Goal: Transaction & Acquisition: Purchase product/service

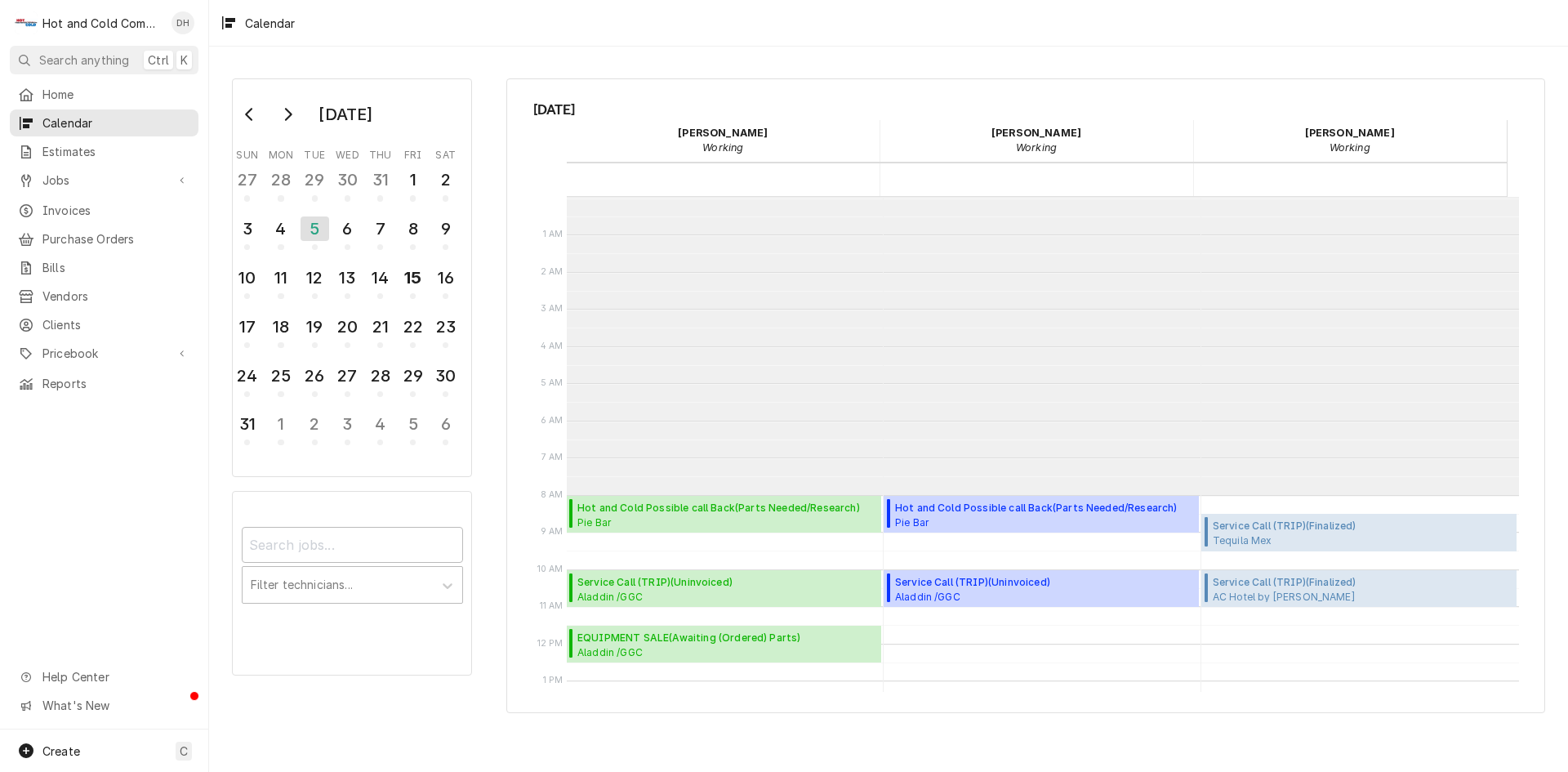
scroll to position [298, 0]
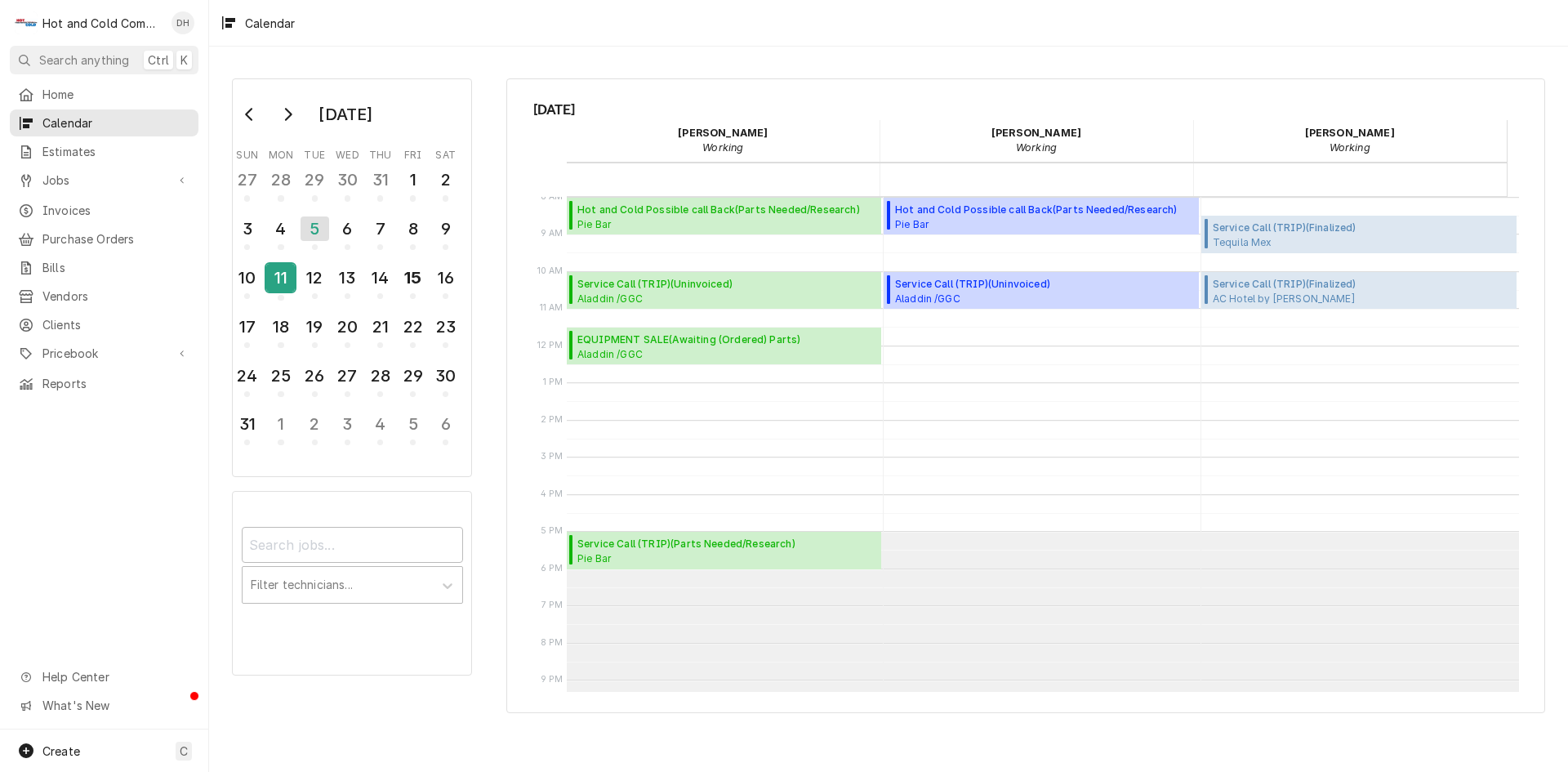
click at [277, 281] on div "11" at bounding box center [279, 278] width 28 height 27
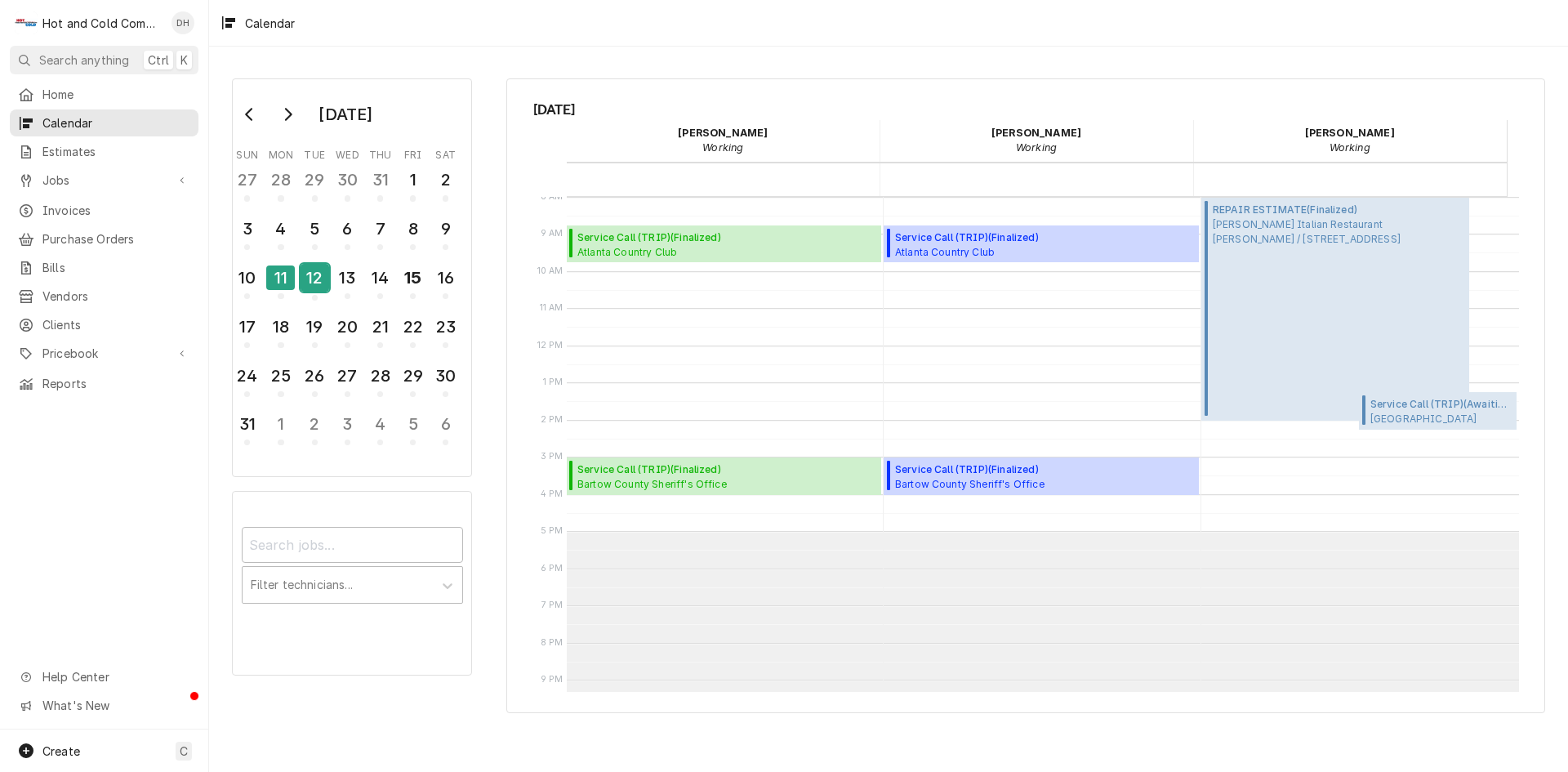
click at [309, 283] on div "12" at bounding box center [314, 278] width 28 height 27
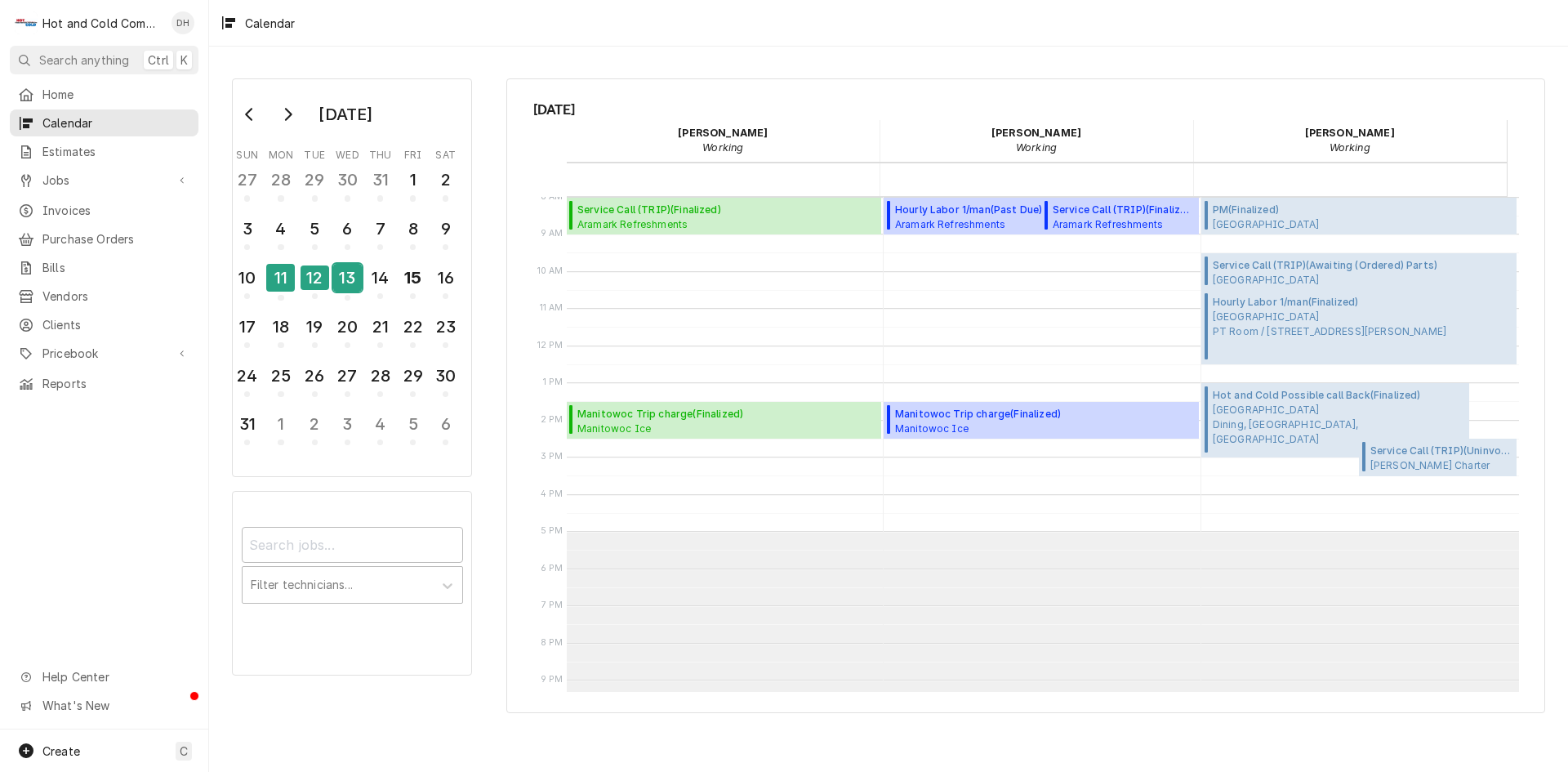
click at [349, 279] on div "13" at bounding box center [347, 278] width 28 height 27
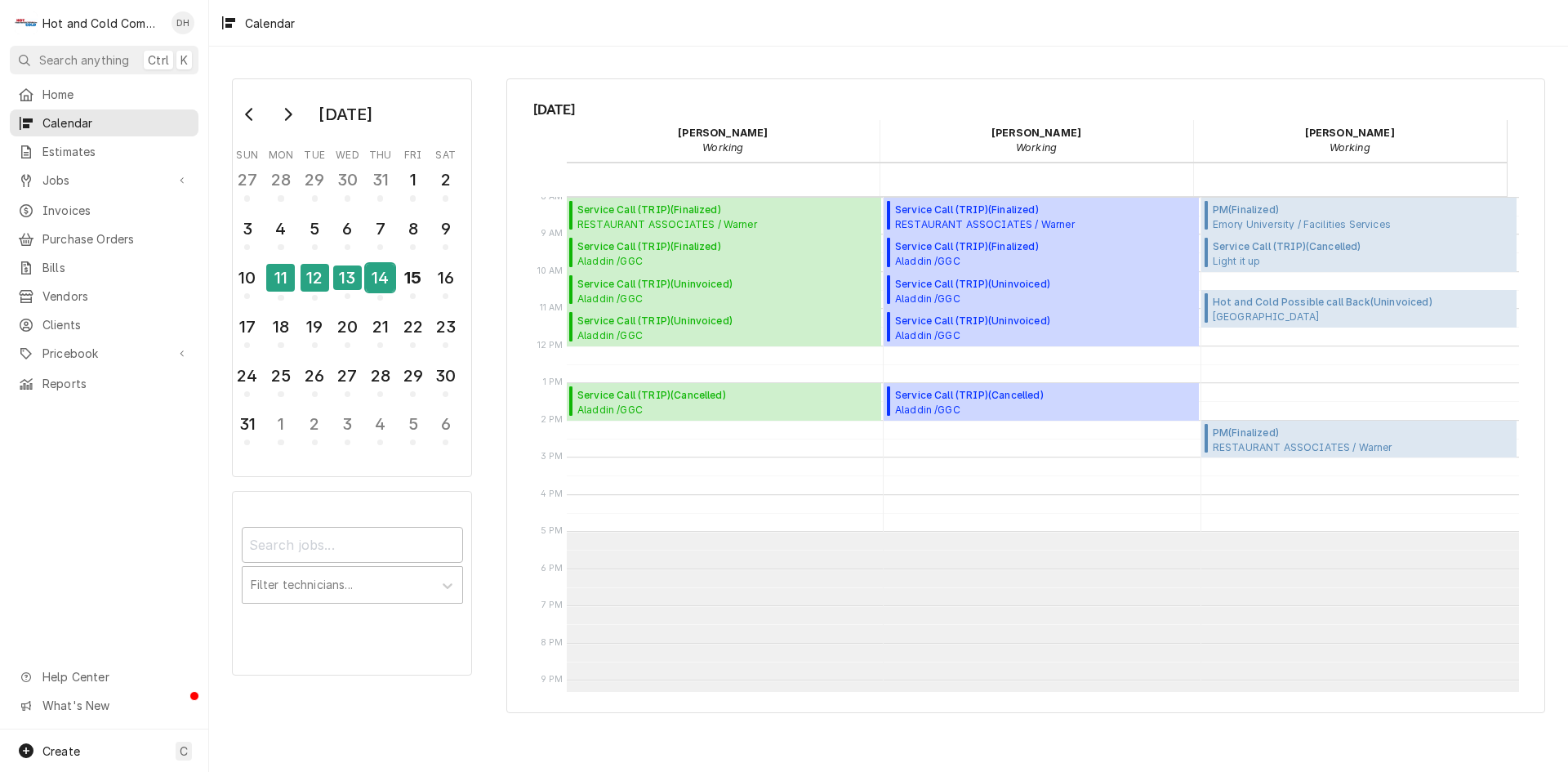
click at [374, 285] on div "14" at bounding box center [379, 278] width 28 height 27
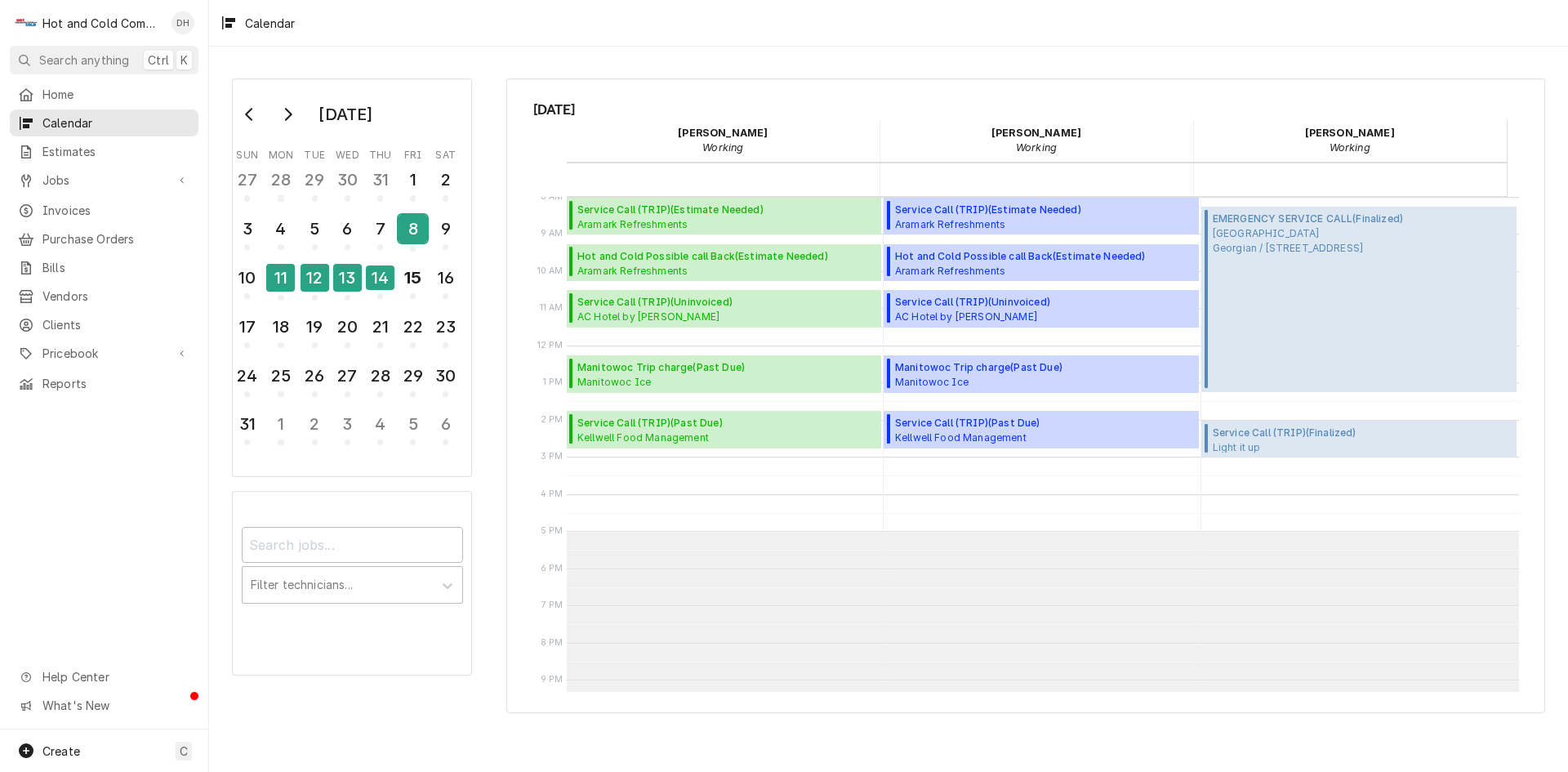
click at [407, 237] on div "8" at bounding box center [412, 229] width 28 height 27
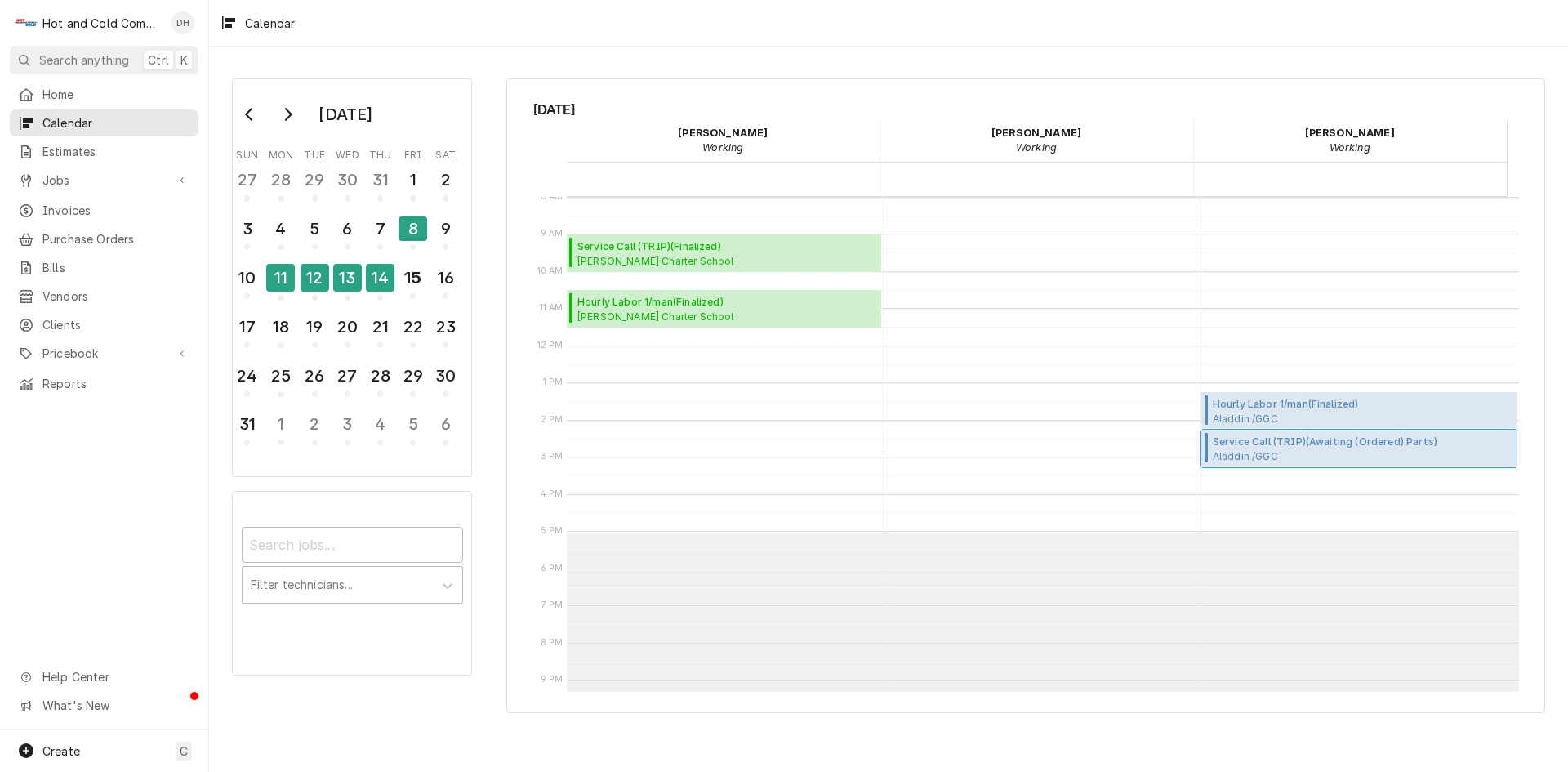
click at [1261, 452] on span "Aladdin /GGC Dining / 1000 University Center Ln Bldg. D, Lawrenceville, GA 30043" at bounding box center [1362, 455] width 300 height 13
click at [1345, 400] on span "Hourly Labor 1/man ( Finalized )" at bounding box center [1285, 404] width 146 height 15
click at [284, 280] on div "11" at bounding box center [279, 278] width 28 height 27
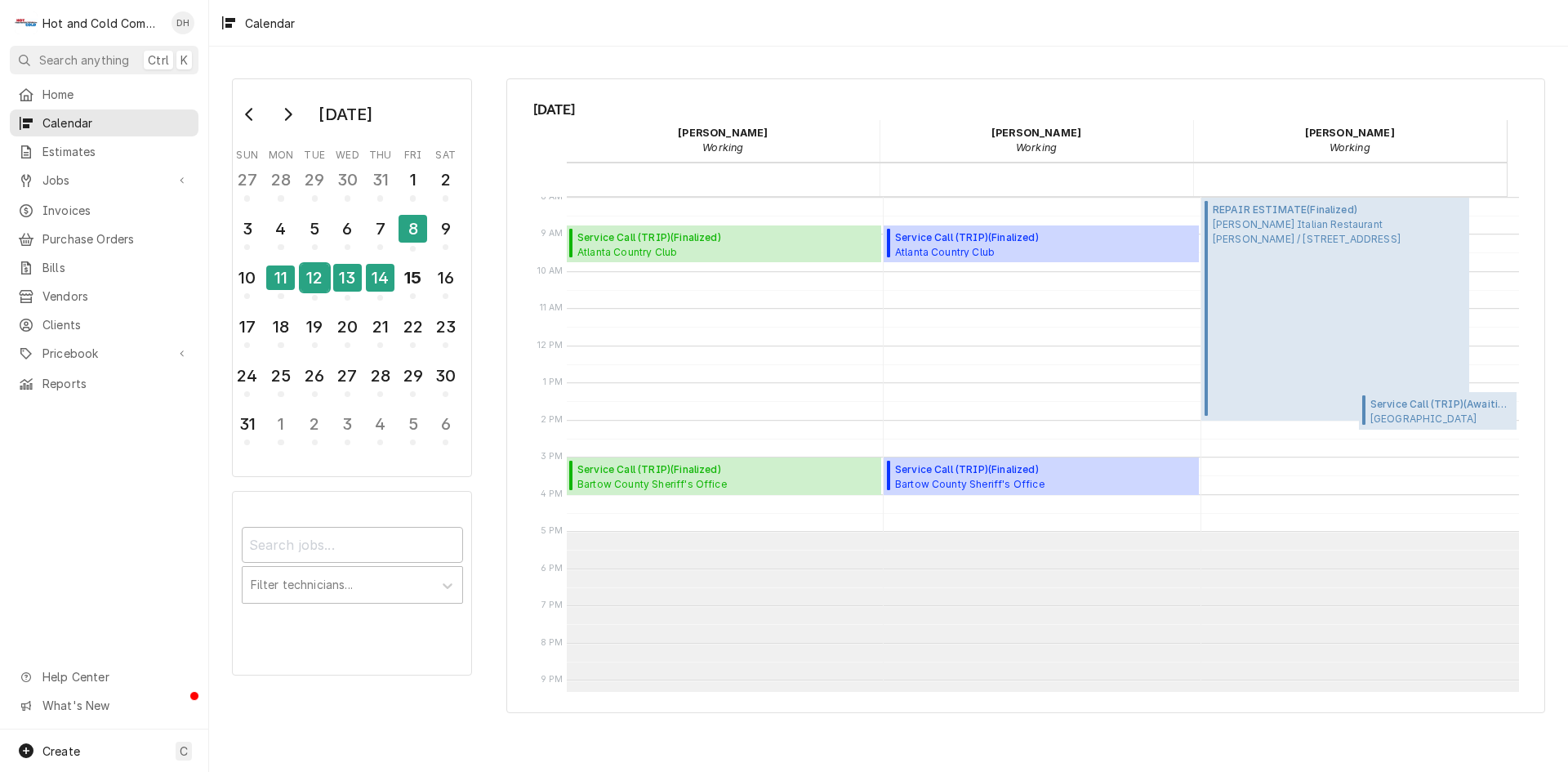
click at [311, 282] on div "12" at bounding box center [314, 278] width 28 height 27
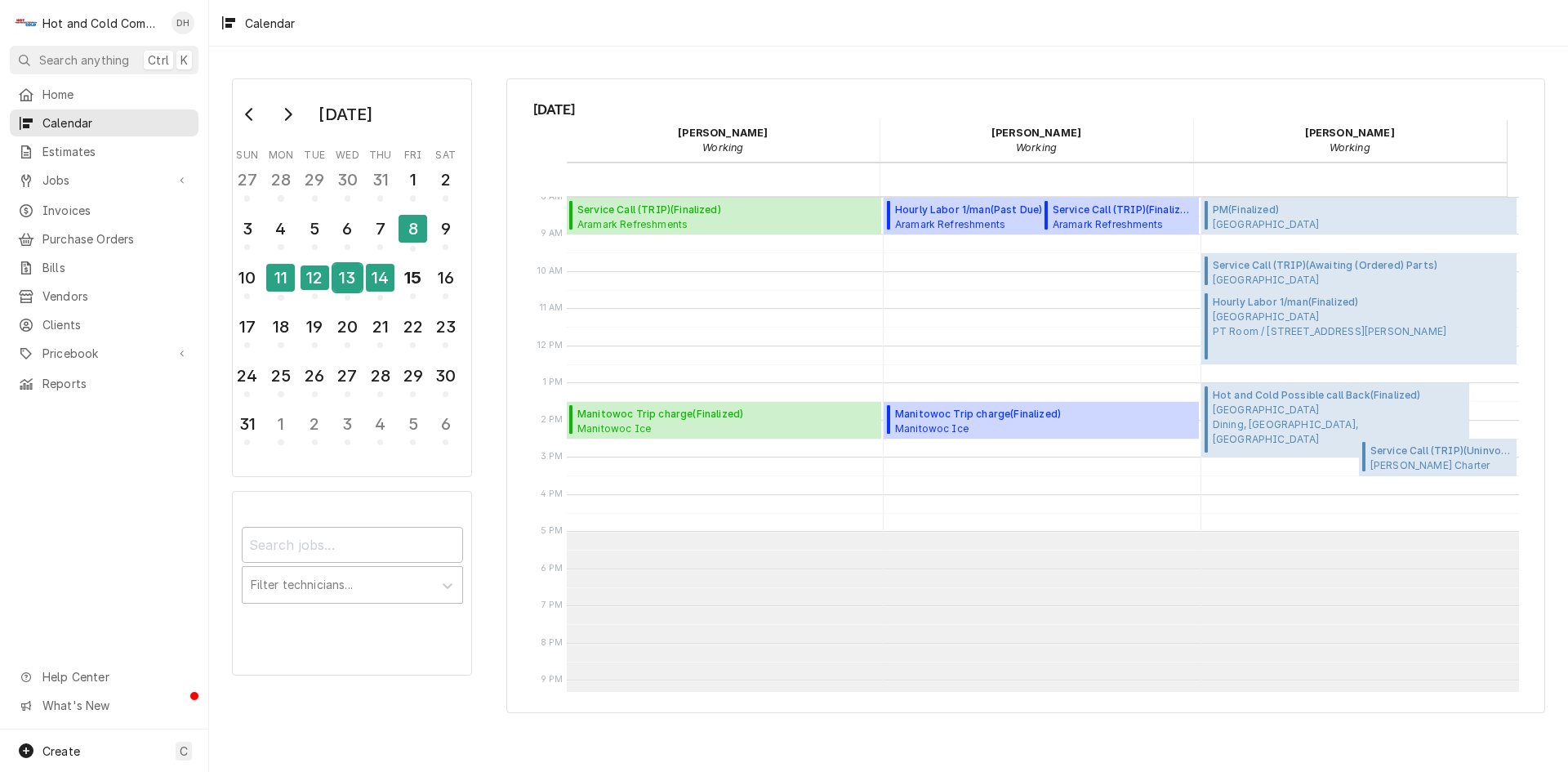
click at [349, 278] on div "13" at bounding box center [347, 278] width 28 height 27
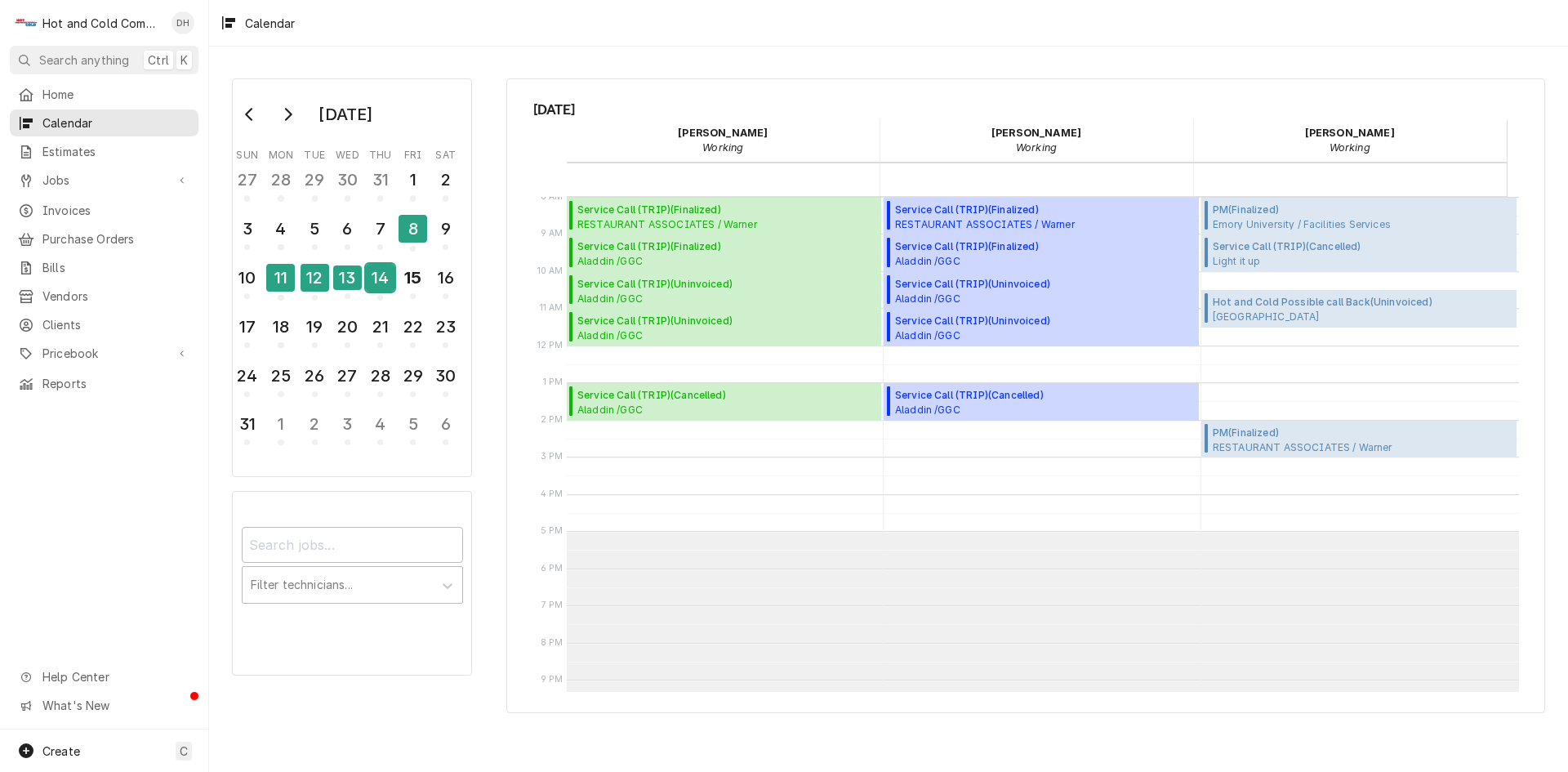
click at [373, 281] on div "14" at bounding box center [379, 278] width 28 height 27
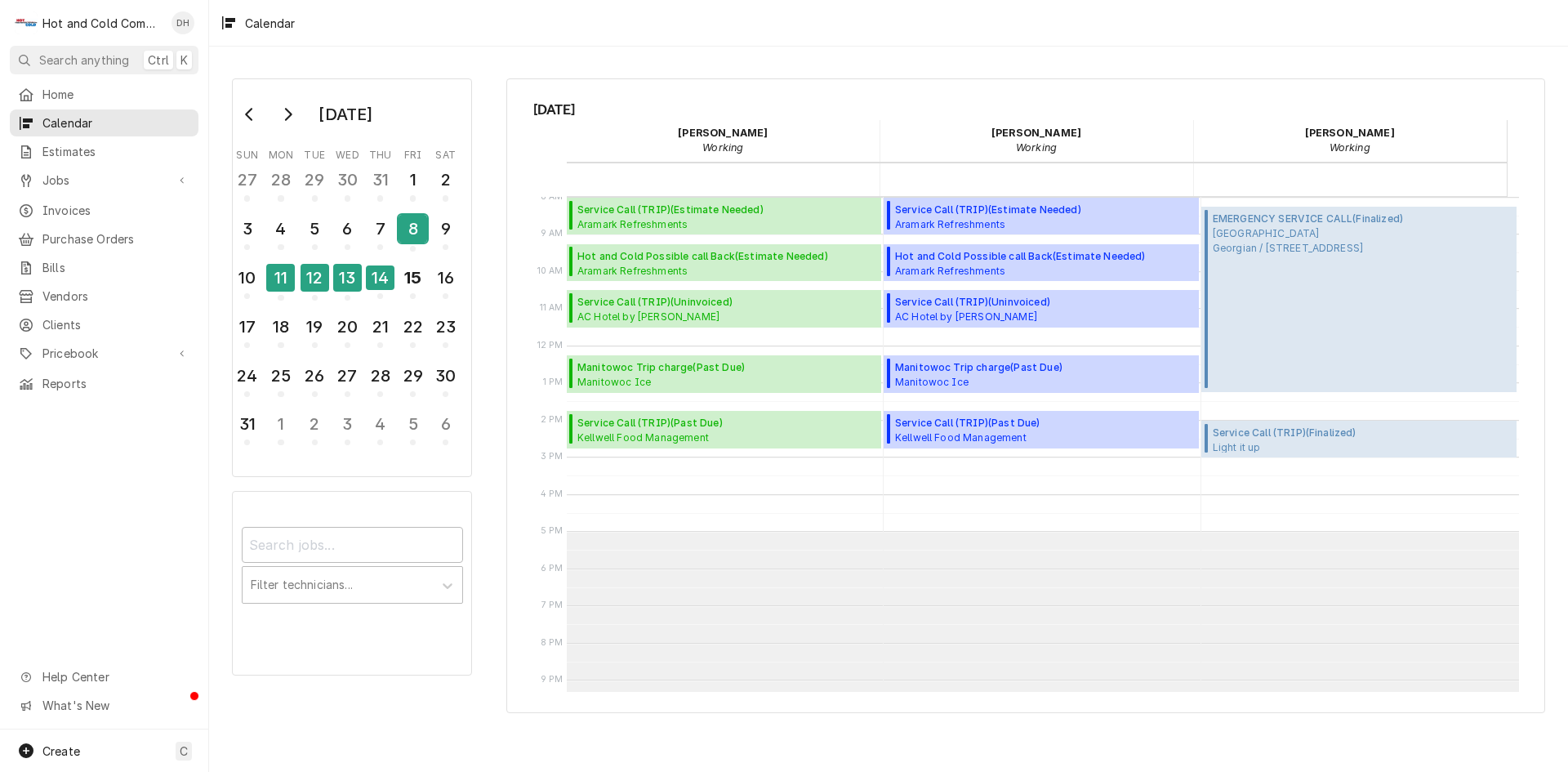
click at [406, 241] on div "8" at bounding box center [412, 229] width 28 height 27
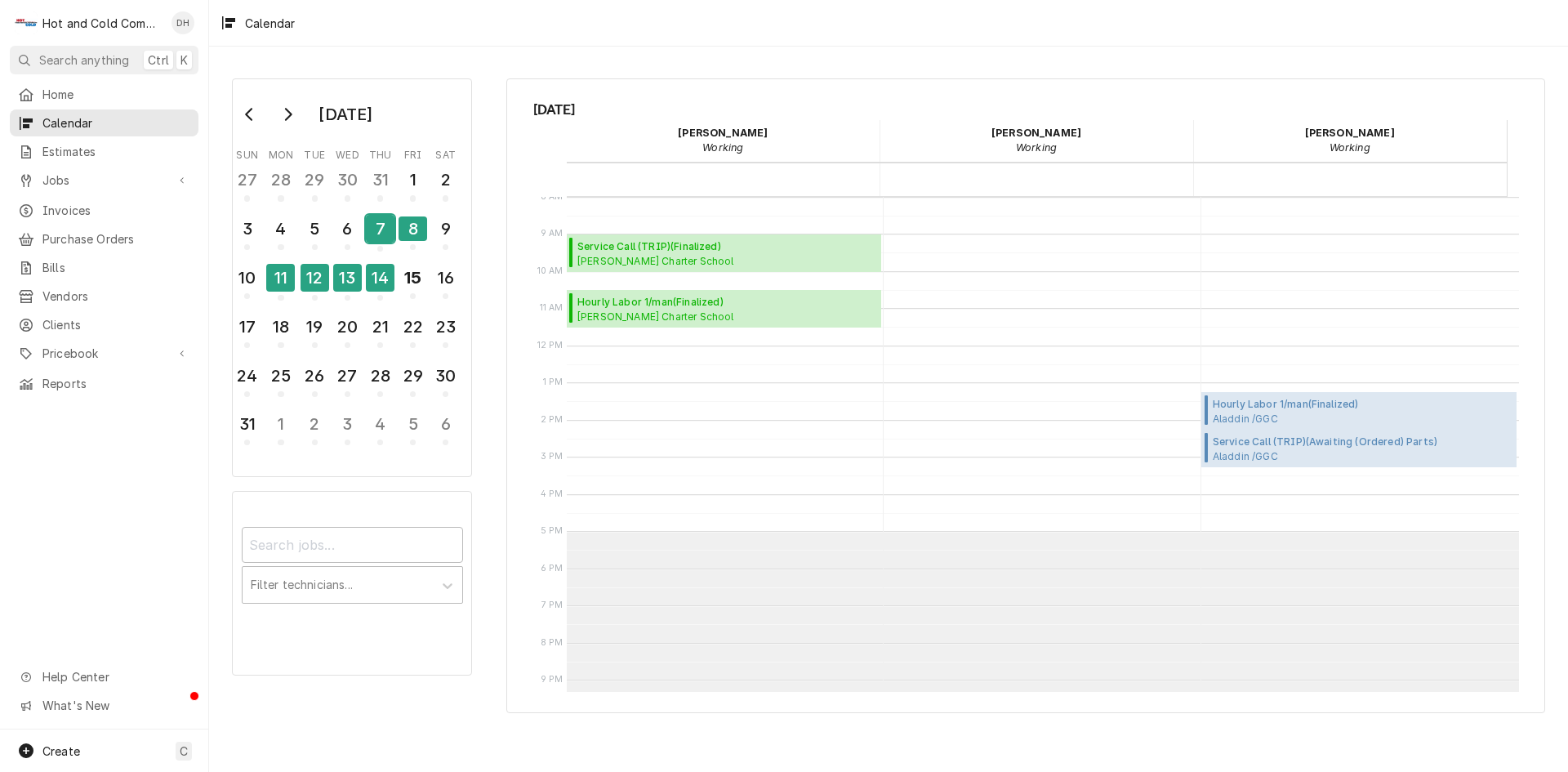
click at [383, 231] on div "7" at bounding box center [379, 229] width 28 height 27
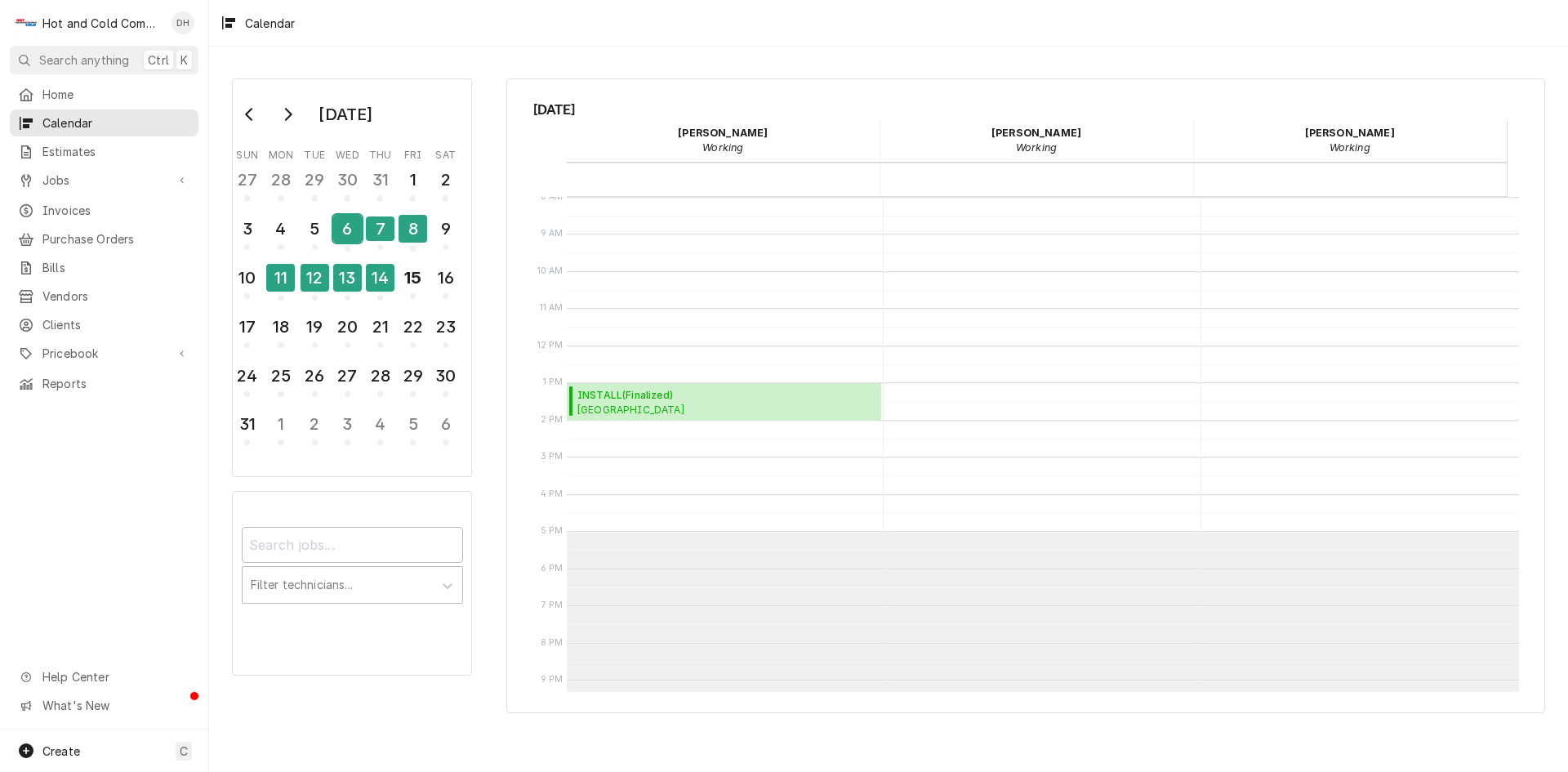
click at [347, 233] on div "6" at bounding box center [347, 229] width 28 height 27
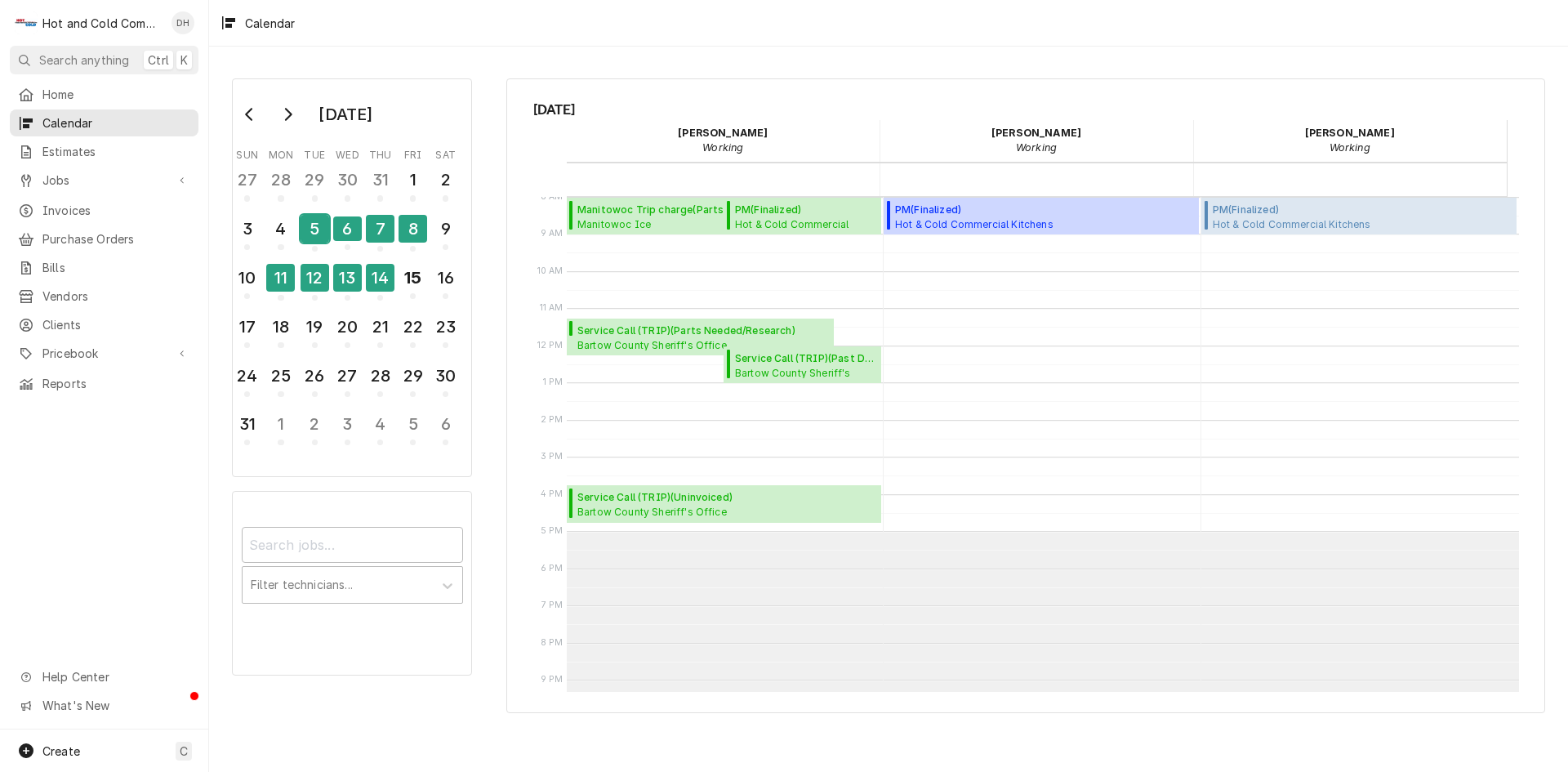
click at [323, 238] on div "5" at bounding box center [314, 229] width 28 height 27
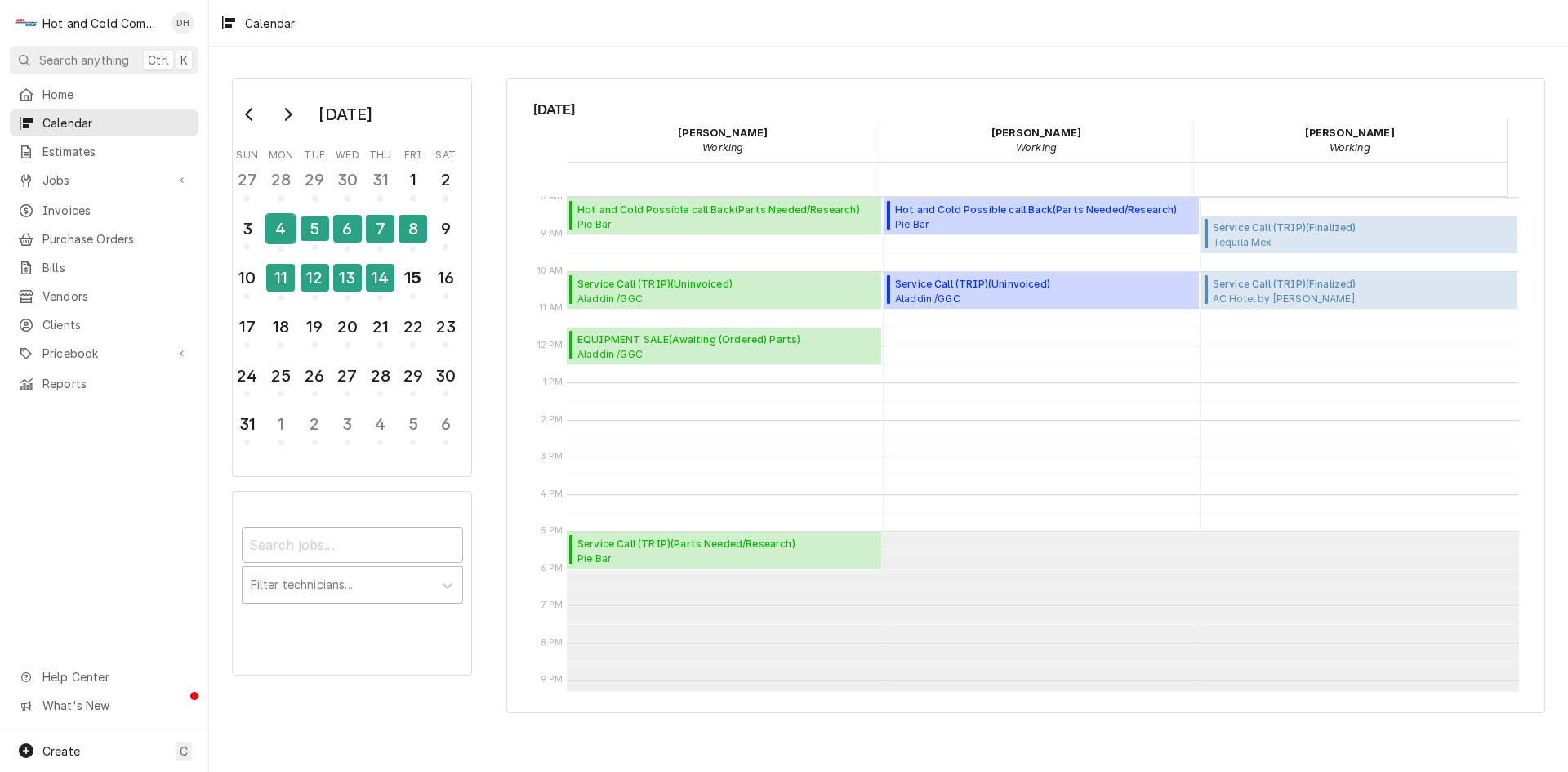
click at [276, 236] on div "4" at bounding box center [279, 229] width 28 height 27
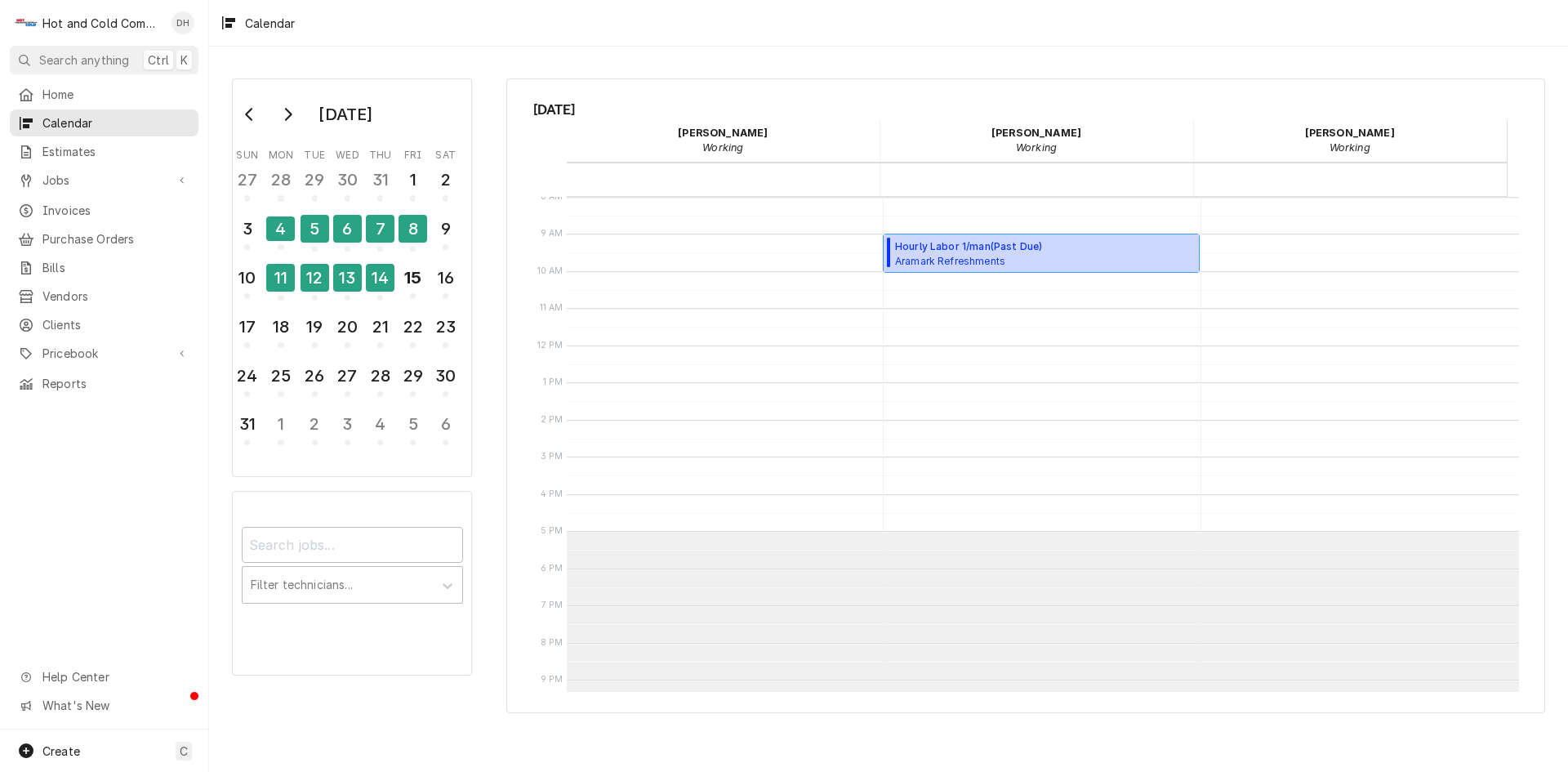
click at [997, 251] on span "Hourly Labor 1/man ( Past Due )" at bounding box center [983, 246] width 175 height 15
click at [962, 262] on span "Aramark Refreshments SHOP REPAIR / 2700 Hickory Grove Rd NW suite2, Acworth, GA…" at bounding box center [983, 260] width 175 height 13
click at [410, 189] on div "1" at bounding box center [412, 180] width 28 height 27
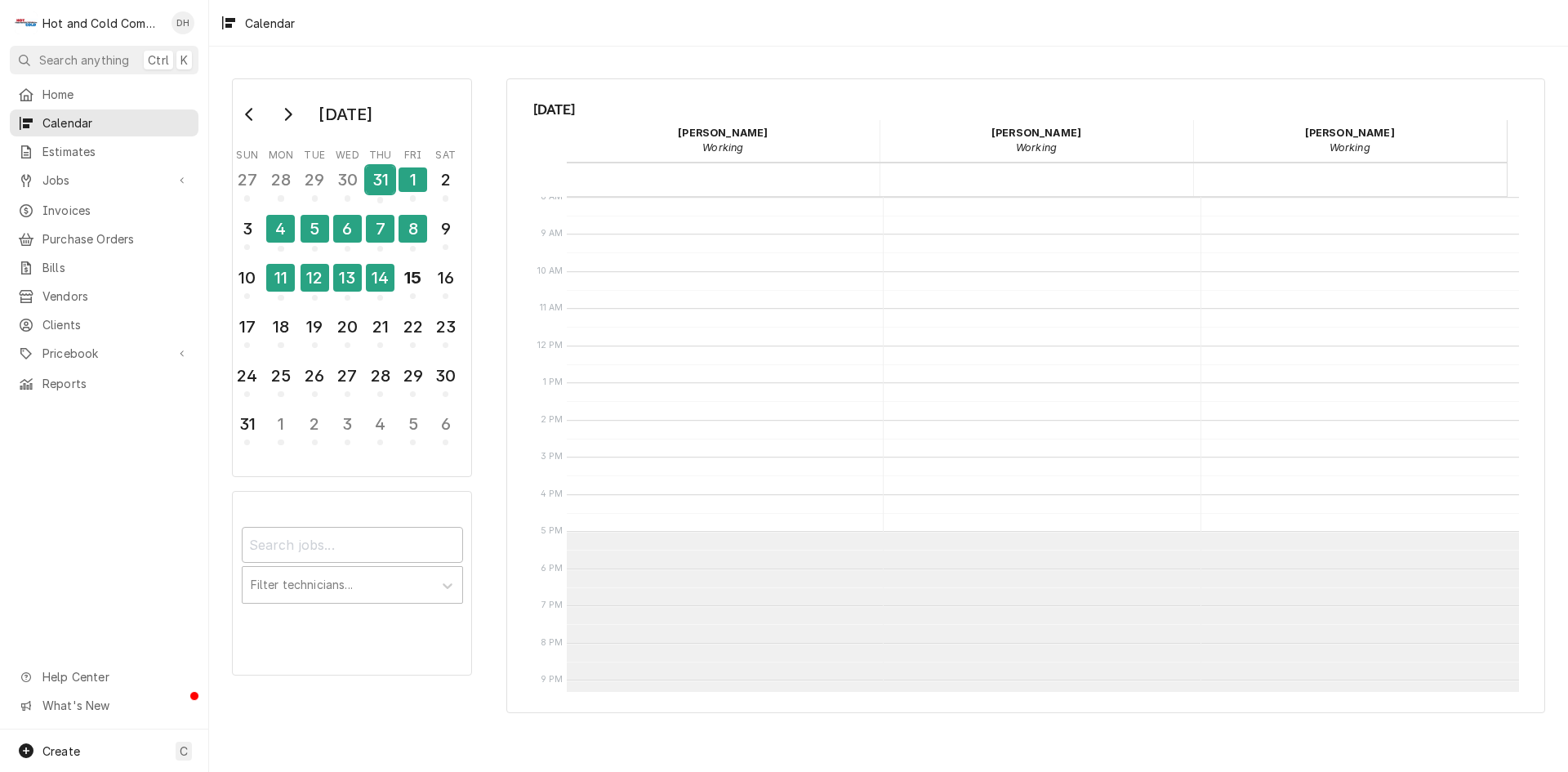
click at [387, 195] on div "31" at bounding box center [379, 182] width 28 height 40
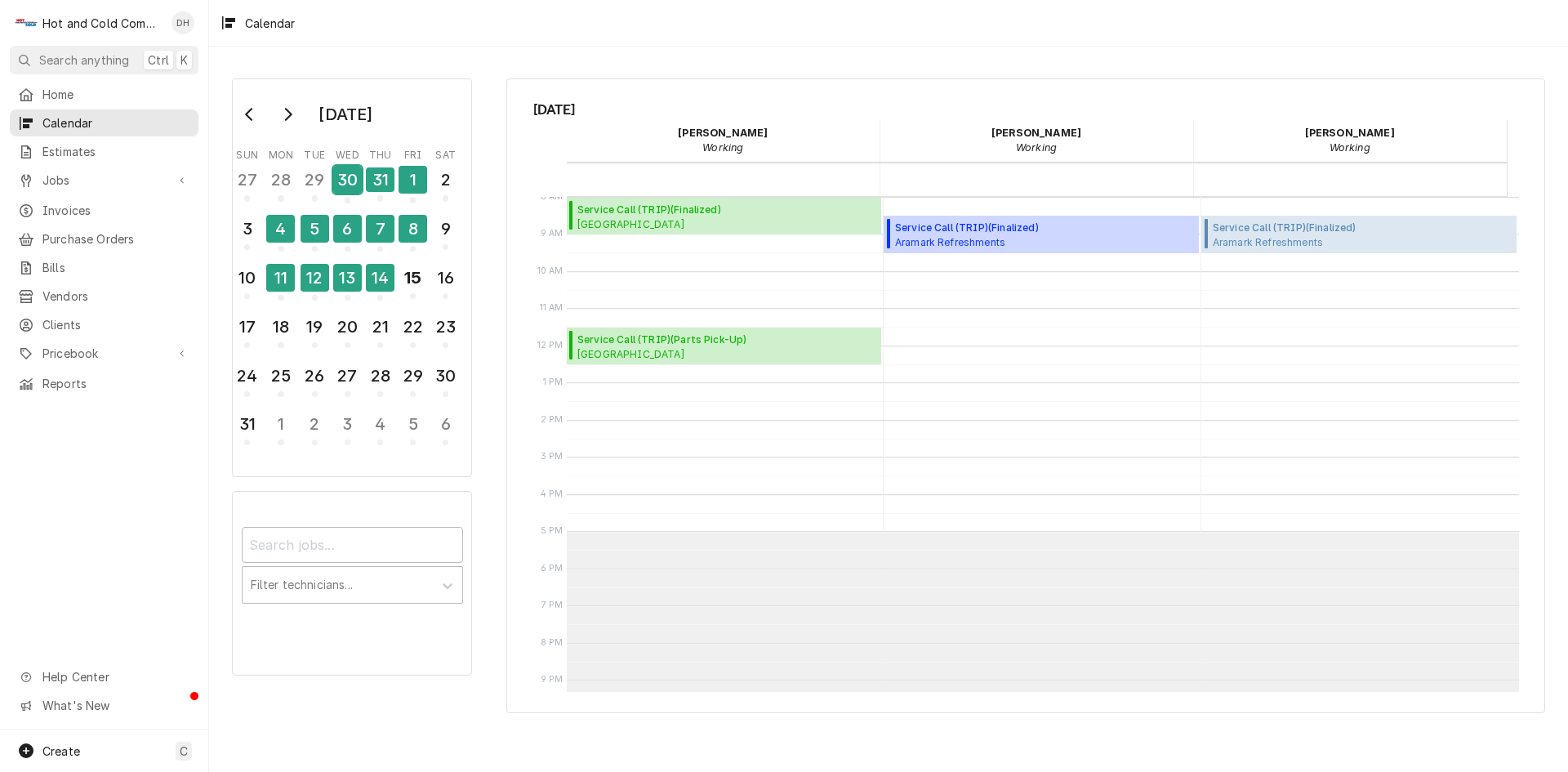
click at [339, 187] on div "30" at bounding box center [347, 180] width 28 height 27
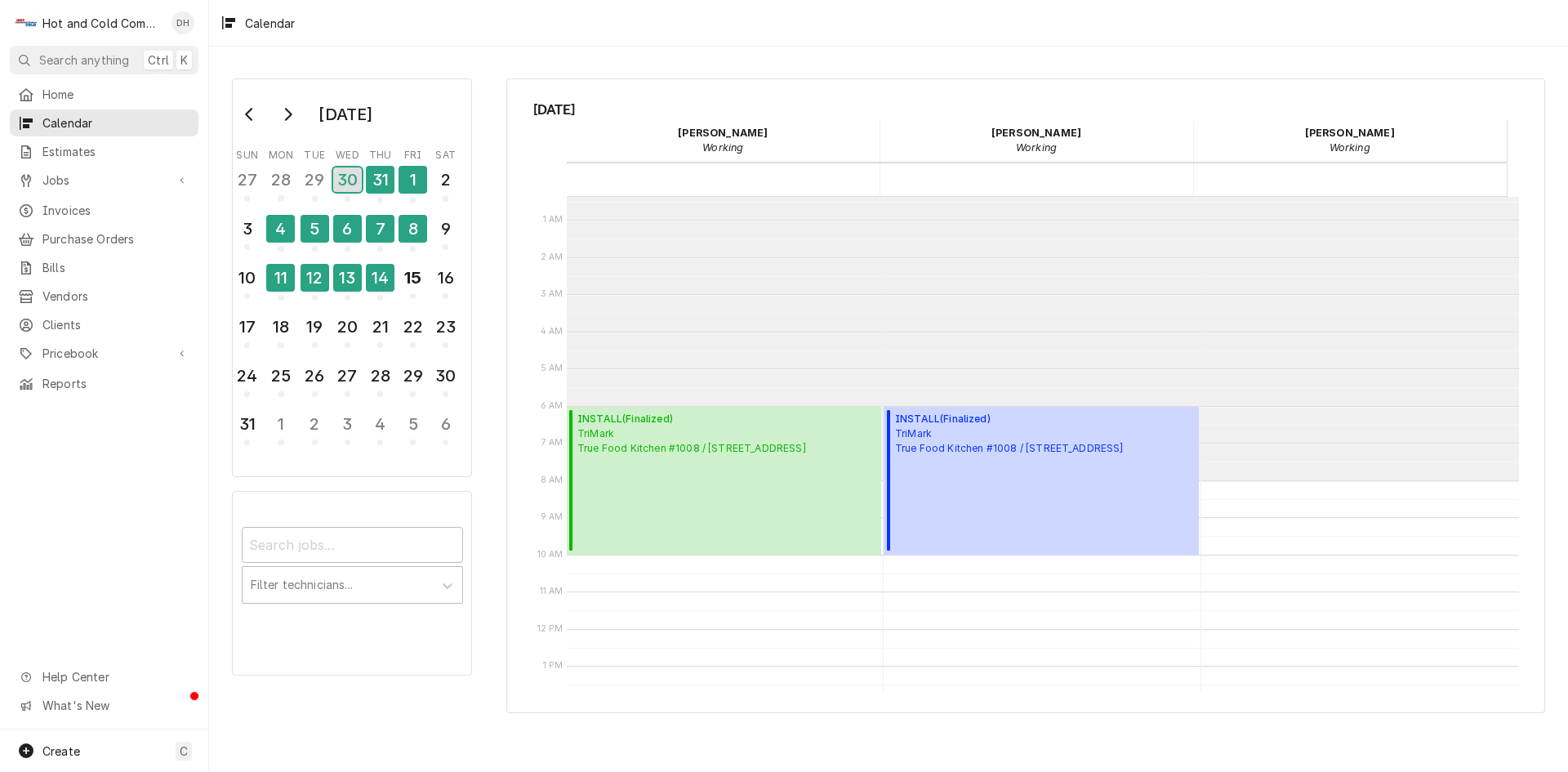
scroll to position [0, 0]
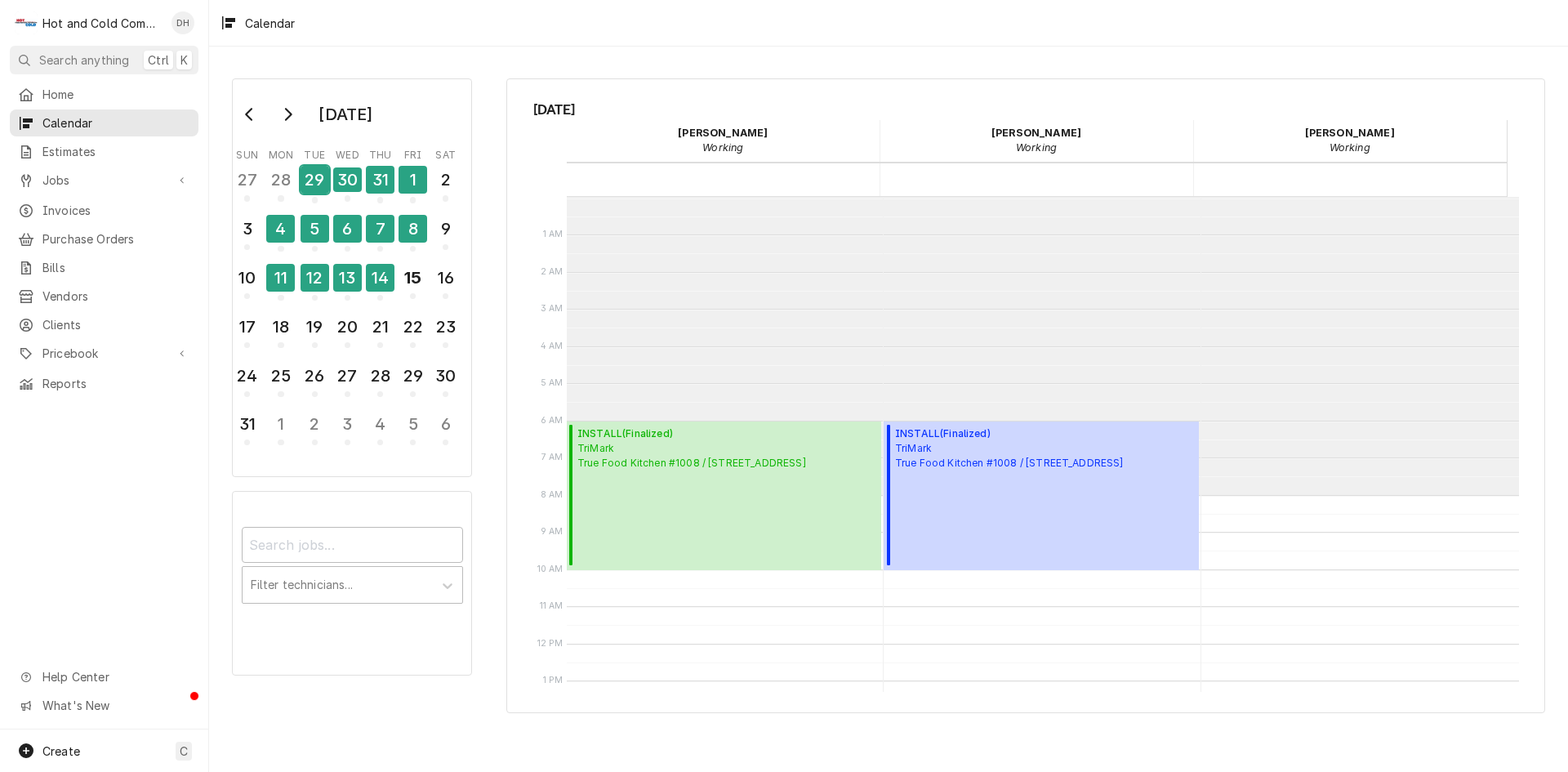
click at [324, 192] on div "29" at bounding box center [314, 180] width 28 height 27
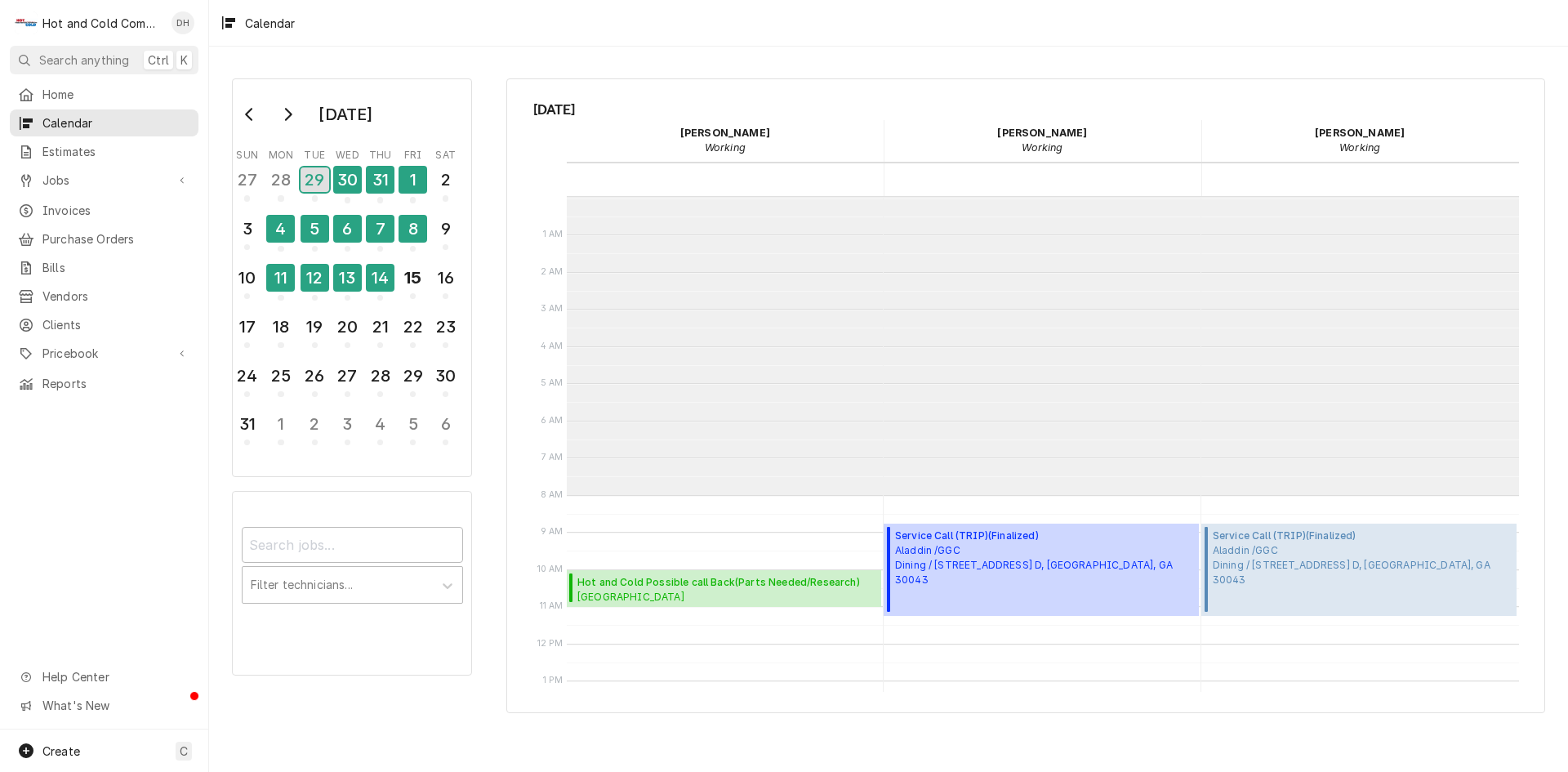
scroll to position [298, 0]
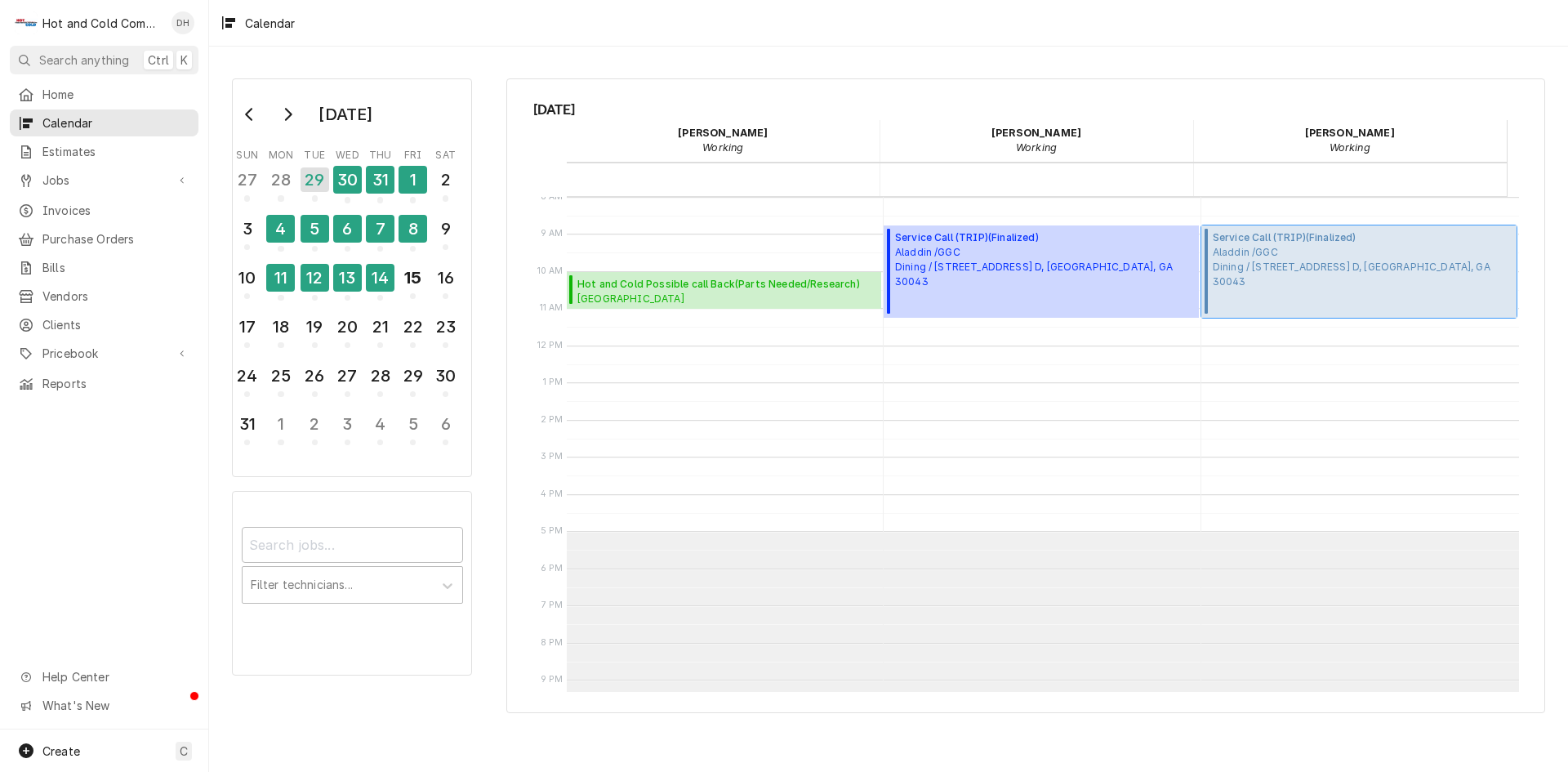
click at [1310, 267] on span "Aladdin /GGC Dining / 1000 University Center Ln Bldg. D, Lawrenceville, GA 30043" at bounding box center [1362, 267] width 300 height 44
click at [278, 187] on div "28" at bounding box center [279, 180] width 28 height 27
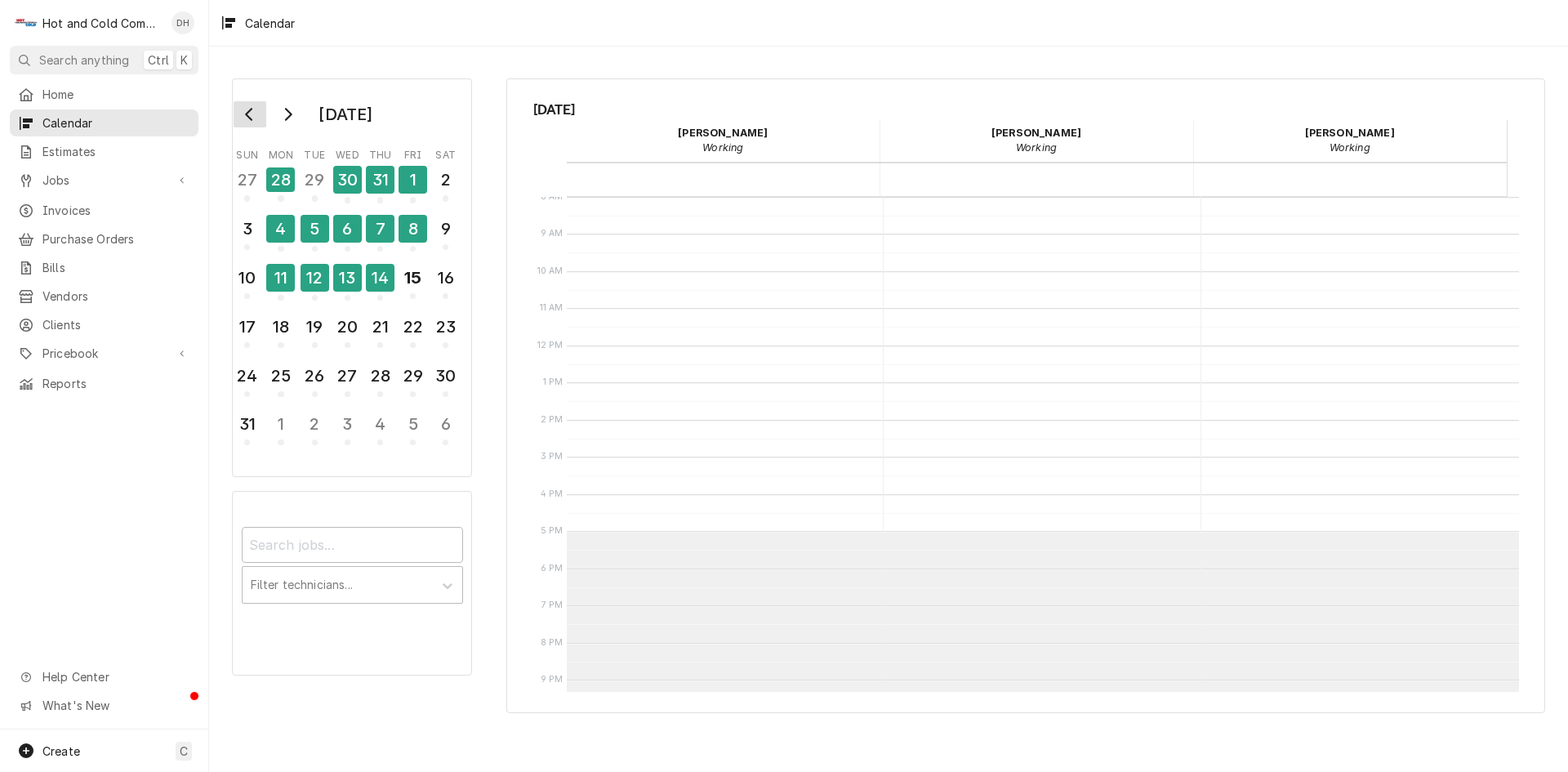
click at [244, 117] on icon "Go to previous month" at bounding box center [249, 114] width 13 height 13
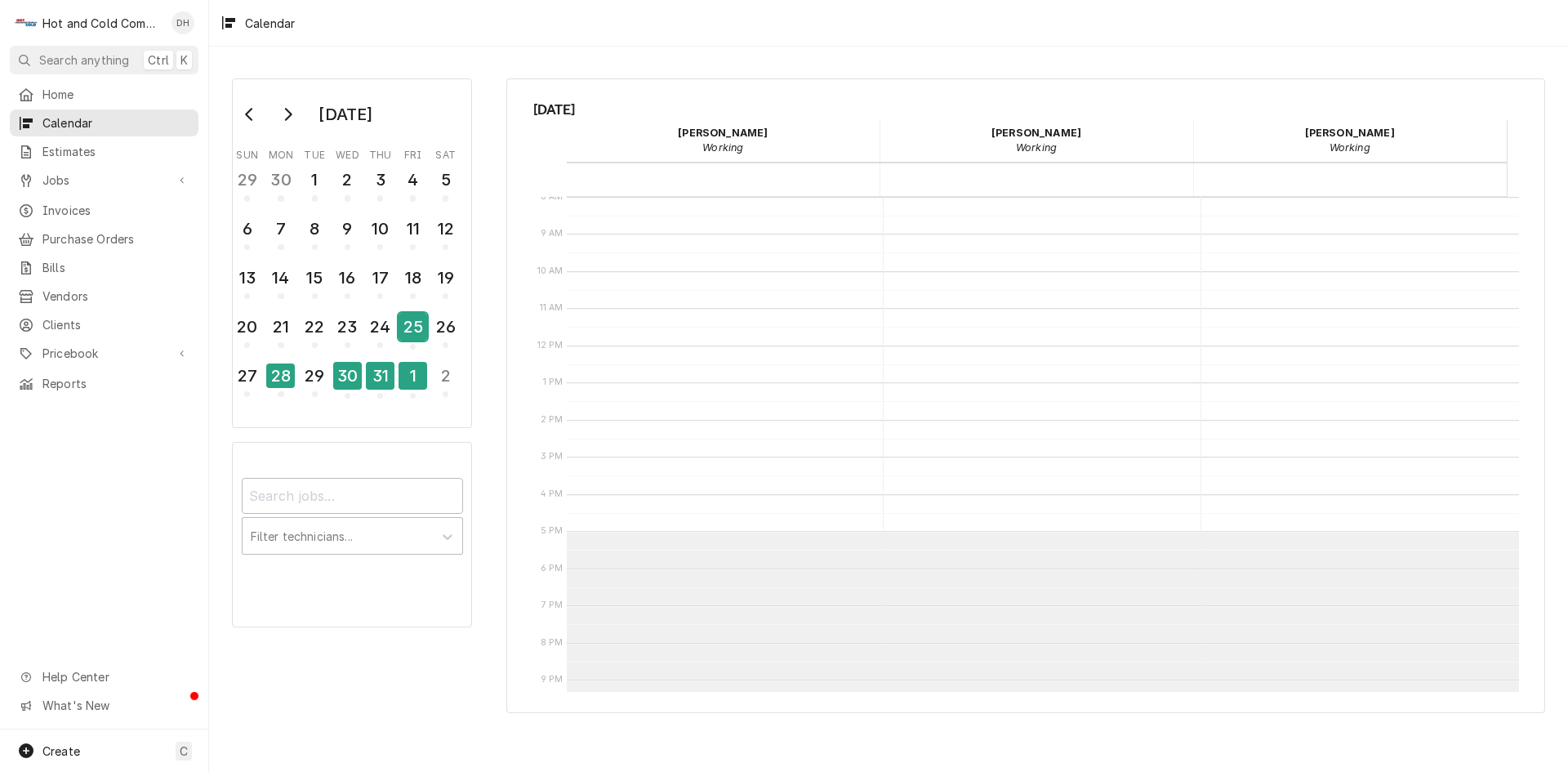
click at [412, 330] on div "25" at bounding box center [412, 327] width 28 height 27
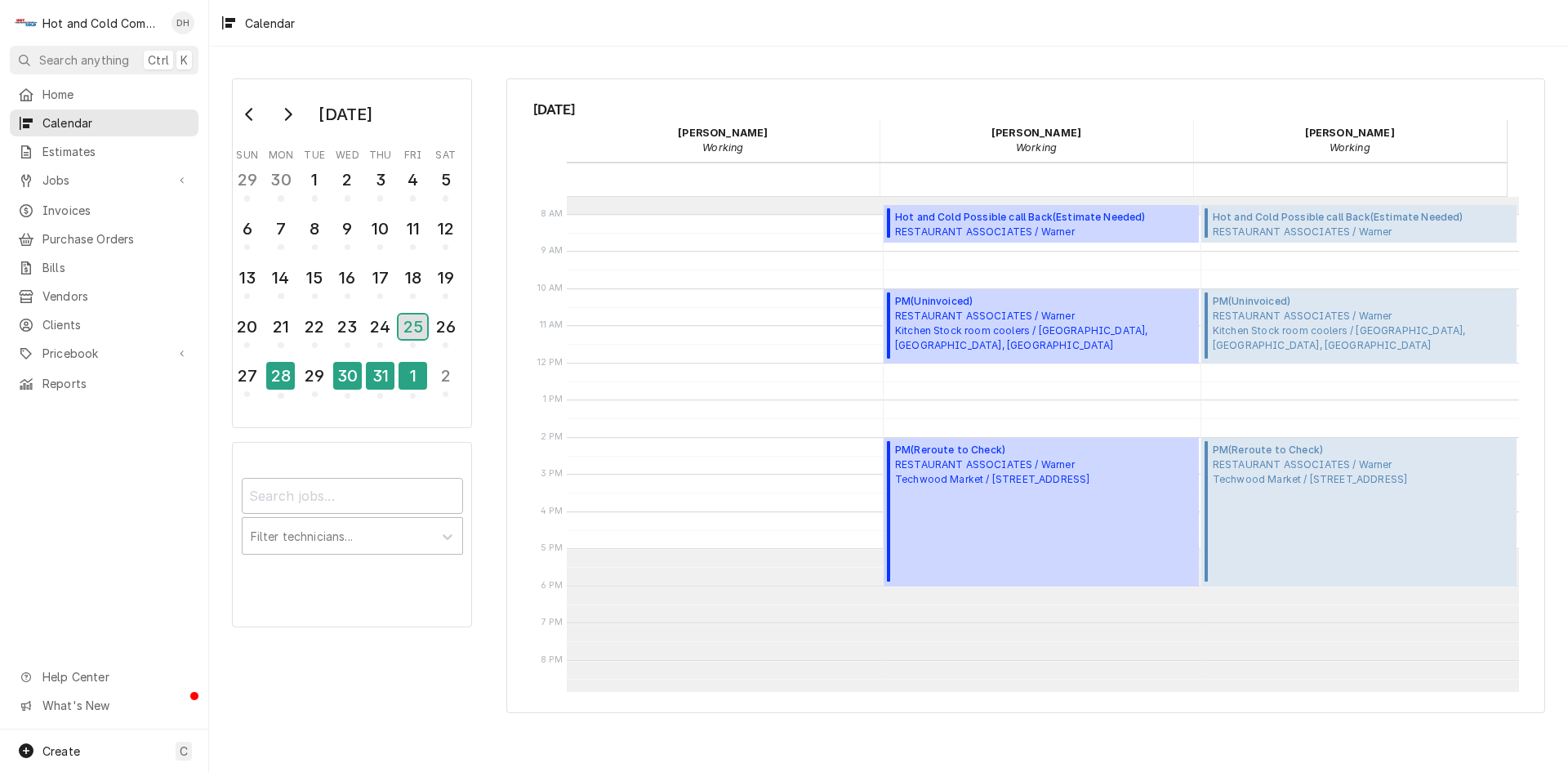
scroll to position [266, 0]
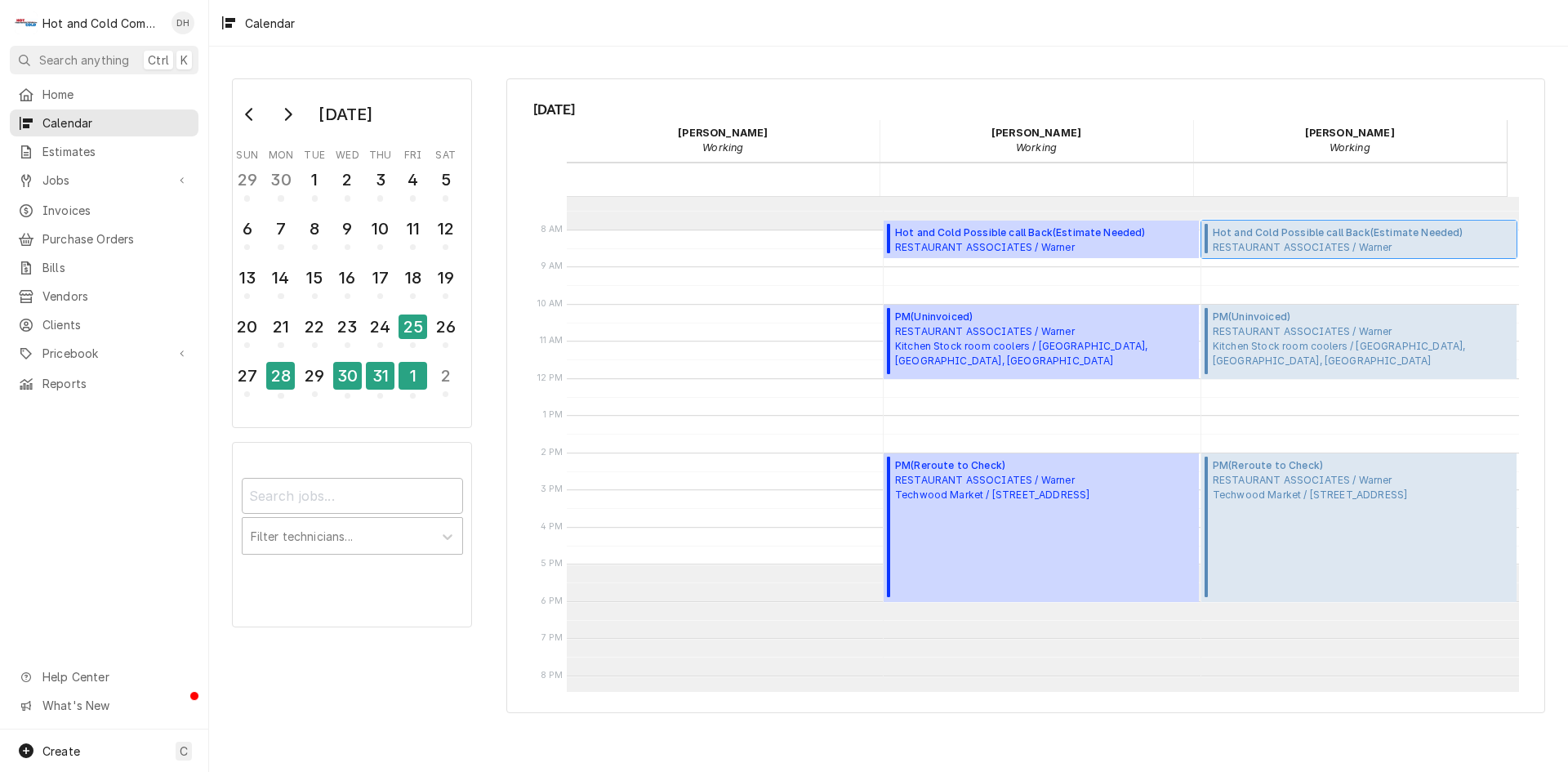
click at [1284, 237] on span "Hot and Cold Possible call Back ( Estimate Needed )" at bounding box center [1362, 232] width 300 height 15
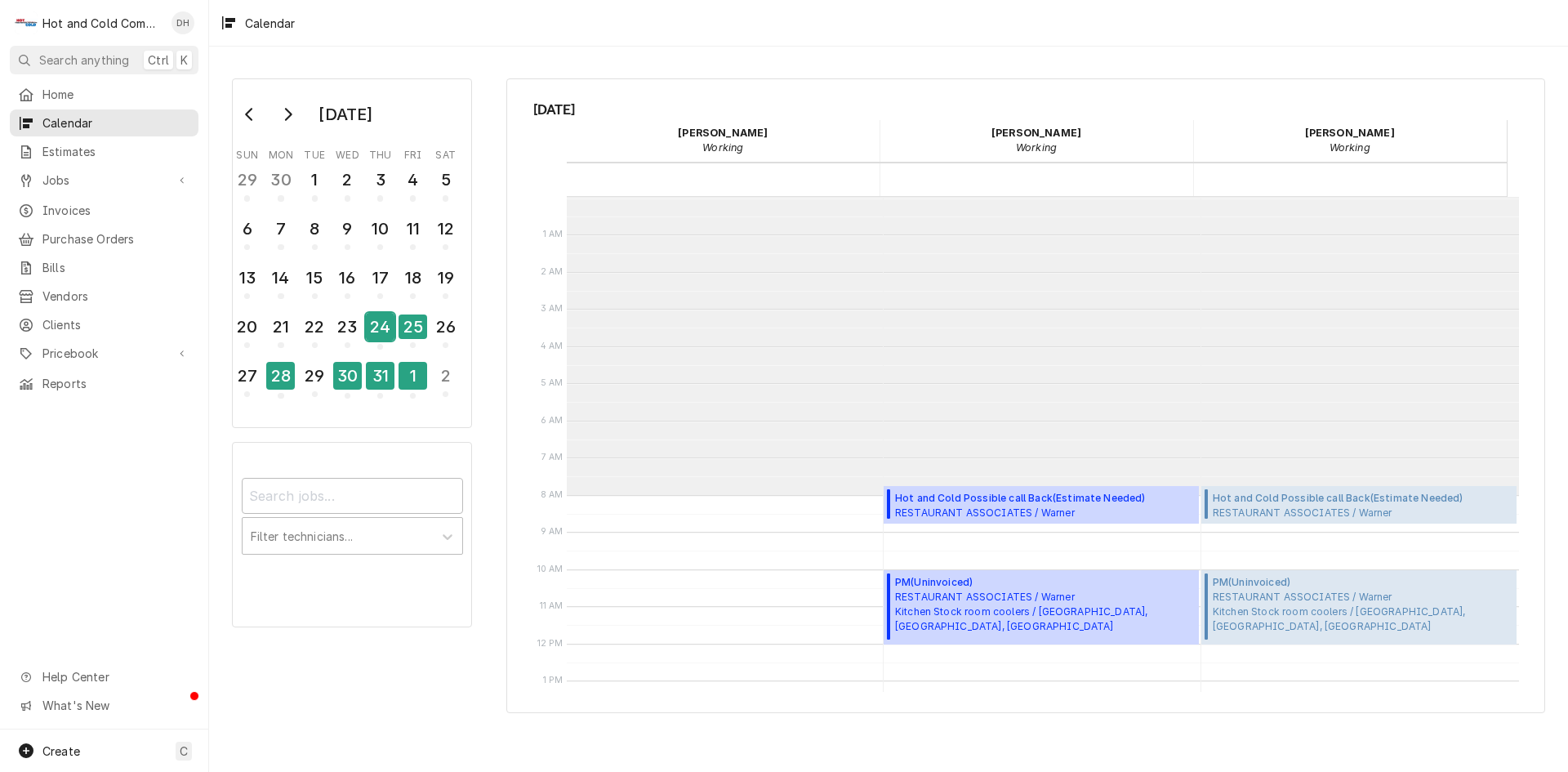
click at [387, 335] on div "24" at bounding box center [379, 327] width 28 height 27
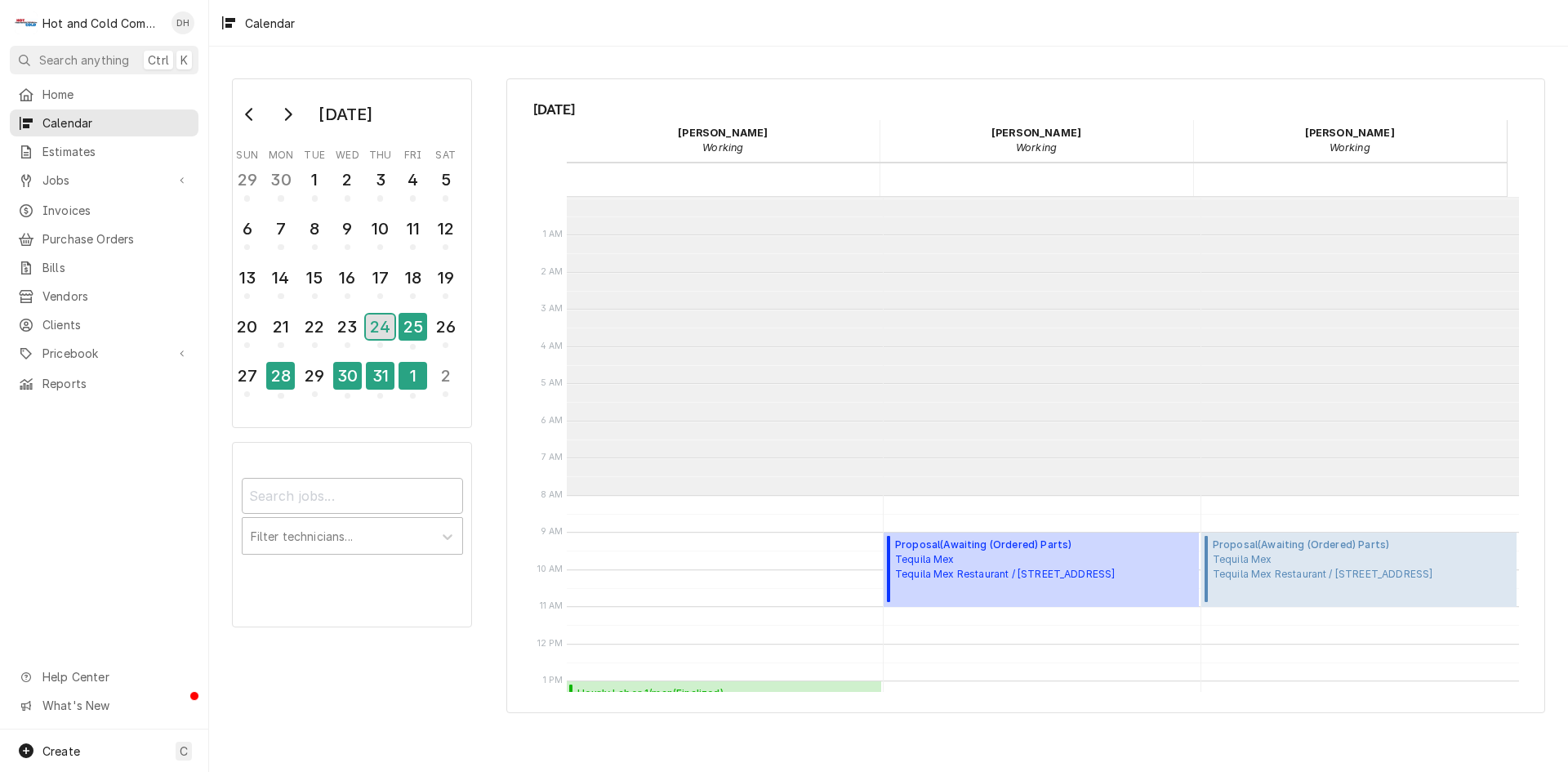
scroll to position [298, 0]
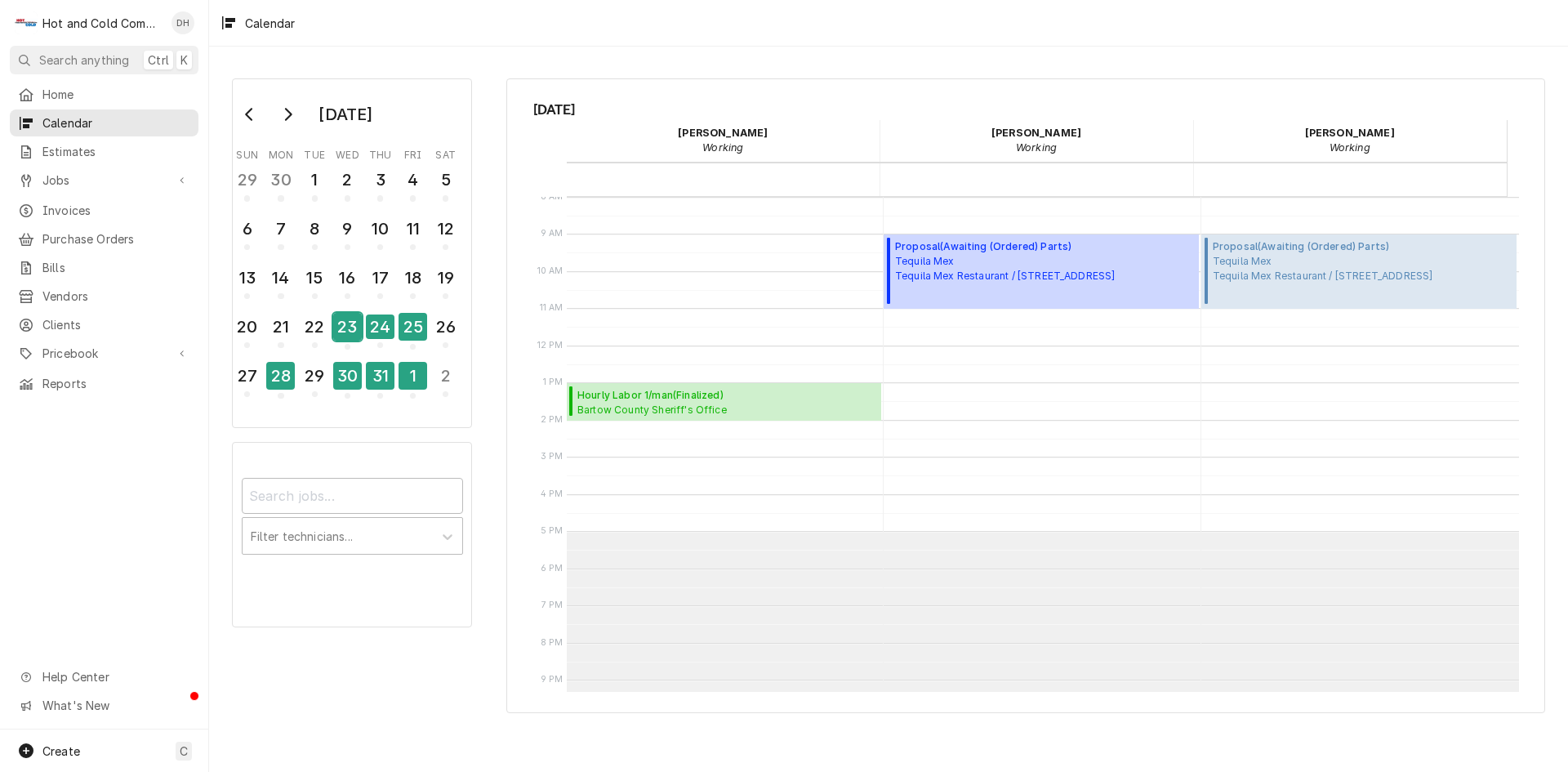
click at [346, 330] on div "23" at bounding box center [347, 327] width 28 height 27
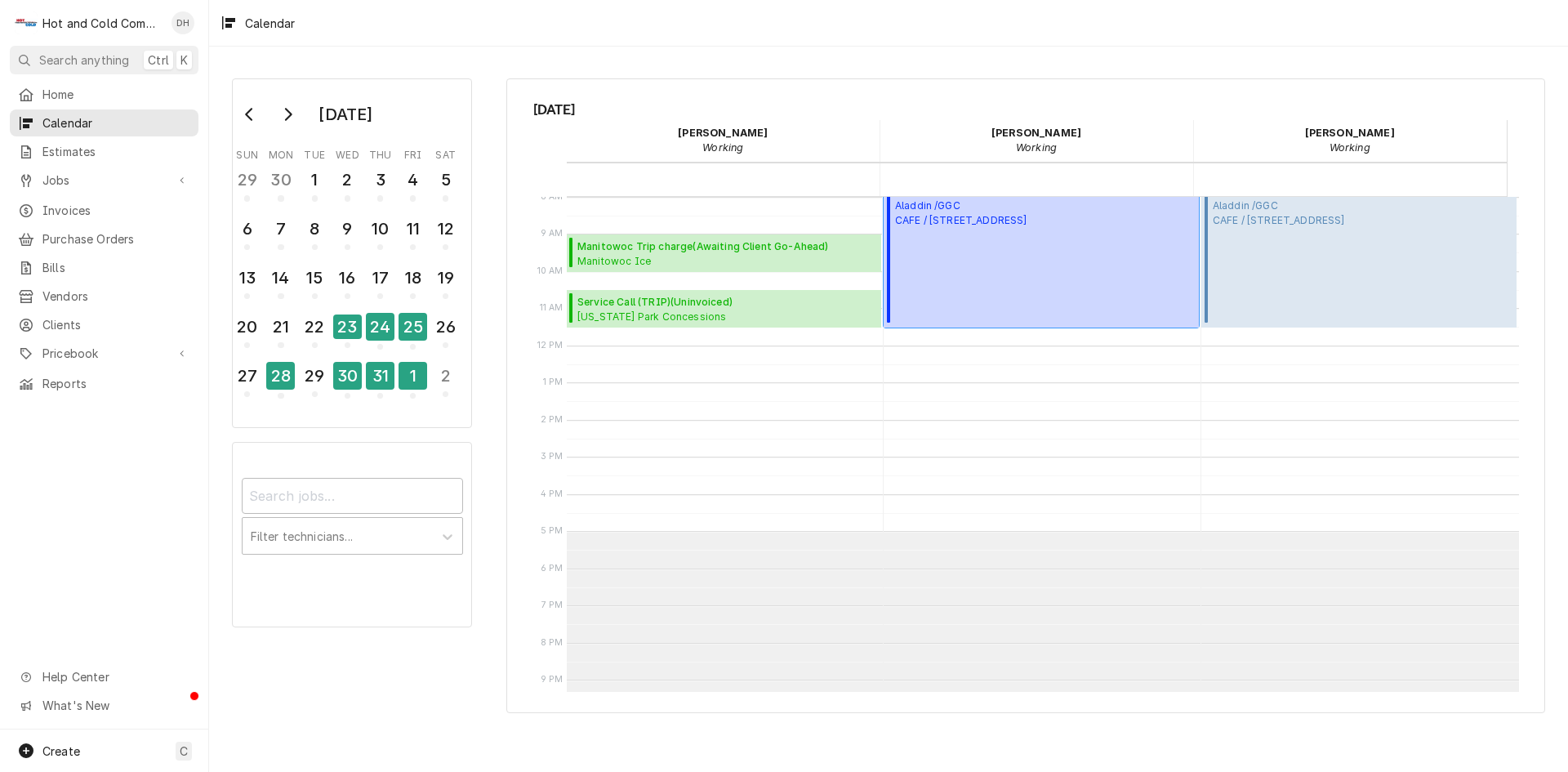
click at [972, 222] on span "Aladdin /GGC CAFE / 1000 University Center Ln, Lawrenceville, GA 30043" at bounding box center [967, 213] width 144 height 29
click at [700, 310] on span "Oregon Park Concessions 145 Old Hamilton Road, Marietta, GA 30064" at bounding box center [667, 316] width 179 height 13
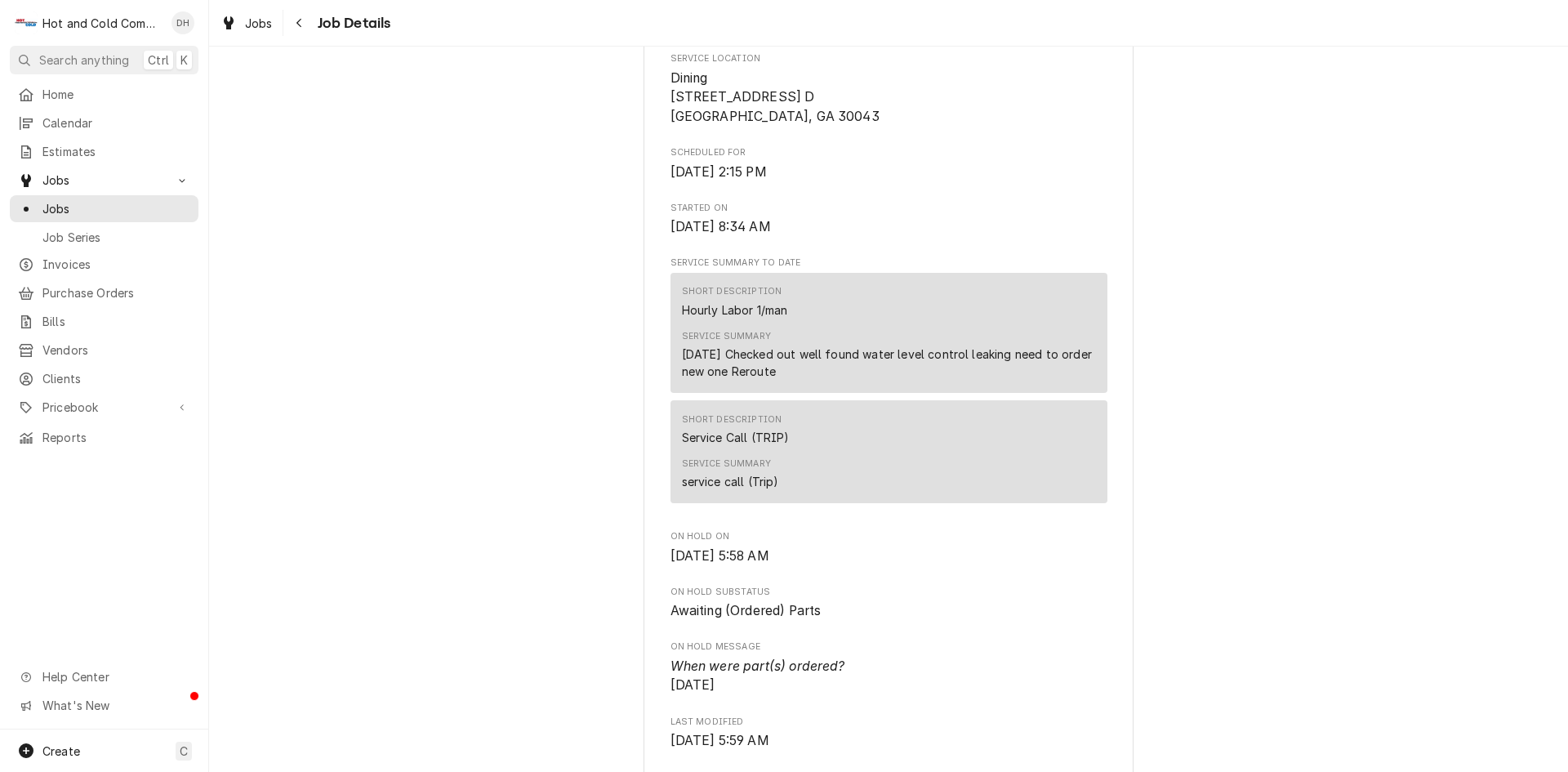
scroll to position [272, 0]
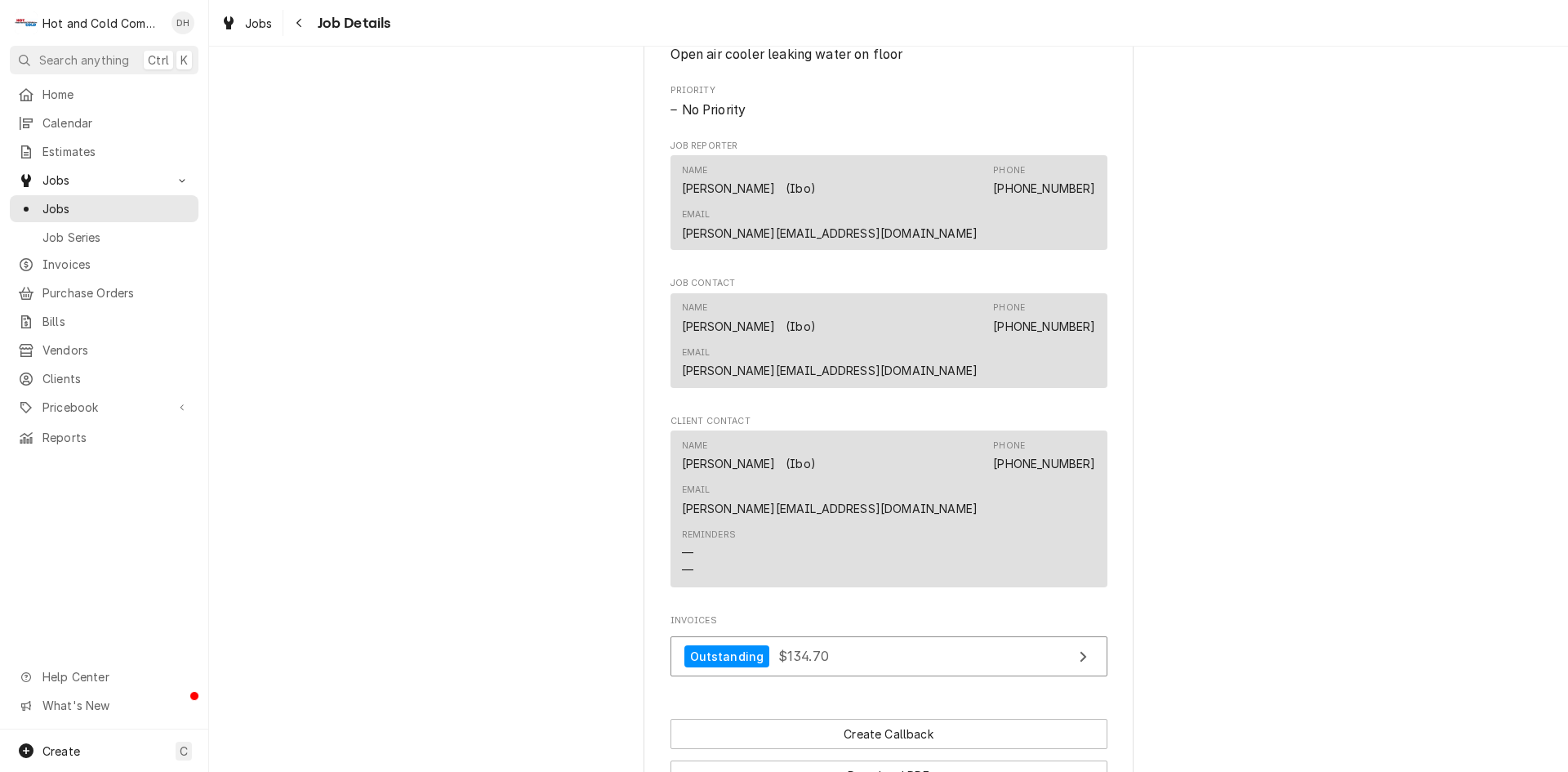
scroll to position [988, 0]
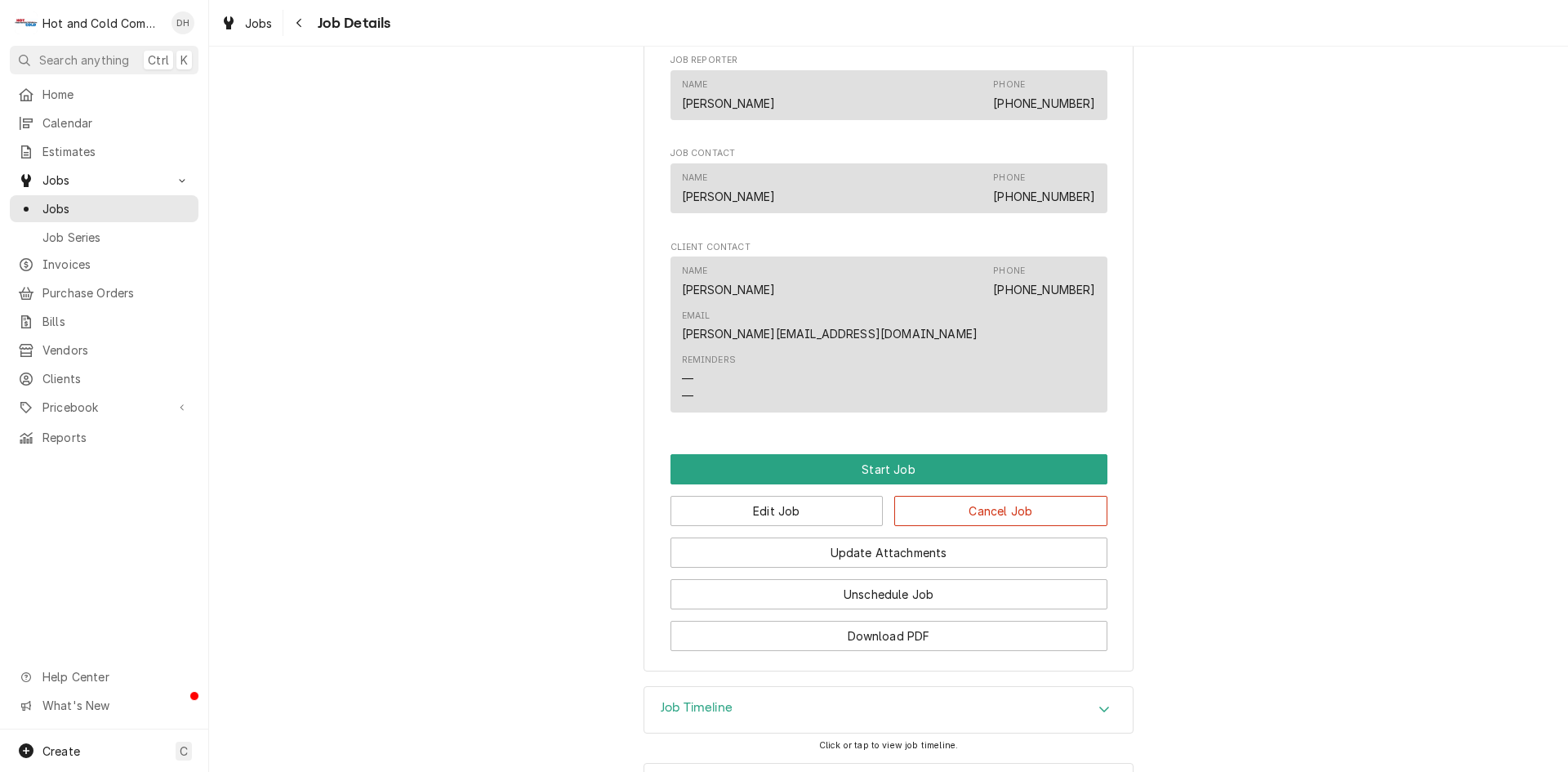
scroll to position [891, 0]
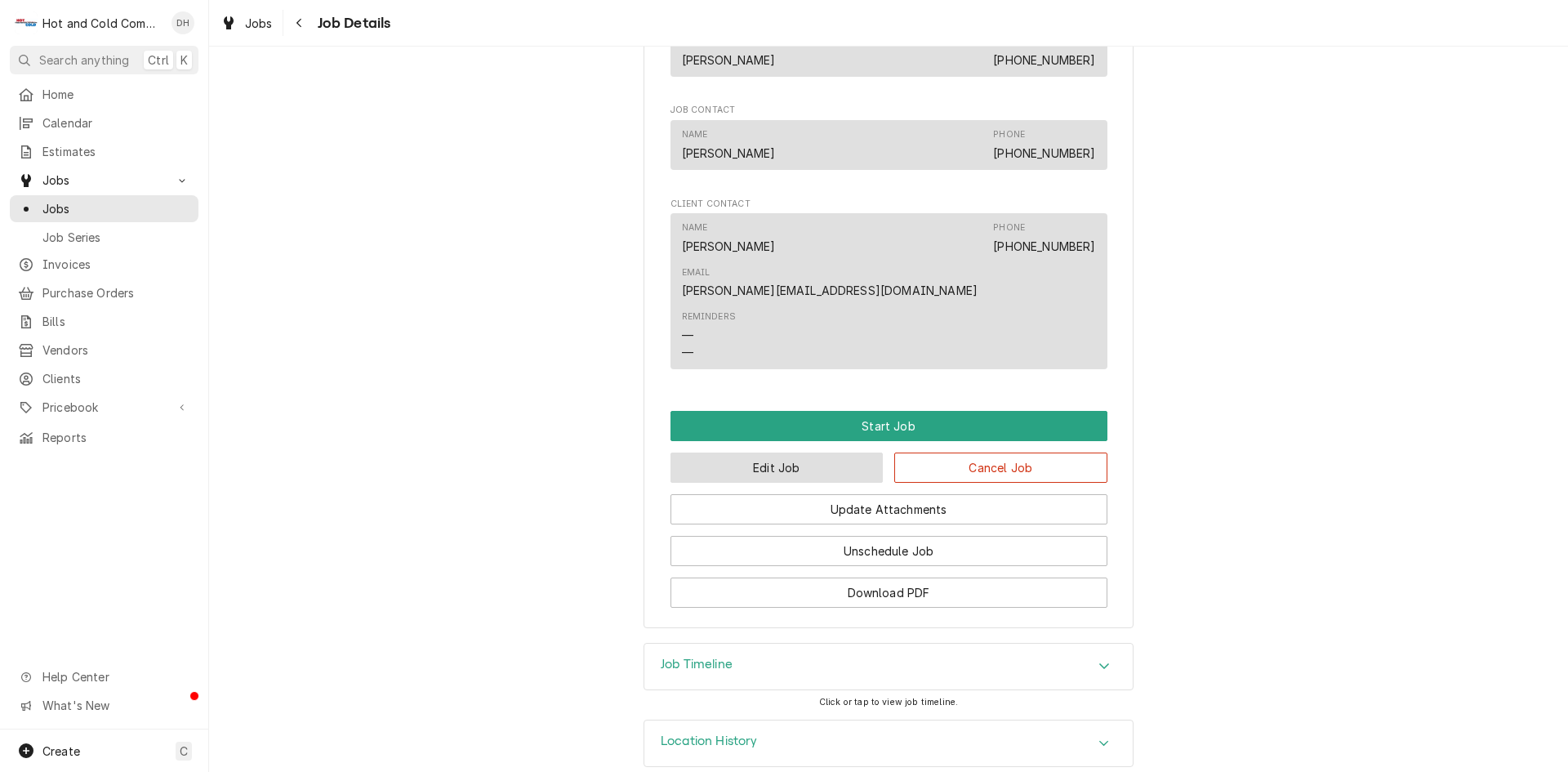
click at [771, 452] on button "Edit Job" at bounding box center [777, 467] width 213 height 30
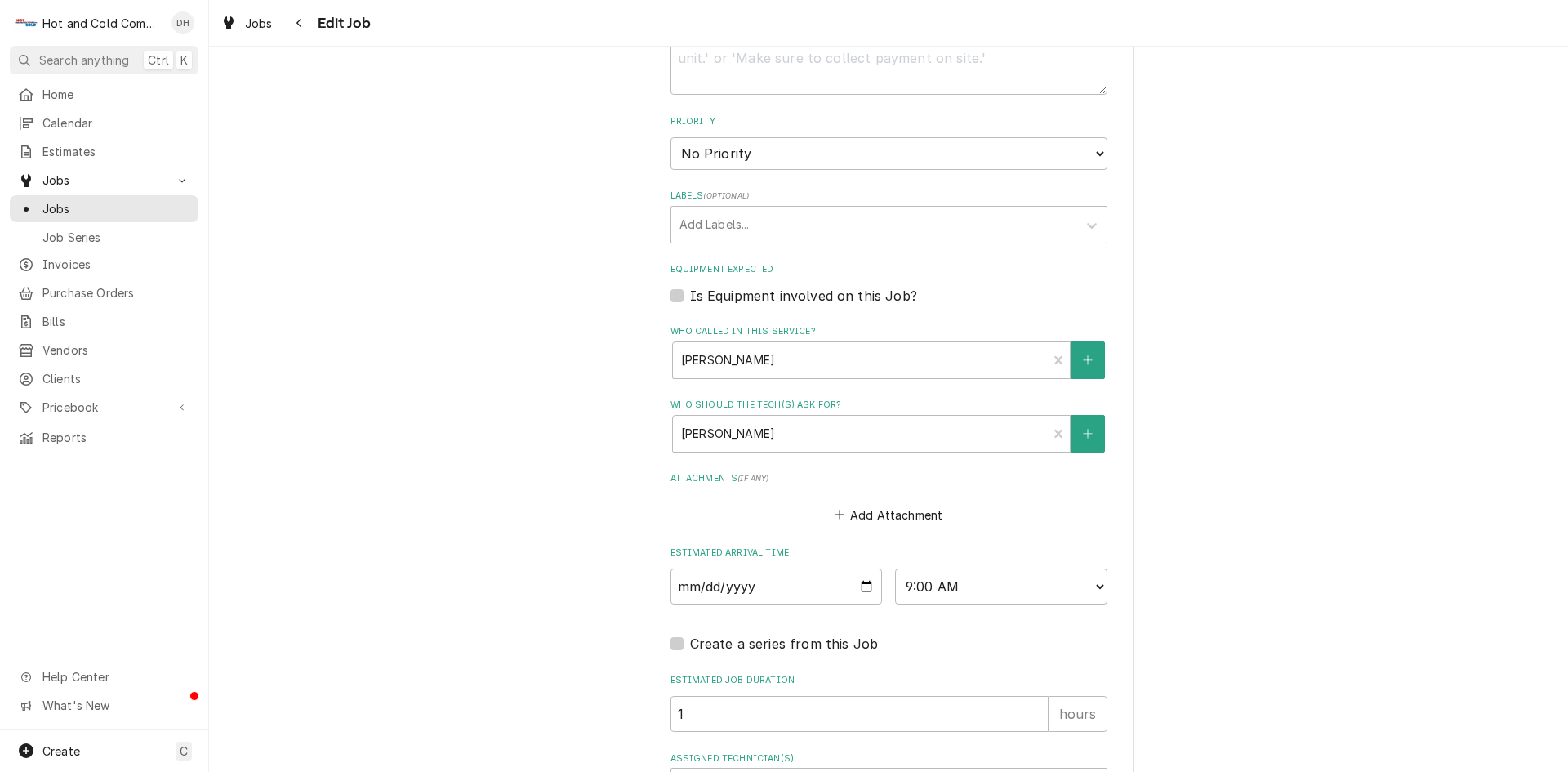
scroll to position [817, 0]
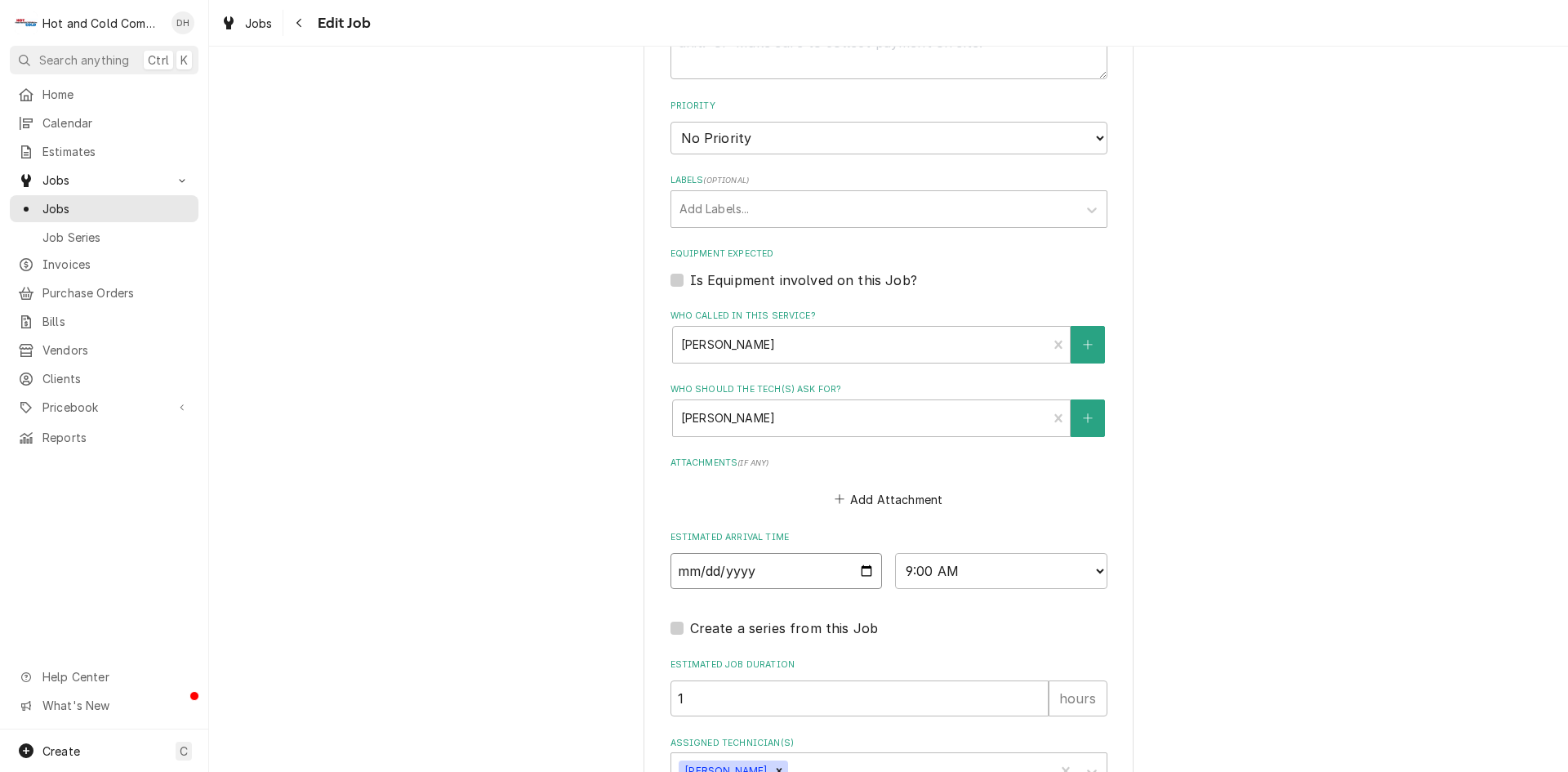
click at [866, 573] on input "2025-08-04" at bounding box center [777, 571] width 212 height 36
type textarea "x"
type input "2025-08-18"
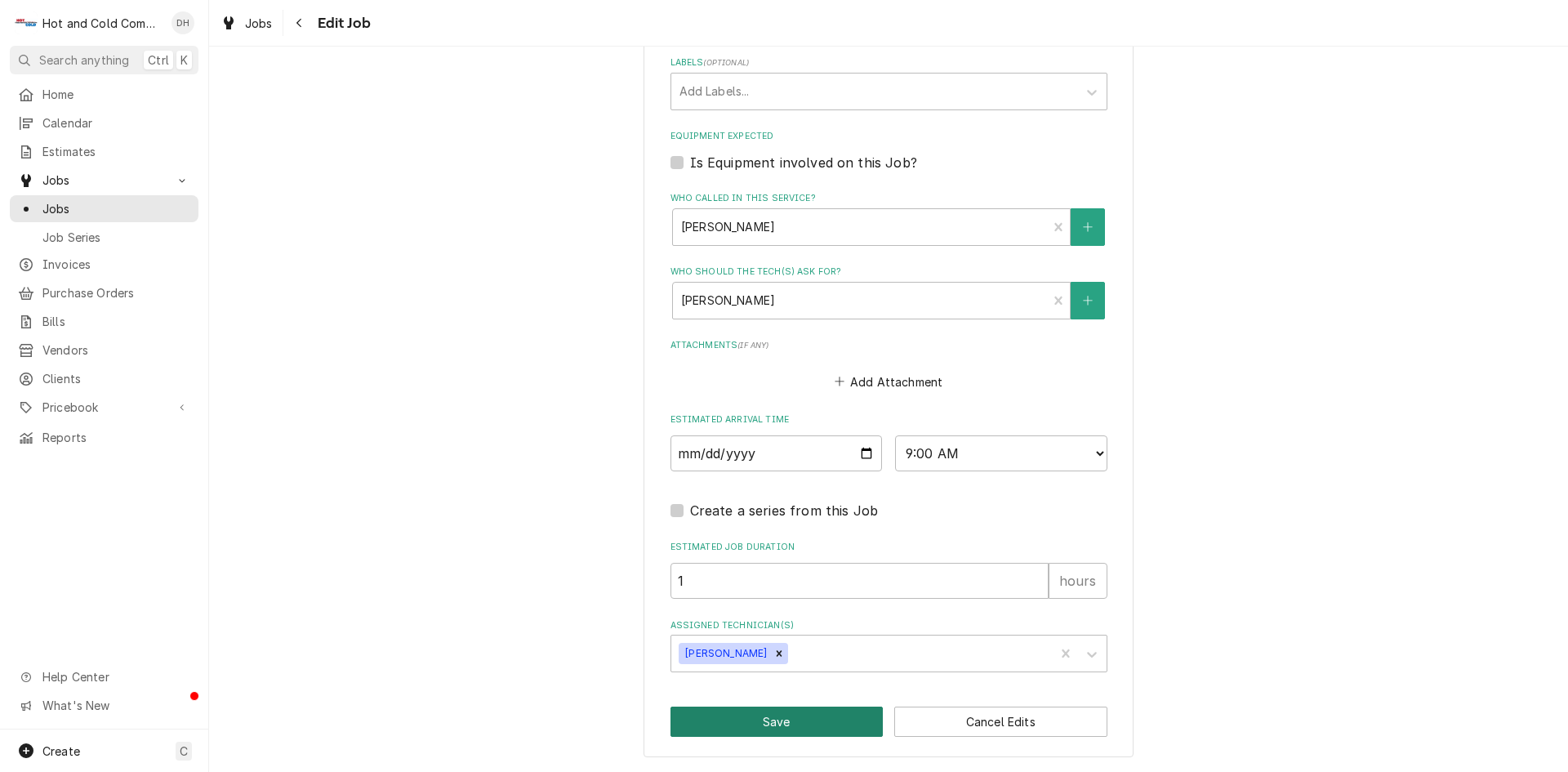
click at [815, 715] on button "Save" at bounding box center [777, 721] width 213 height 30
type textarea "x"
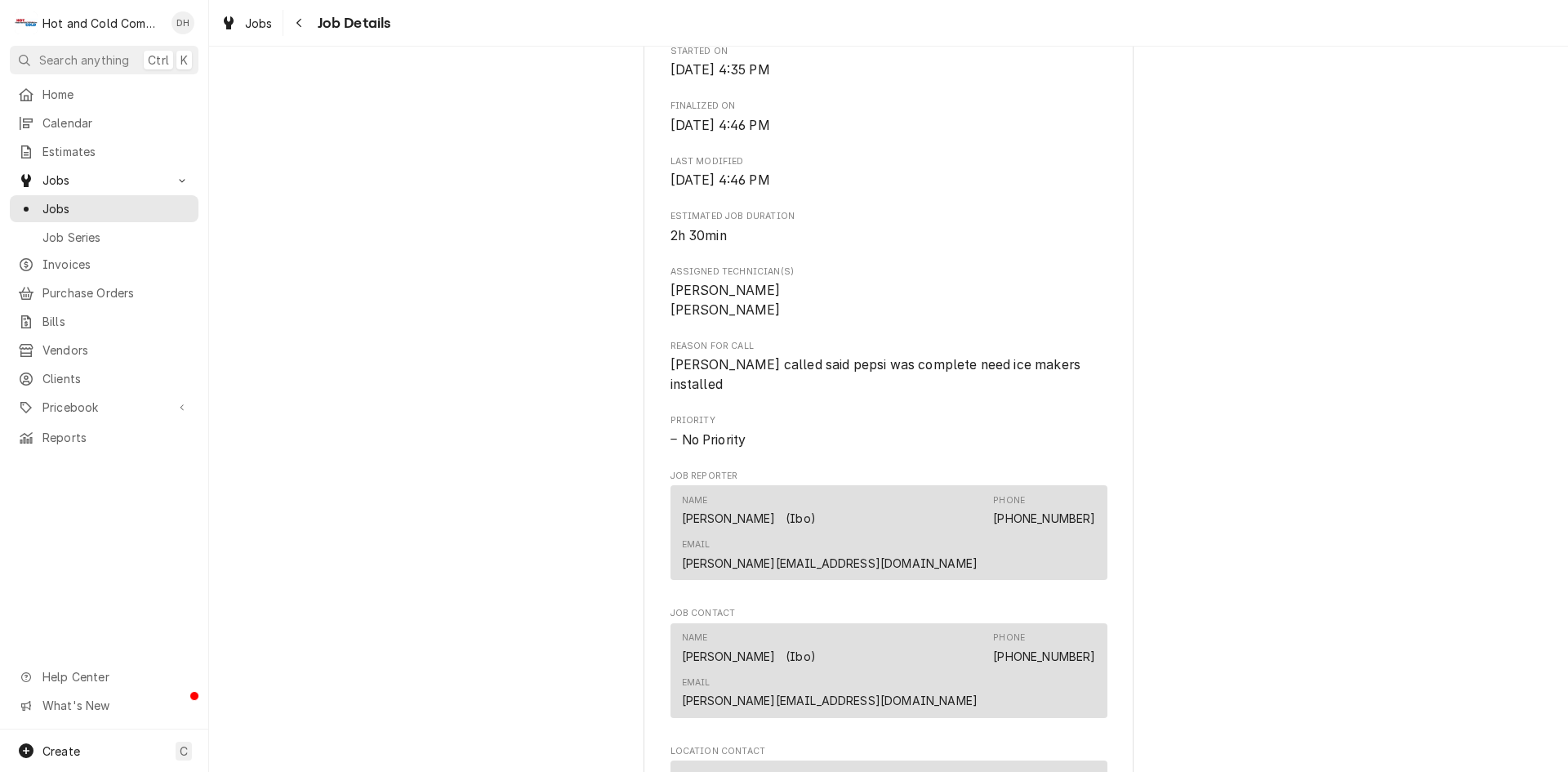
scroll to position [1162, 0]
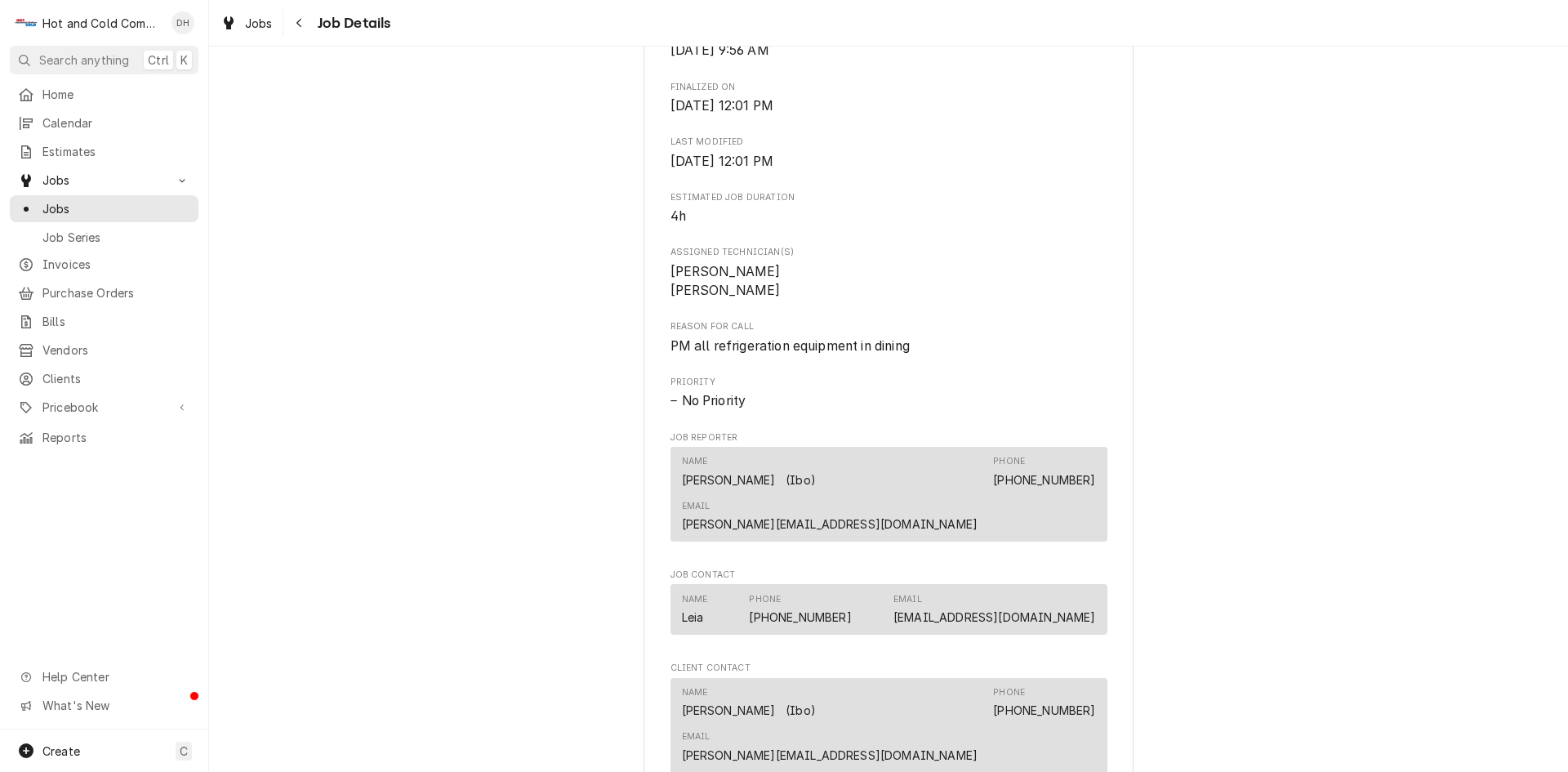
scroll to position [1007, 0]
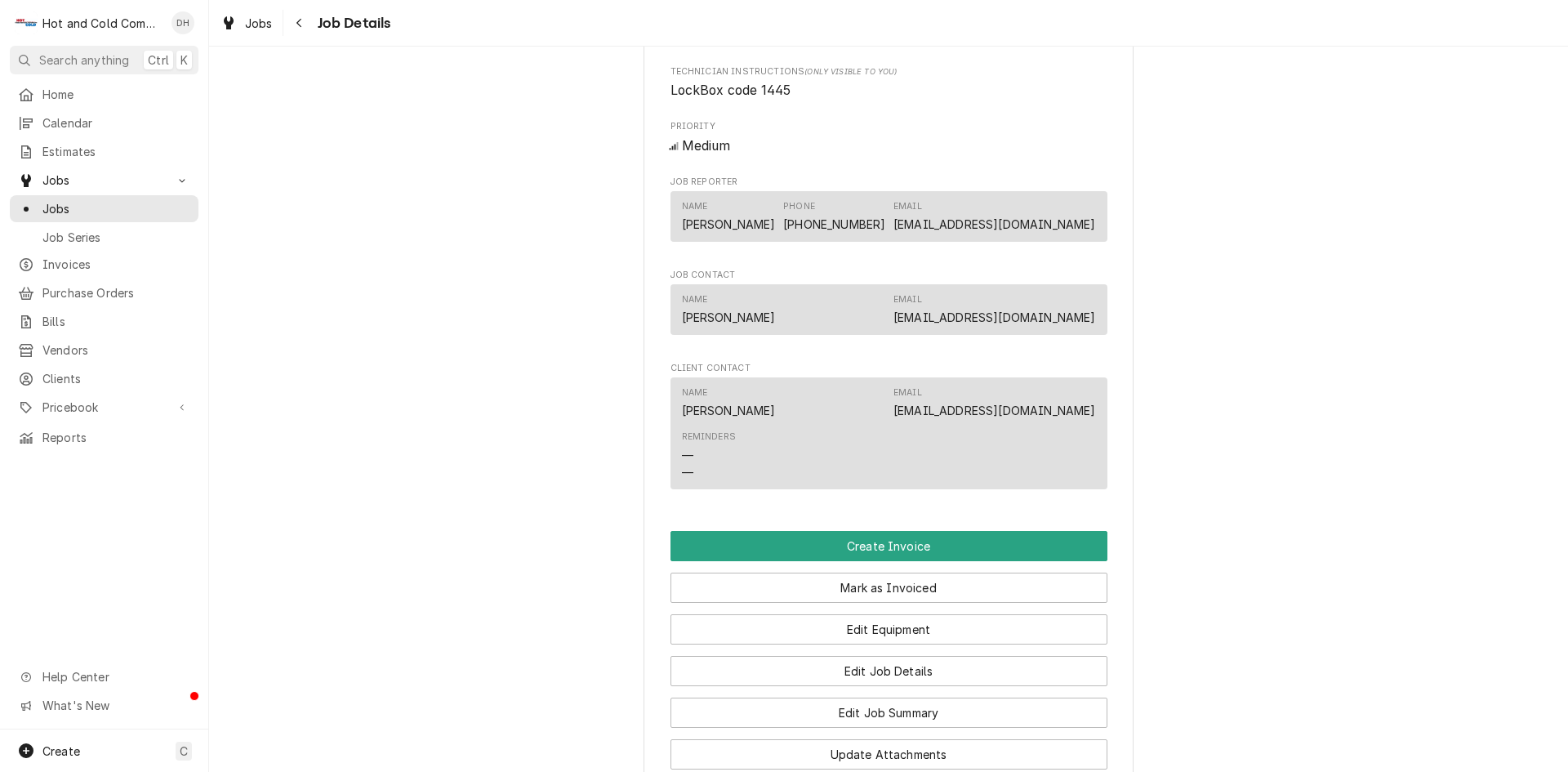
scroll to position [1183, 0]
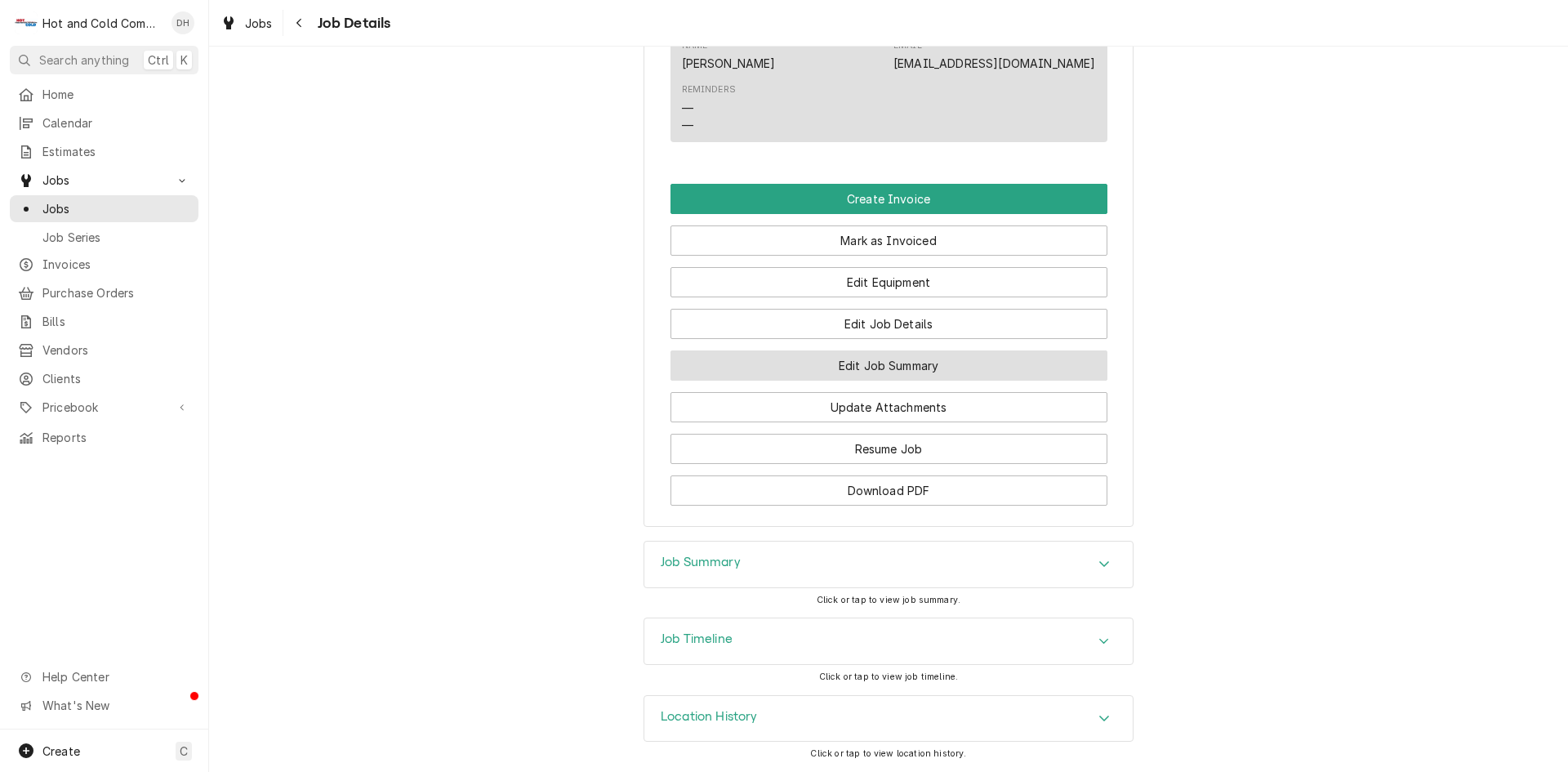
click at [927, 365] on button "Edit Job Summary" at bounding box center [888, 365] width 436 height 30
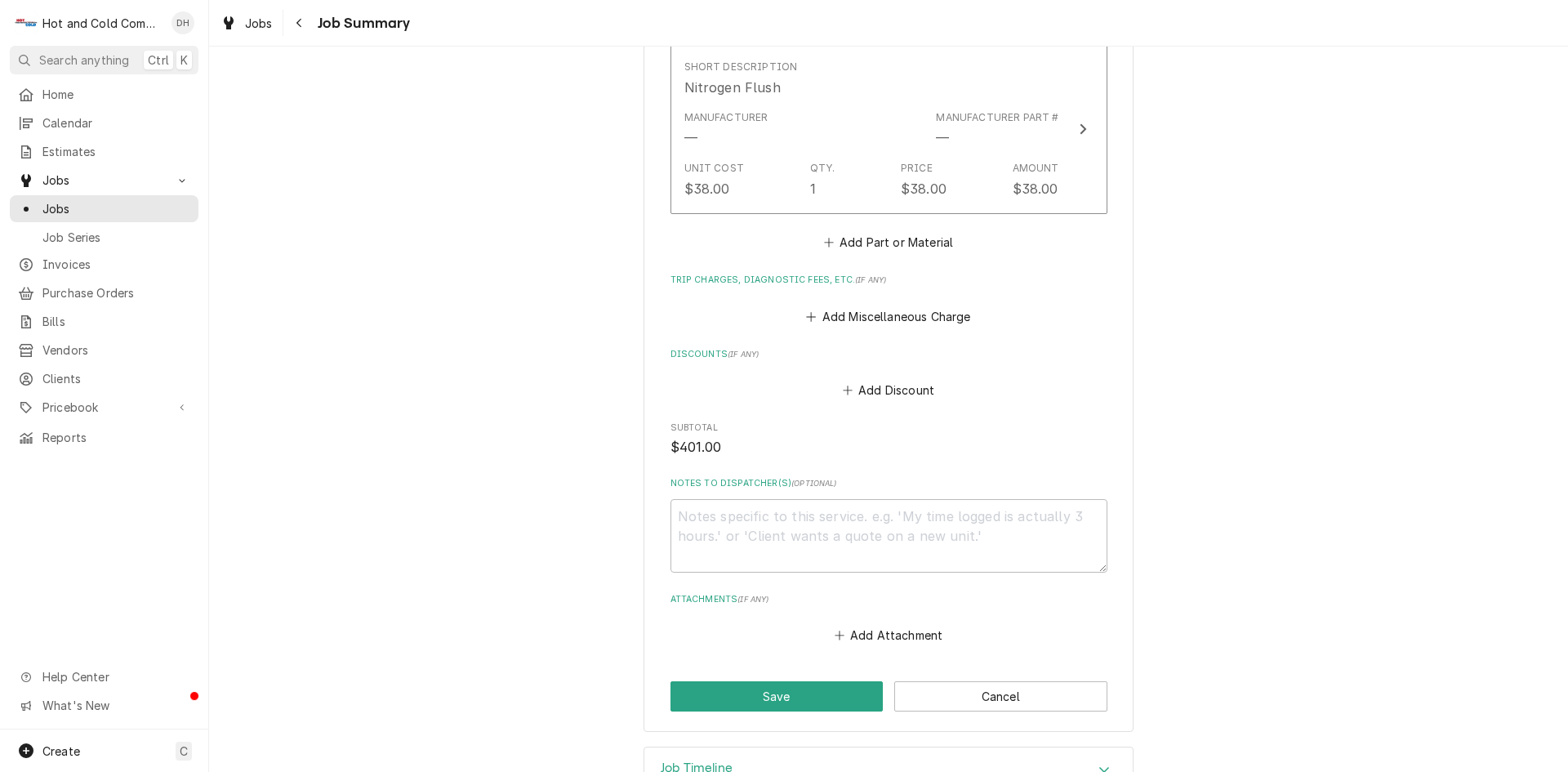
scroll to position [1047, 0]
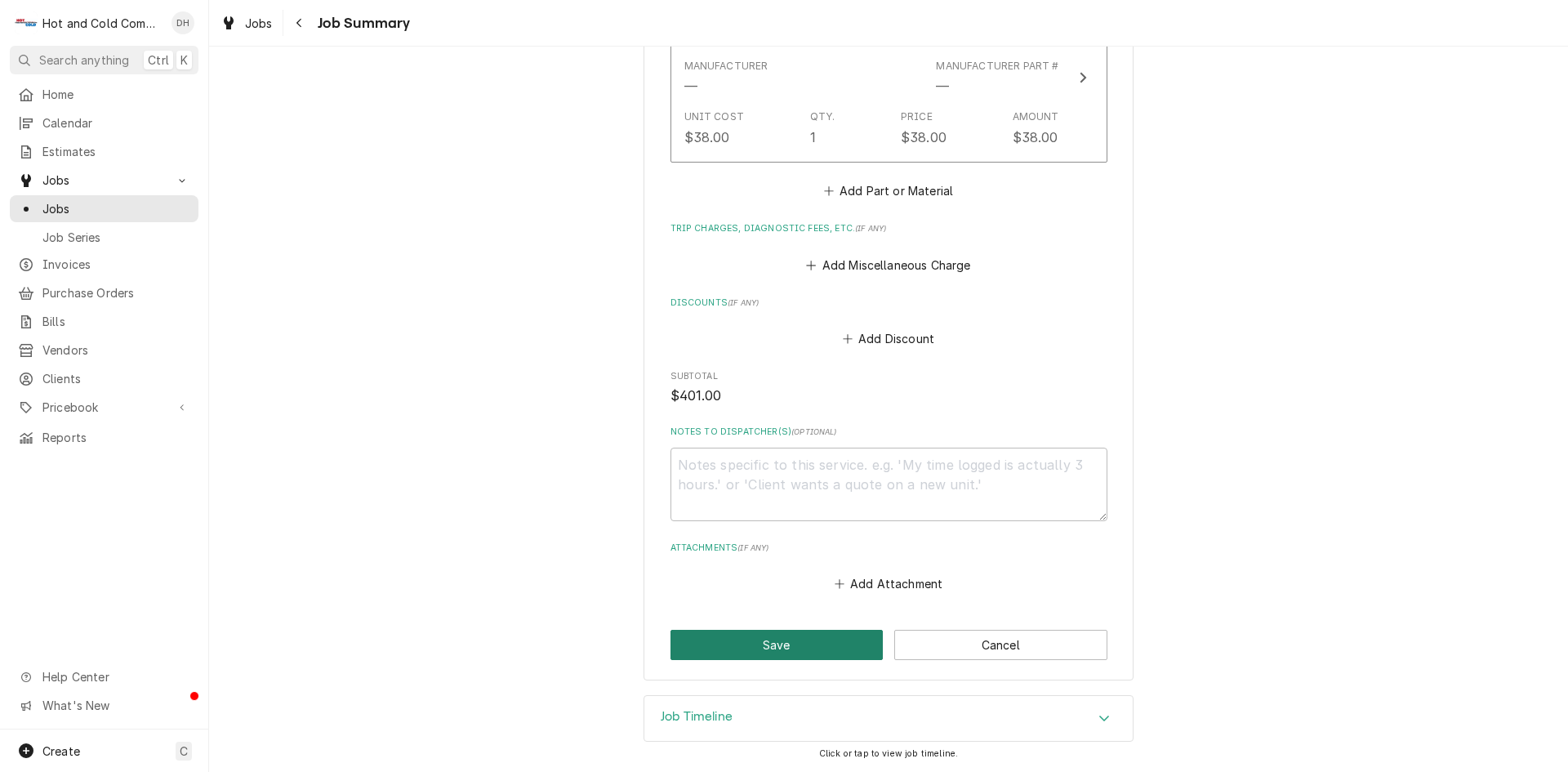
click at [769, 642] on button "Save" at bounding box center [777, 644] width 213 height 30
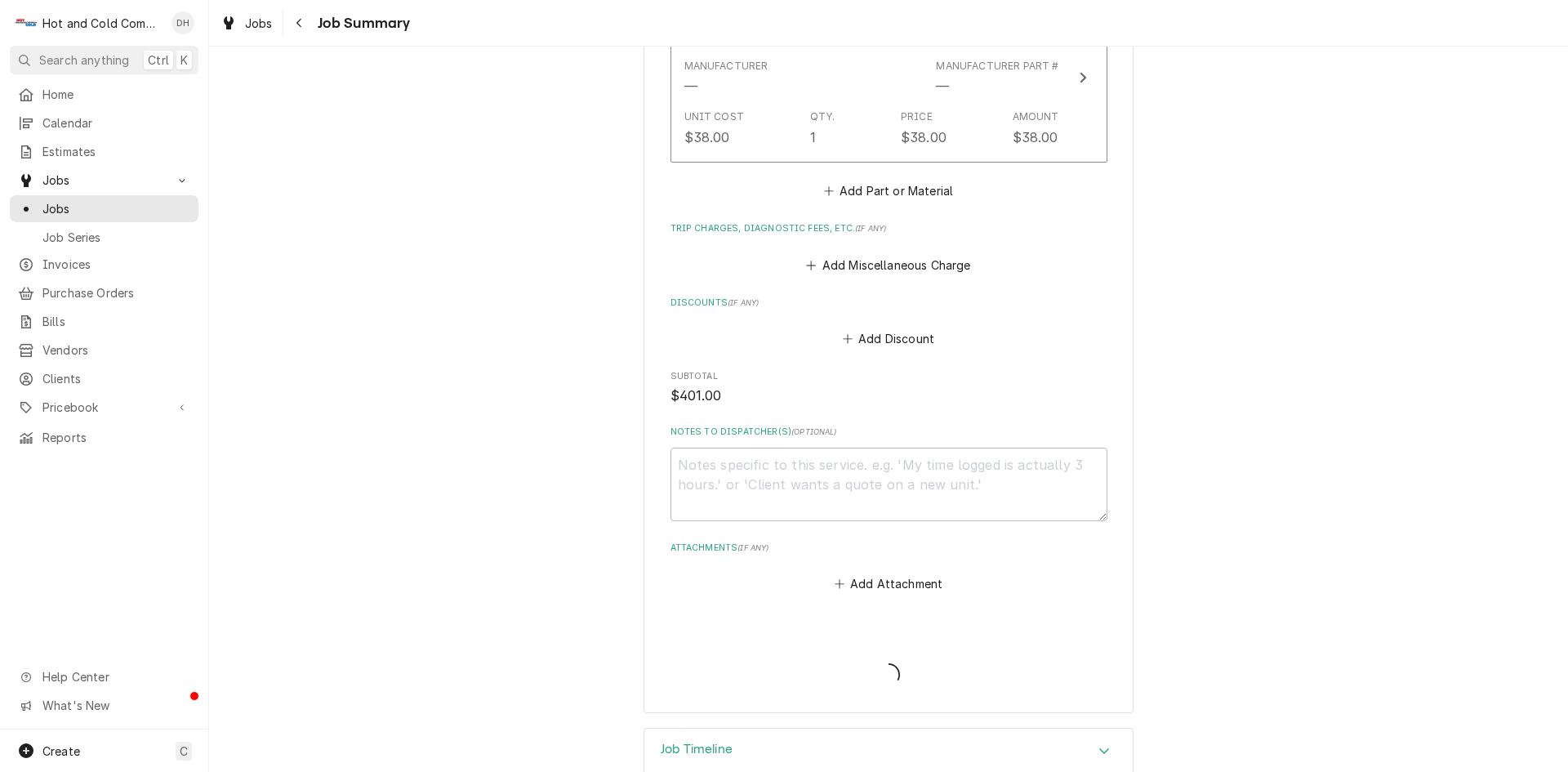
type textarea "x"
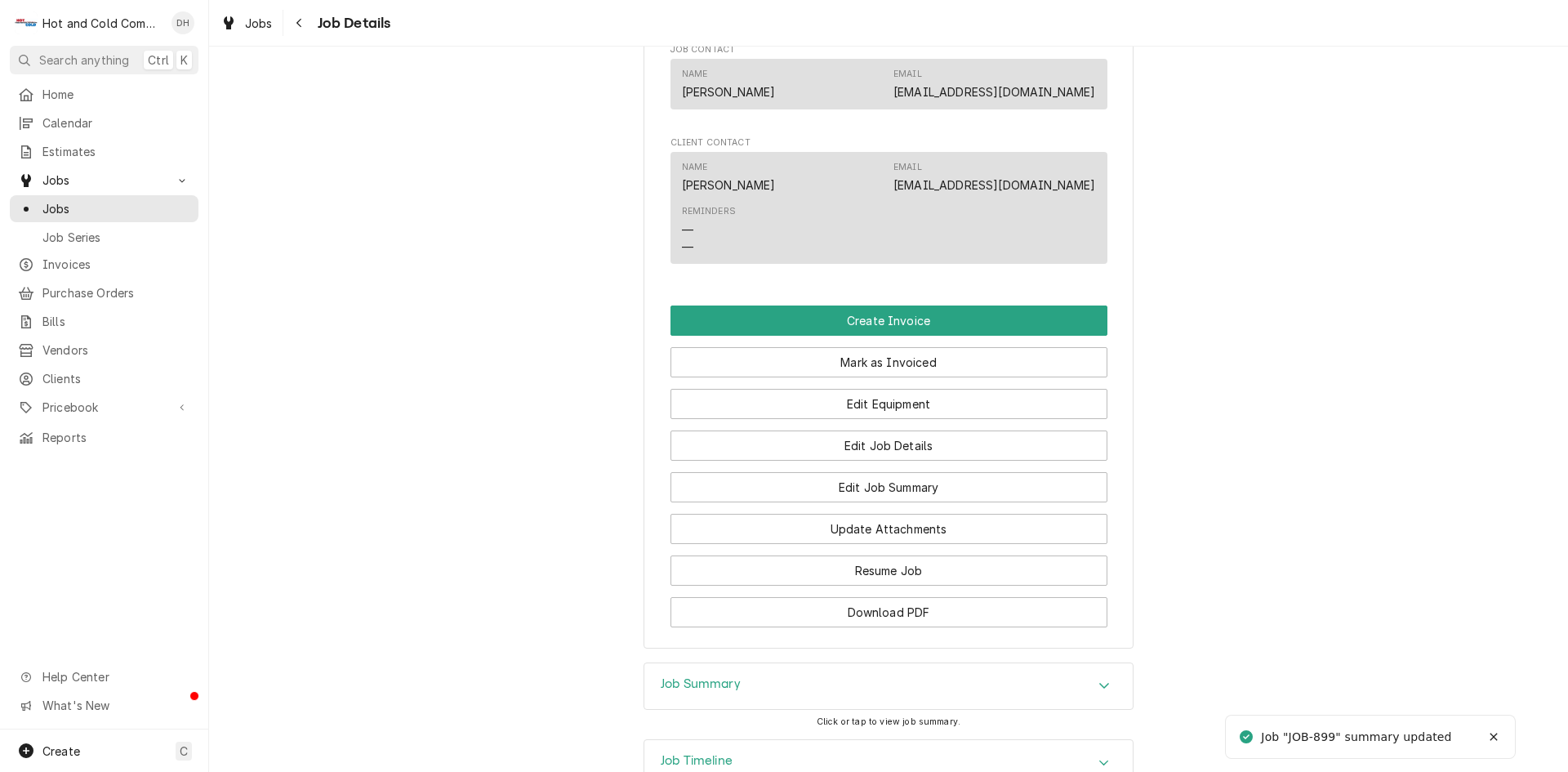
scroll to position [1089, 0]
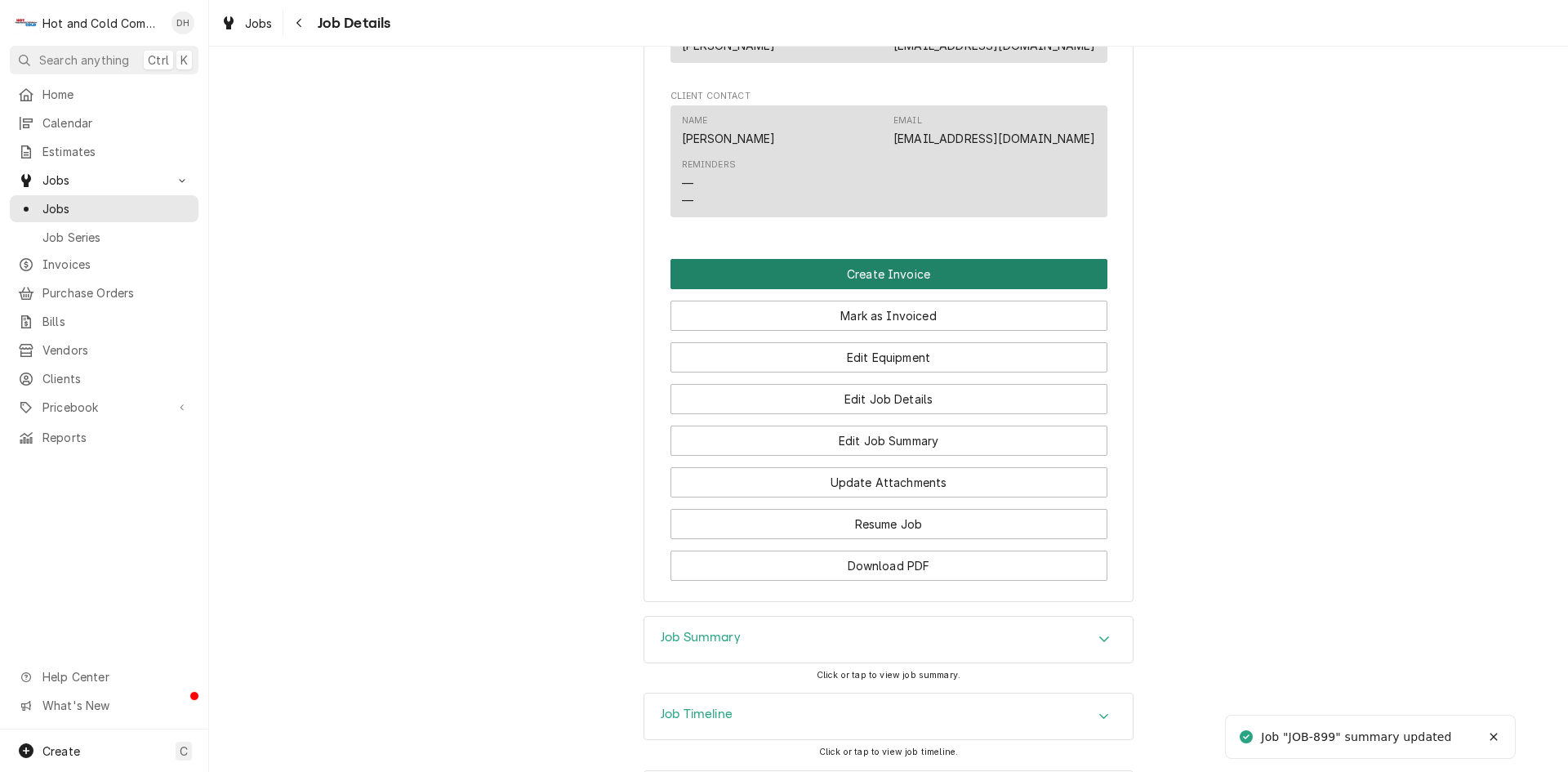
click at [882, 289] on button "Create Invoice" at bounding box center [888, 274] width 436 height 30
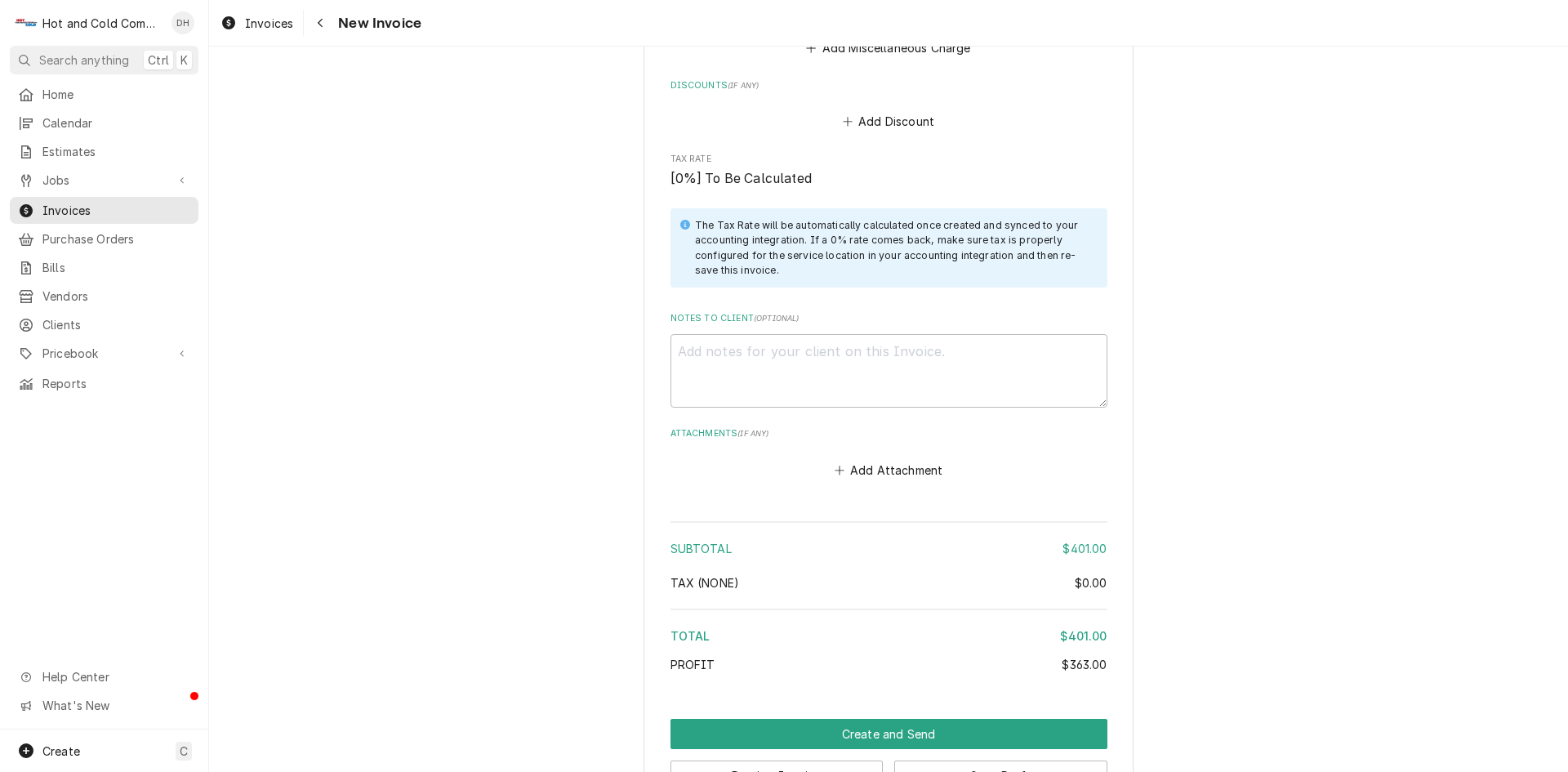
scroll to position [2025, 0]
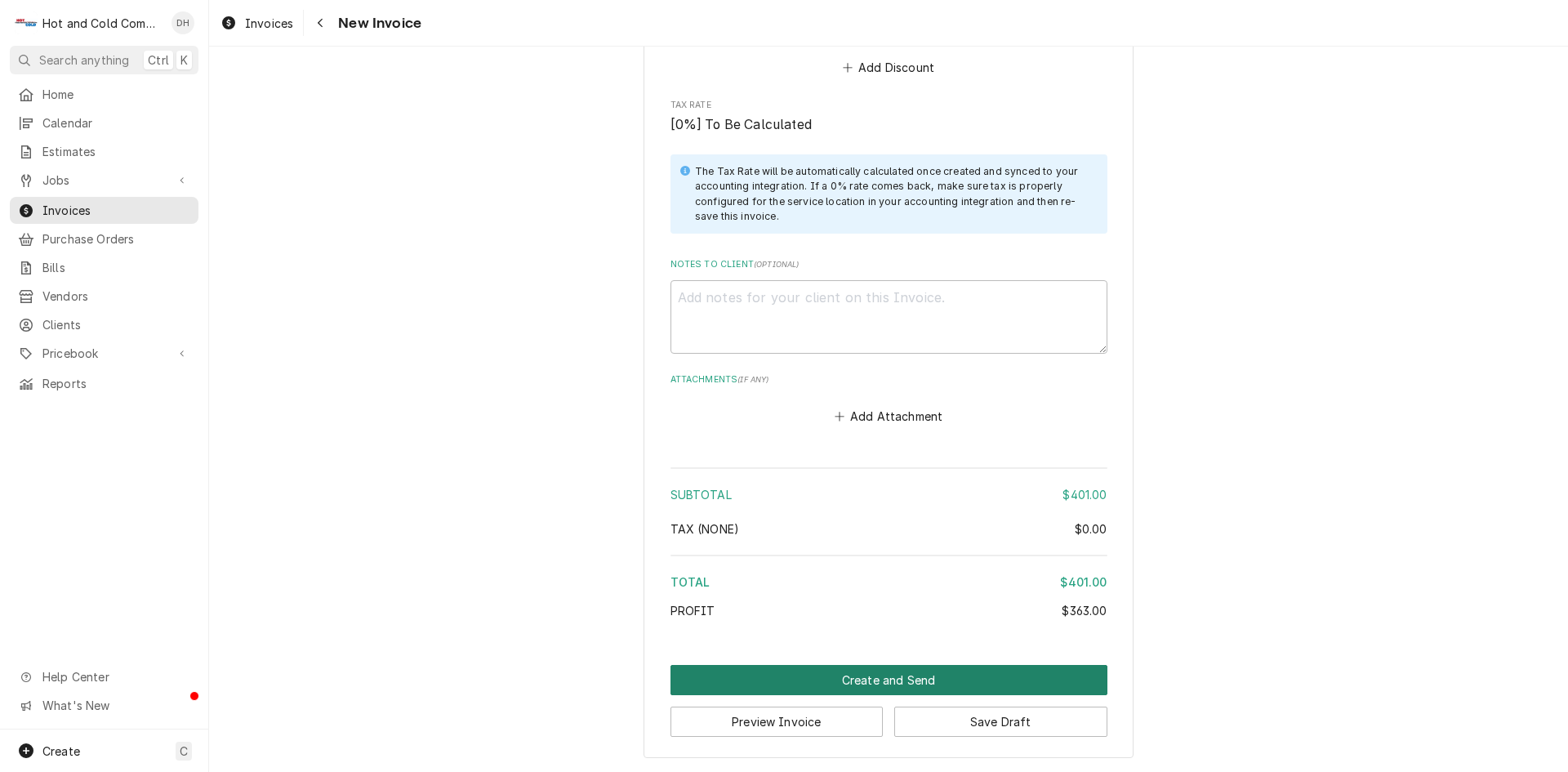
click at [866, 681] on button "Create and Send" at bounding box center [888, 680] width 436 height 30
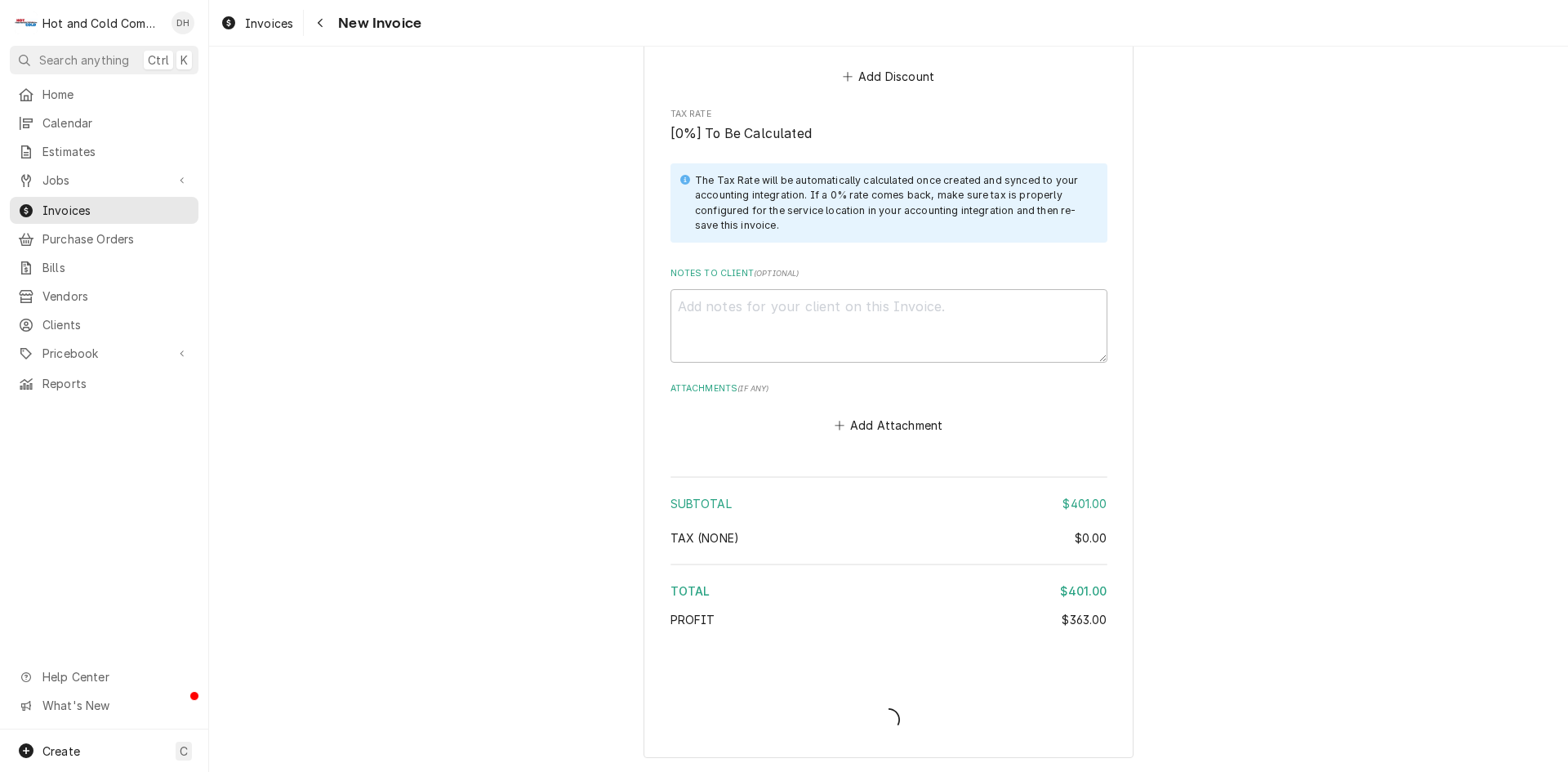
type textarea "x"
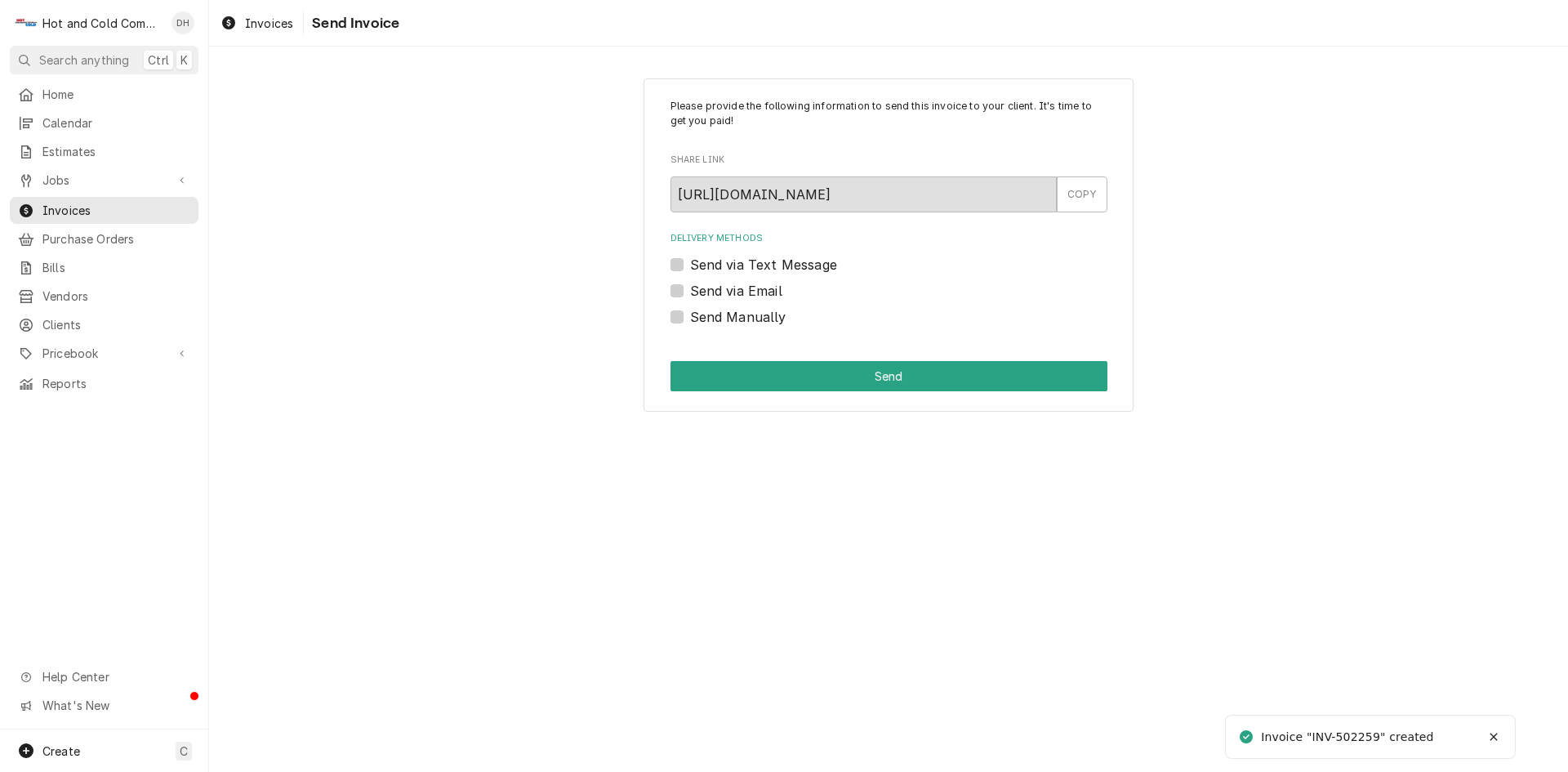
click at [690, 288] on label "Send via Email" at bounding box center [736, 290] width 92 height 20
click at [690, 288] on input "Send via Email" at bounding box center [908, 298] width 436 height 36
checkbox input "true"
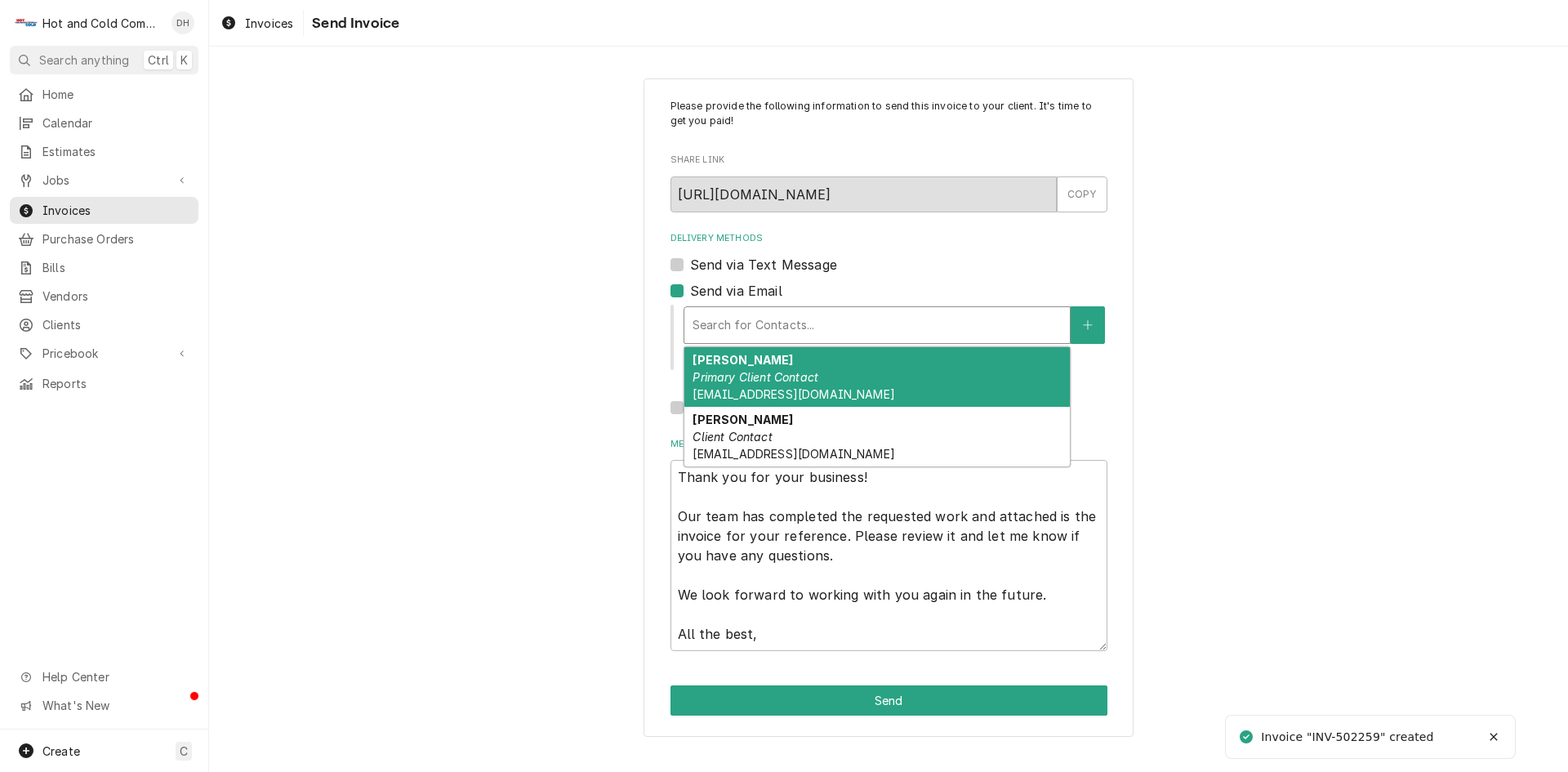
click at [860, 323] on div "Delivery Methods" at bounding box center [877, 325] width 369 height 29
click at [885, 373] on div "[PERSON_NAME] Primary Client Contact [EMAIL_ADDRESS][DOMAIN_NAME]" at bounding box center [877, 377] width 385 height 60
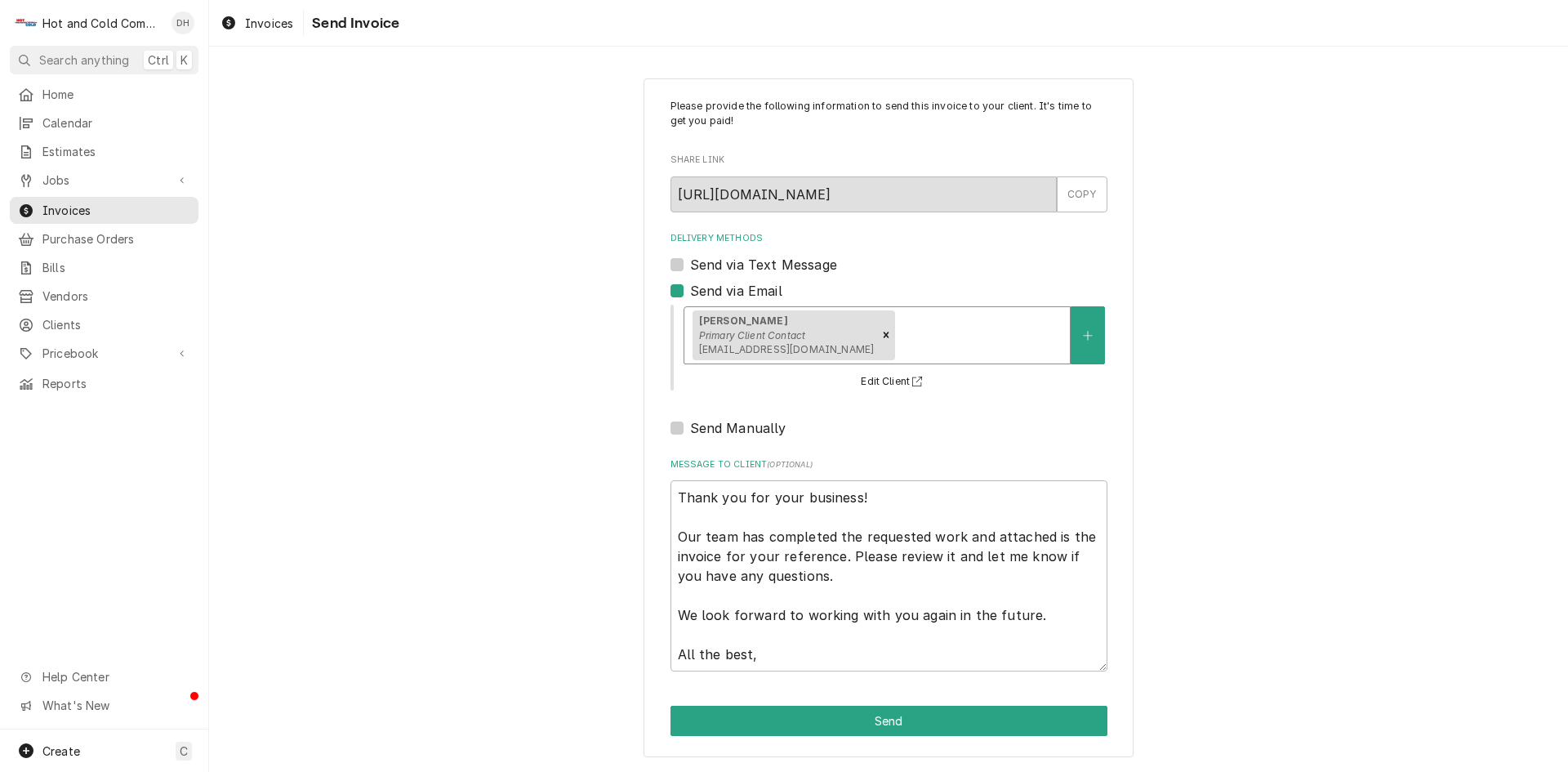
click at [968, 335] on div "Delivery Methods" at bounding box center [980, 335] width 164 height 29
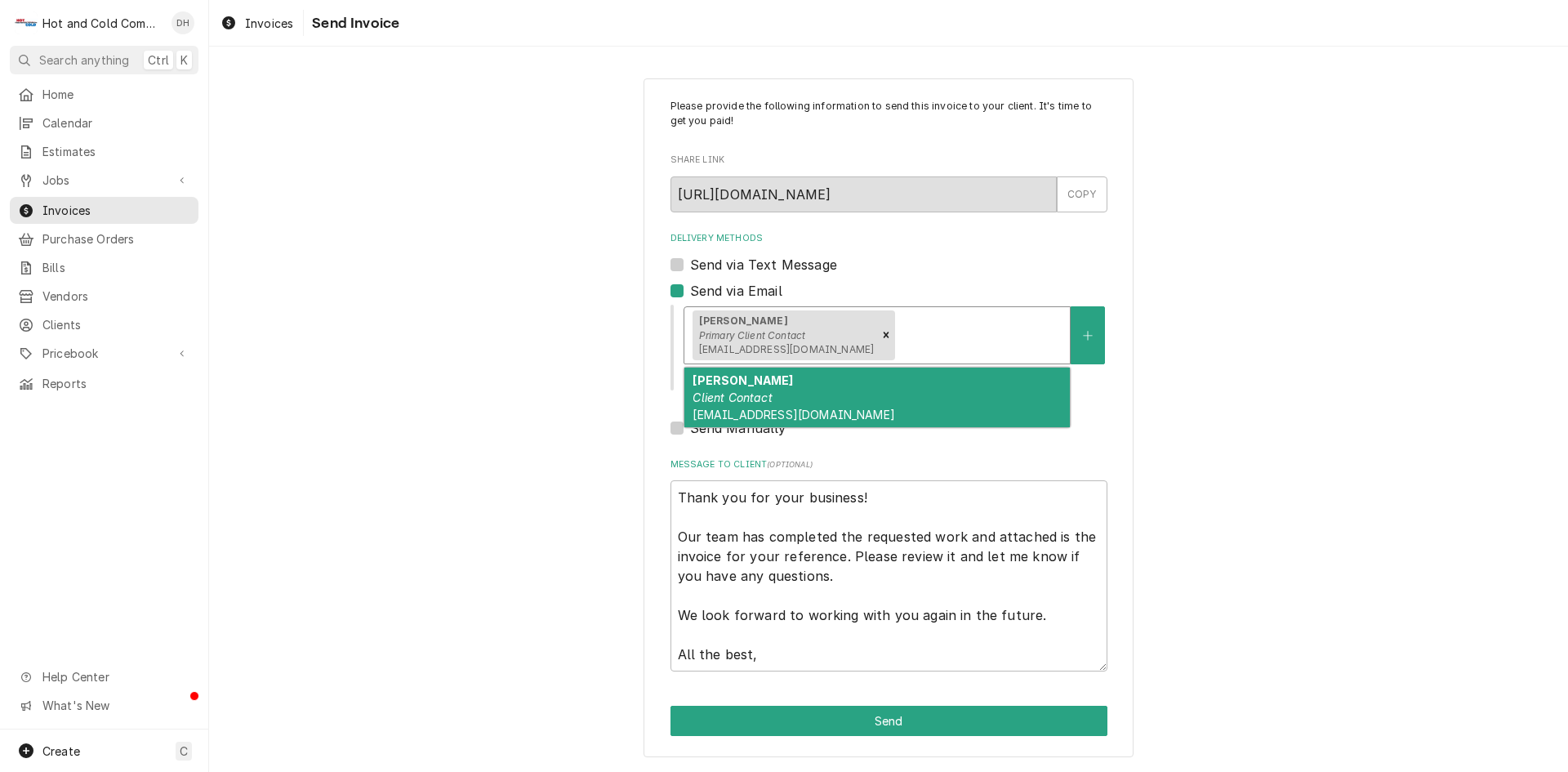
click at [783, 399] on div "[PERSON_NAME] Client Contact [EMAIL_ADDRESS][DOMAIN_NAME]" at bounding box center [877, 397] width 385 height 60
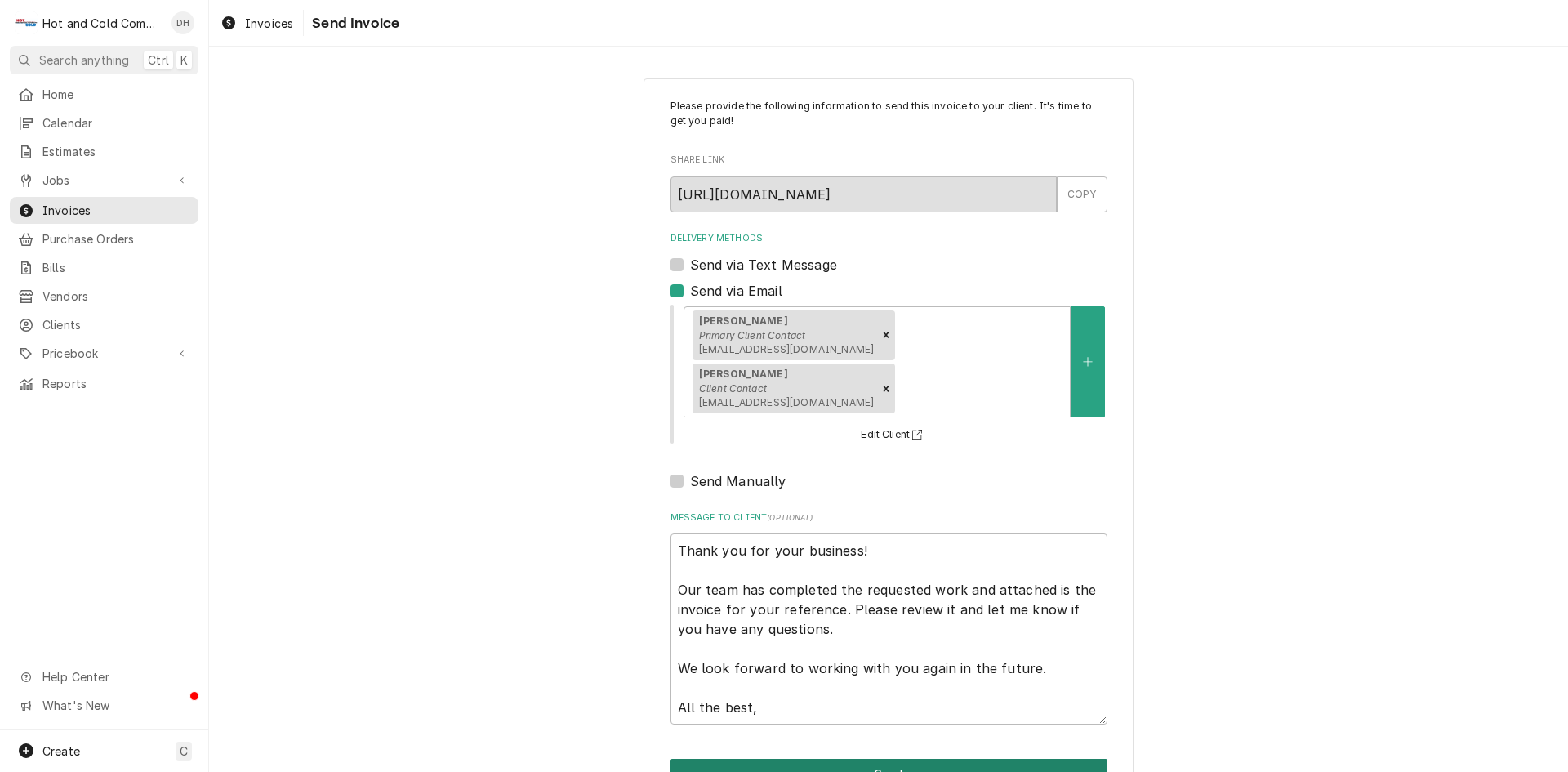
click at [889, 758] on button "Send" at bounding box center [888, 773] width 436 height 30
type textarea "x"
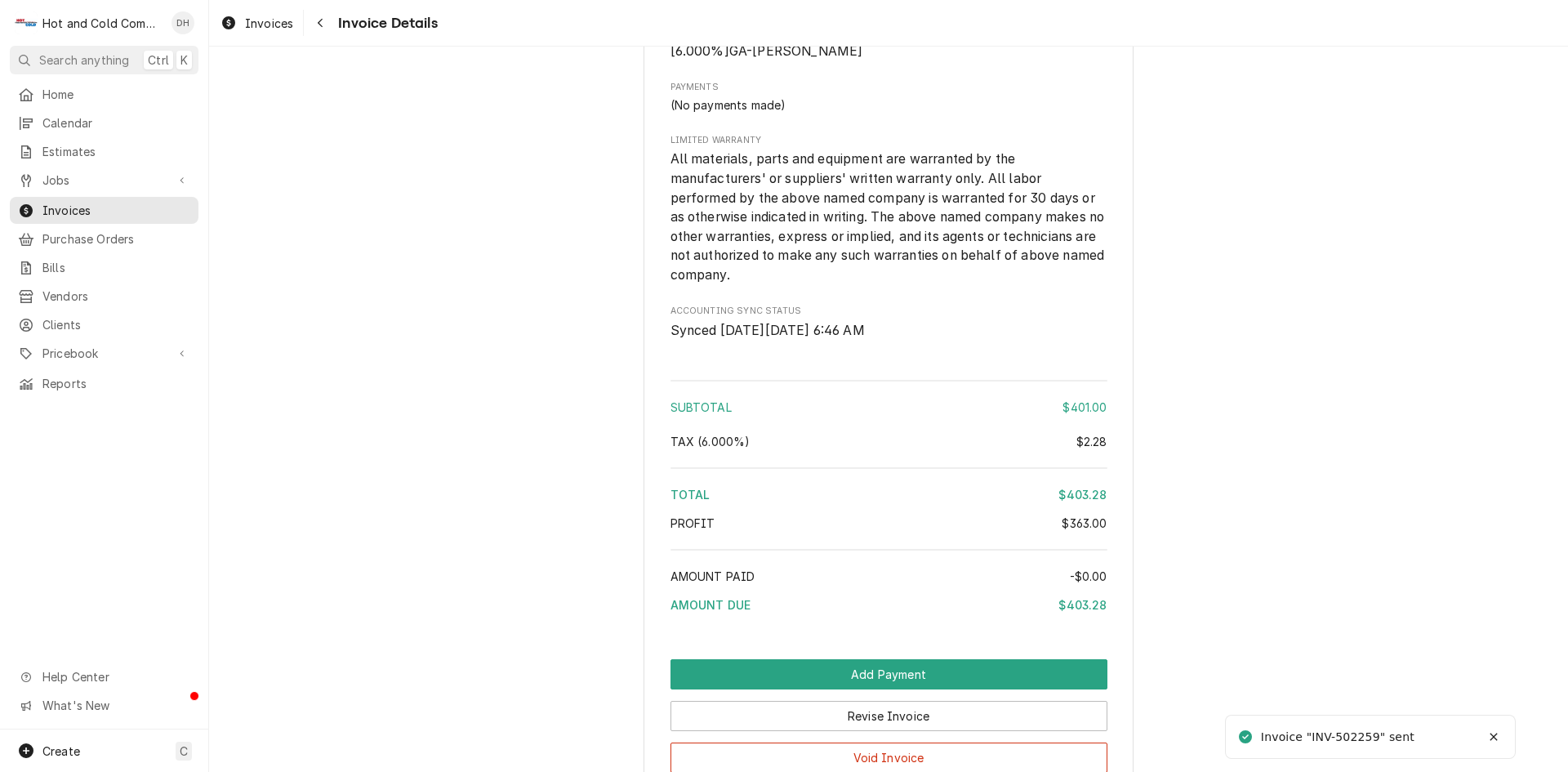
scroll to position [2038, 0]
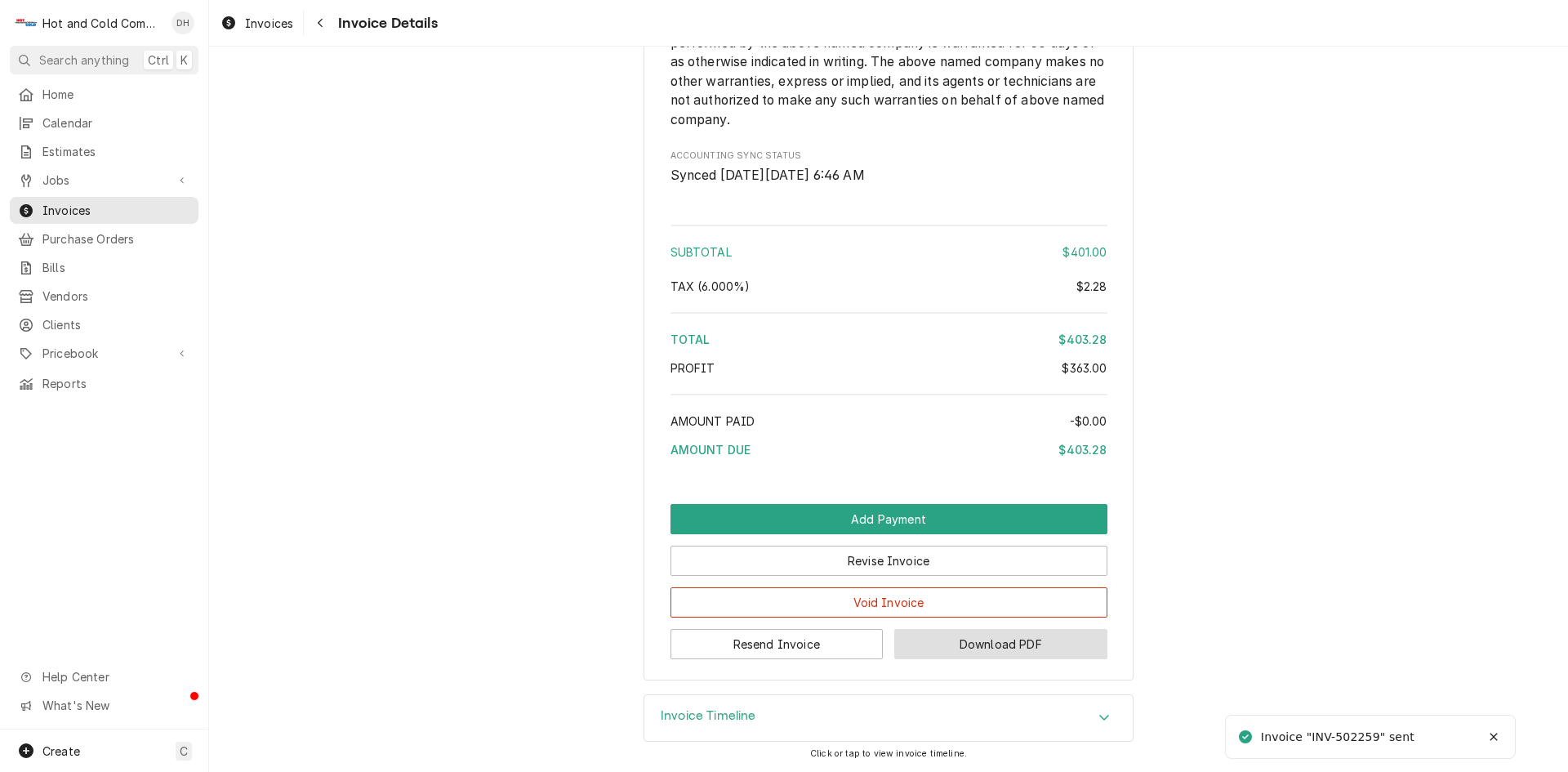
click at [997, 643] on button "Download PDF" at bounding box center [1000, 643] width 213 height 30
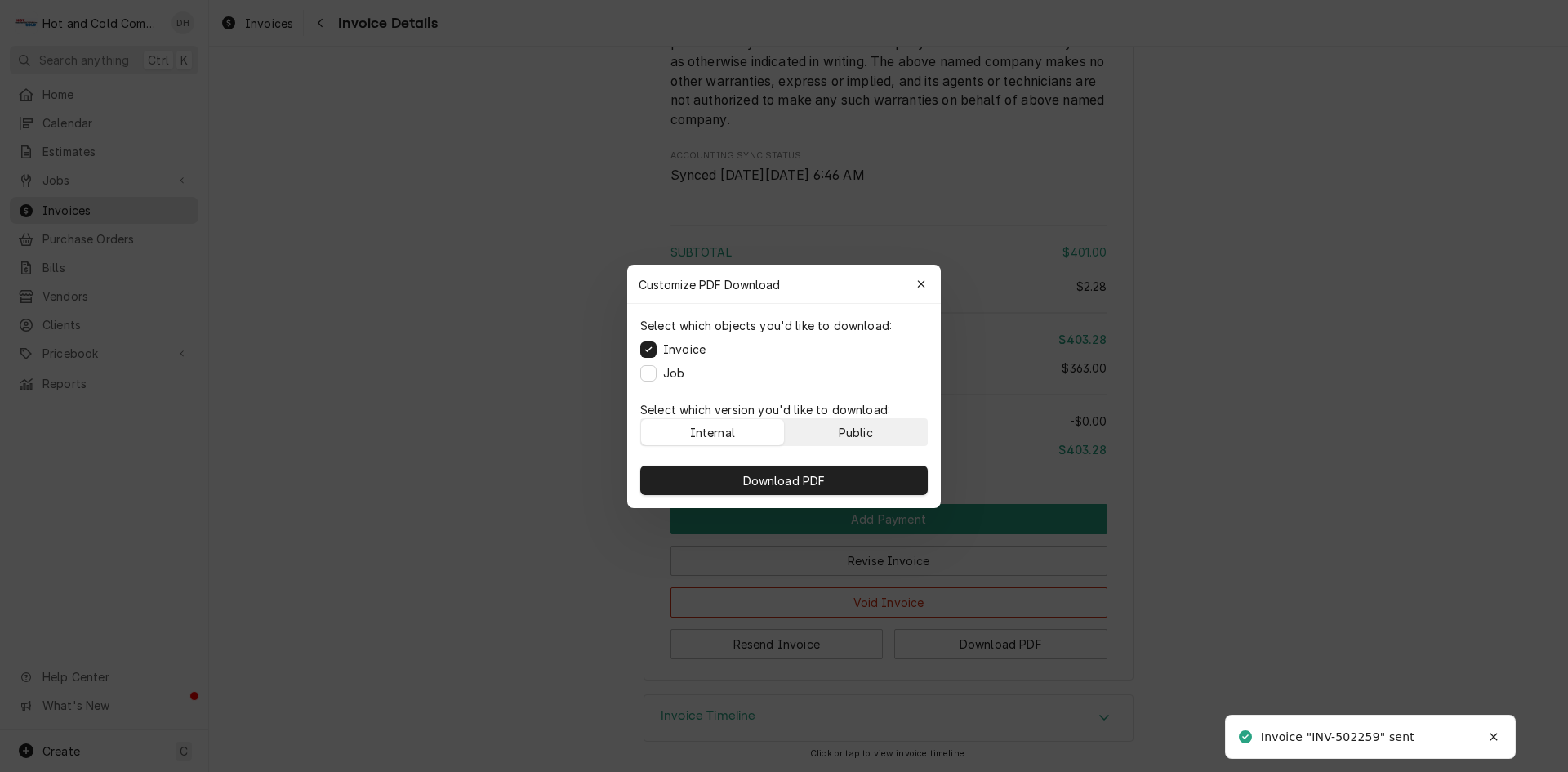
click at [881, 430] on button "Public" at bounding box center [856, 432] width 143 height 26
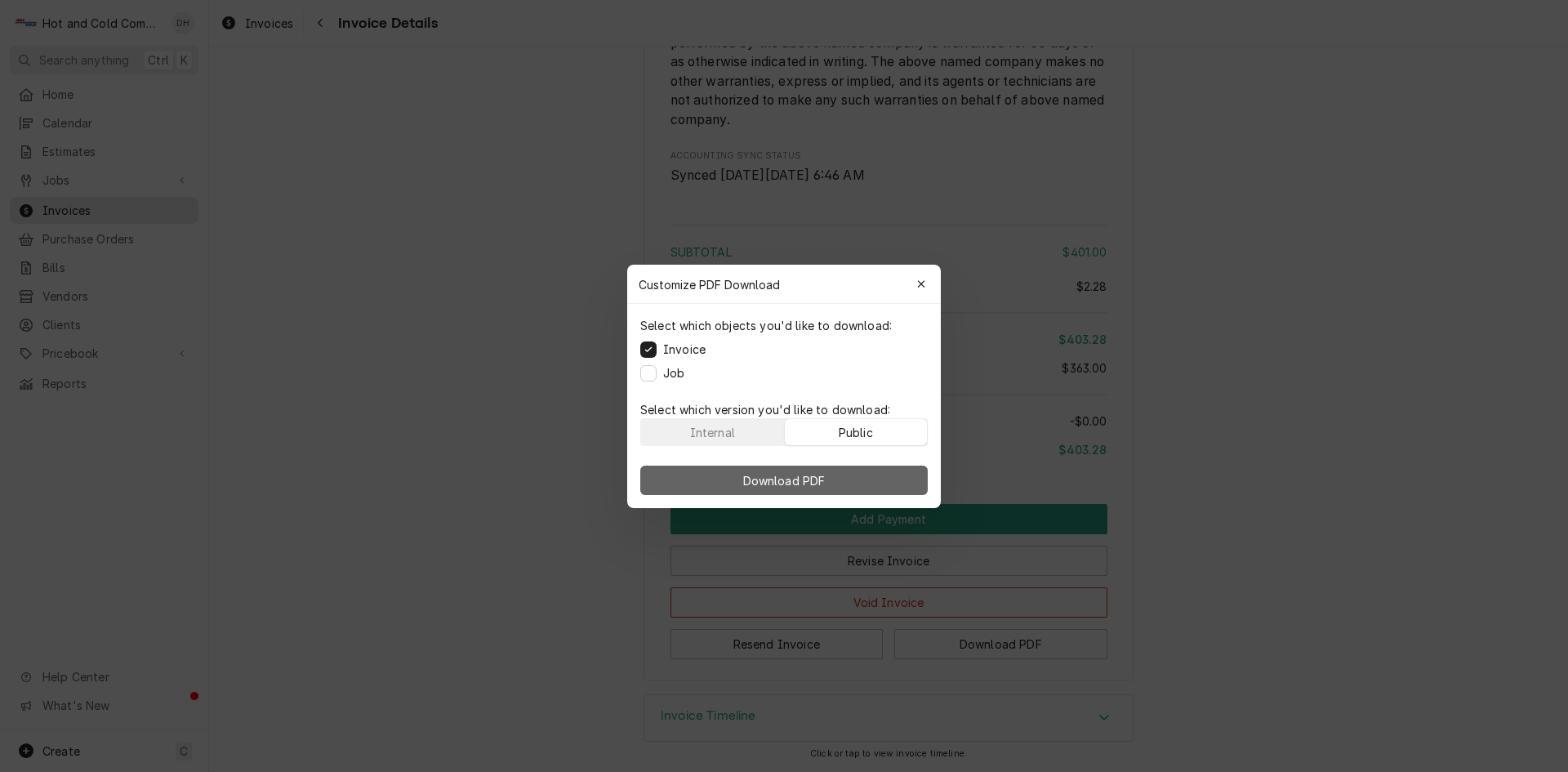
click at [855, 482] on button "Download PDF" at bounding box center [784, 481] width 287 height 29
